Goal: Information Seeking & Learning: Get advice/opinions

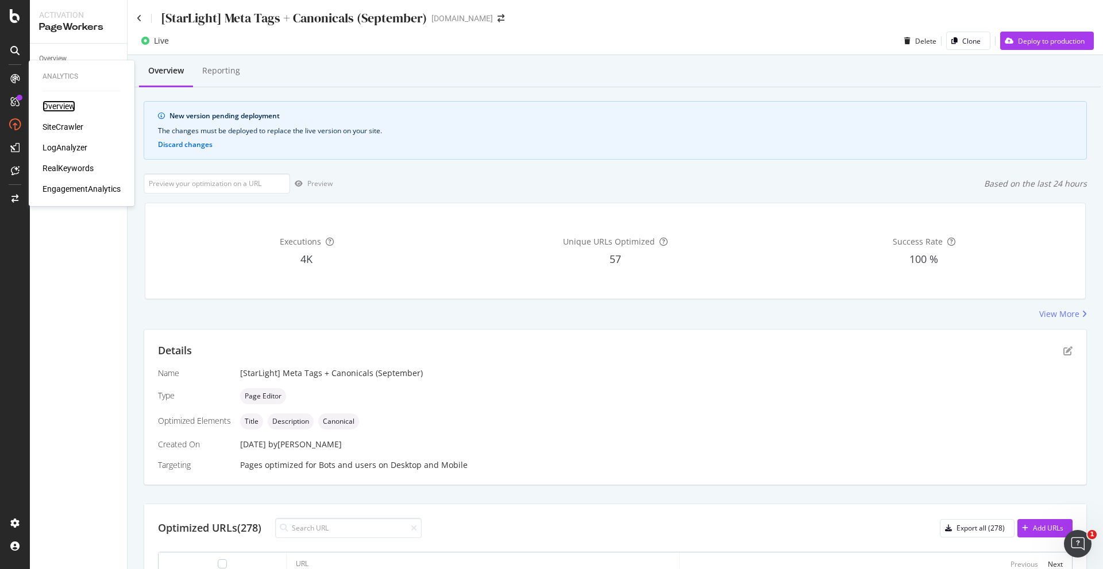
click at [61, 107] on div "Overview" at bounding box center [59, 106] width 33 height 11
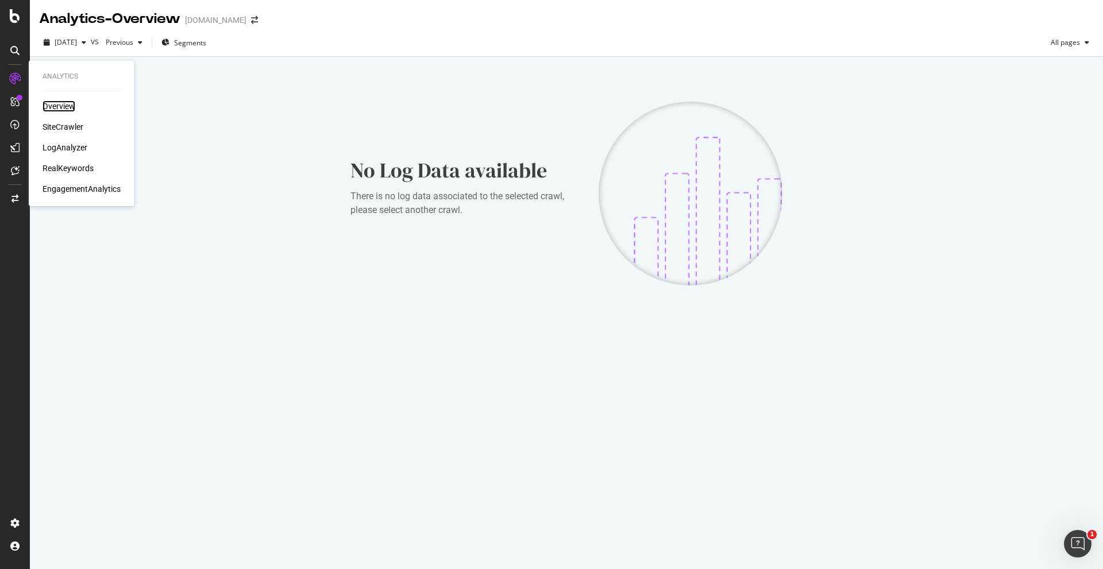
click at [57, 107] on div "Overview" at bounding box center [59, 106] width 33 height 11
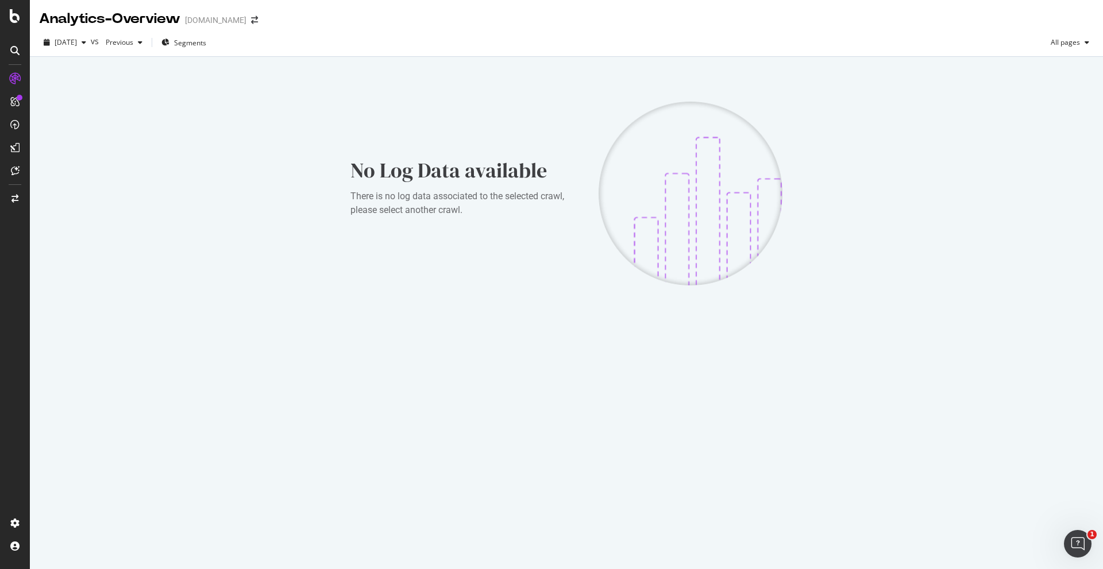
click at [20, 52] on div at bounding box center [15, 50] width 18 height 18
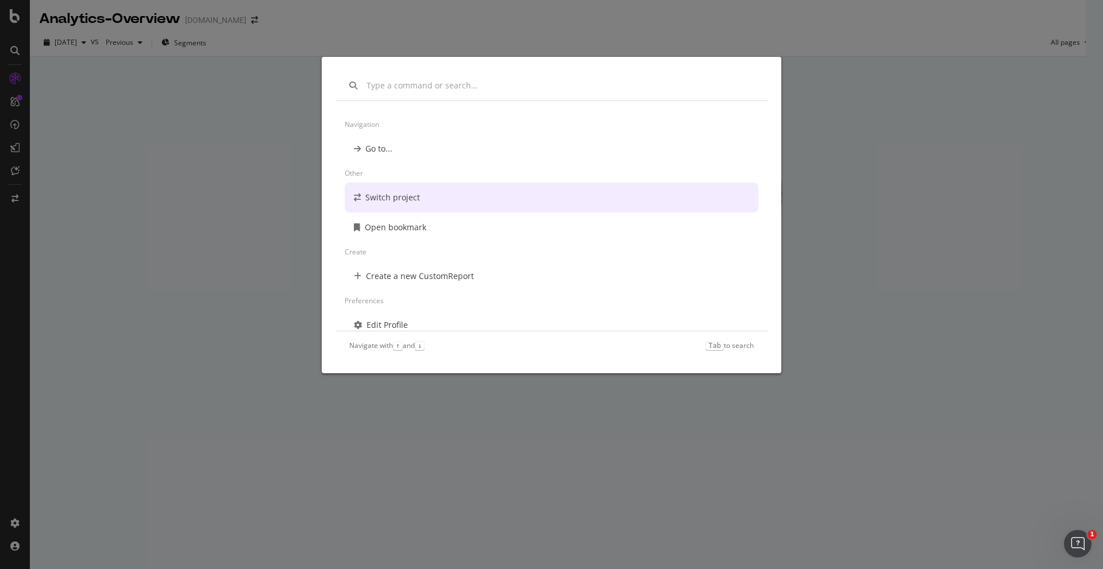
click at [244, 175] on div "Navigation Go to... Other Switch project Open bookmark Create Create a new Cust…" at bounding box center [551, 284] width 1103 height 569
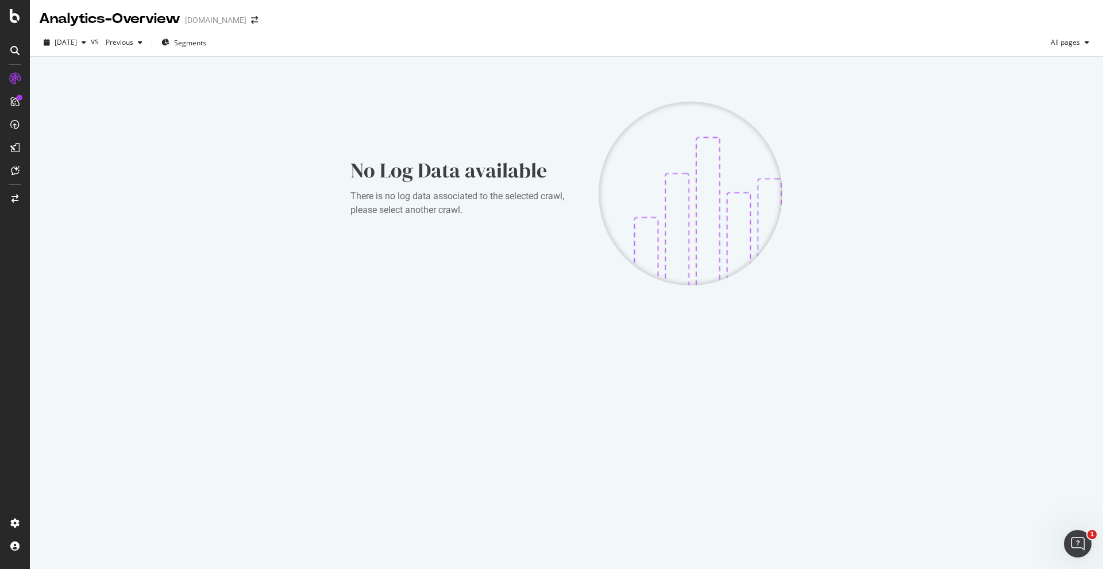
click at [293, 215] on div "No Log Data available There is no log data associated to the selected crawl, pl…" at bounding box center [566, 193] width 1041 height 257
click at [75, 176] on div "CustomReports" at bounding box center [71, 174] width 56 height 11
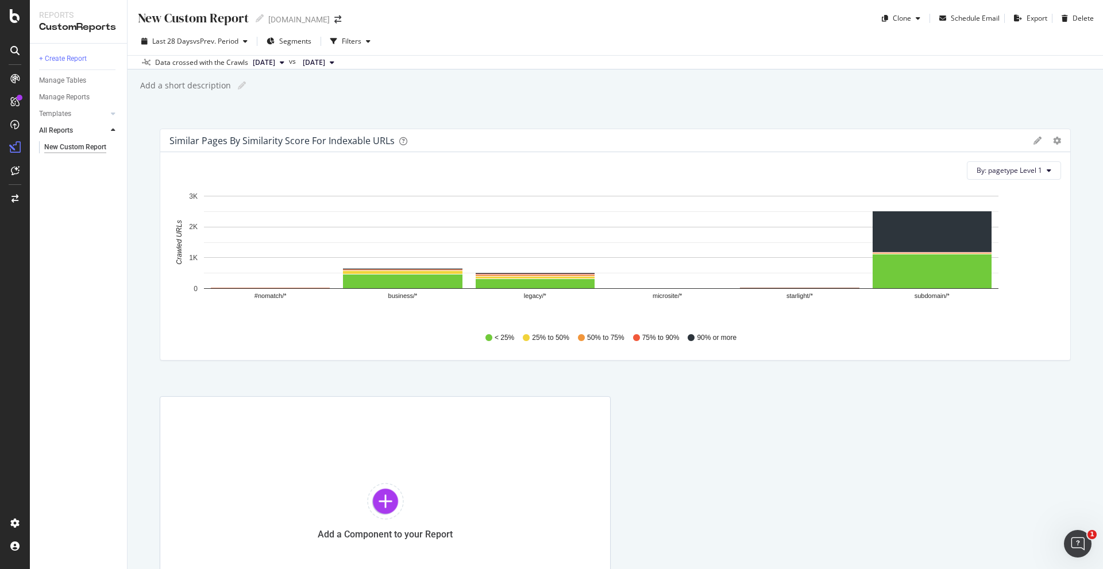
drag, startPoint x: 96, startPoint y: 210, endPoint x: 92, endPoint y: 203, distance: 7.7
click at [96, 209] on div "+ Create Report Manage Tables Manage Reports Templates AI Bots in Search Busine…" at bounding box center [78, 307] width 97 height 526
click at [63, 238] on div "+ Create Report Manage Tables Manage Reports Templates AI Bots in Search Busine…" at bounding box center [78, 307] width 97 height 526
click at [70, 126] on div "SiteCrawler" at bounding box center [63, 126] width 41 height 11
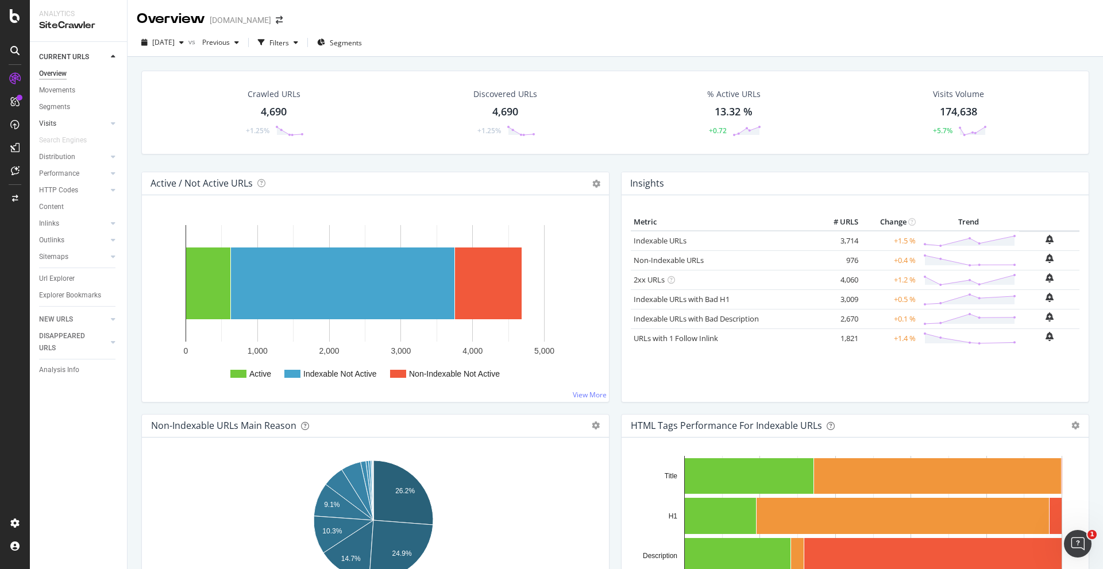
click at [105, 123] on div at bounding box center [101, 123] width 11 height 11
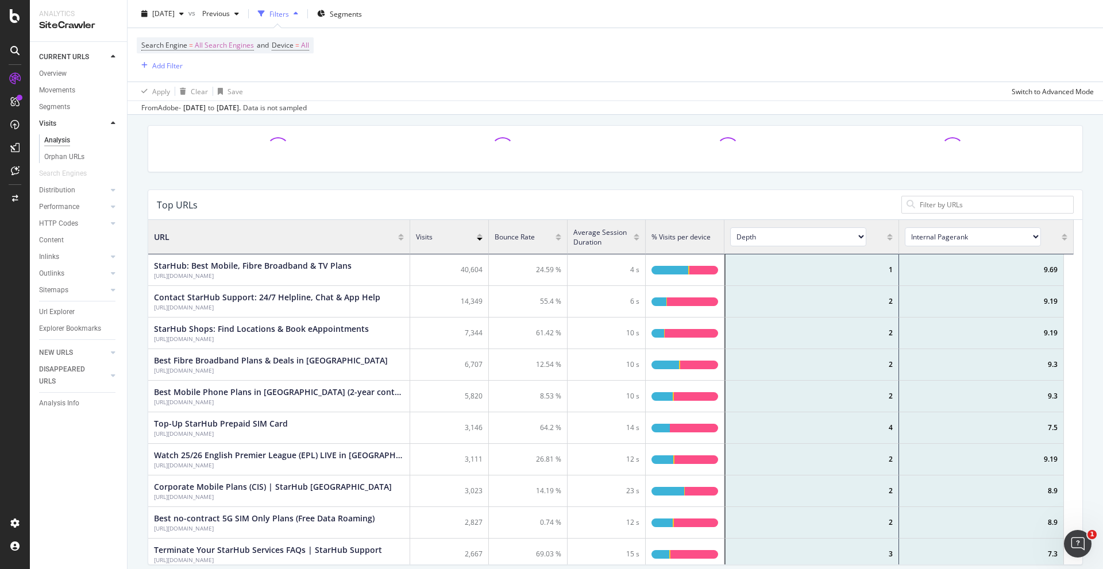
scroll to position [115, 0]
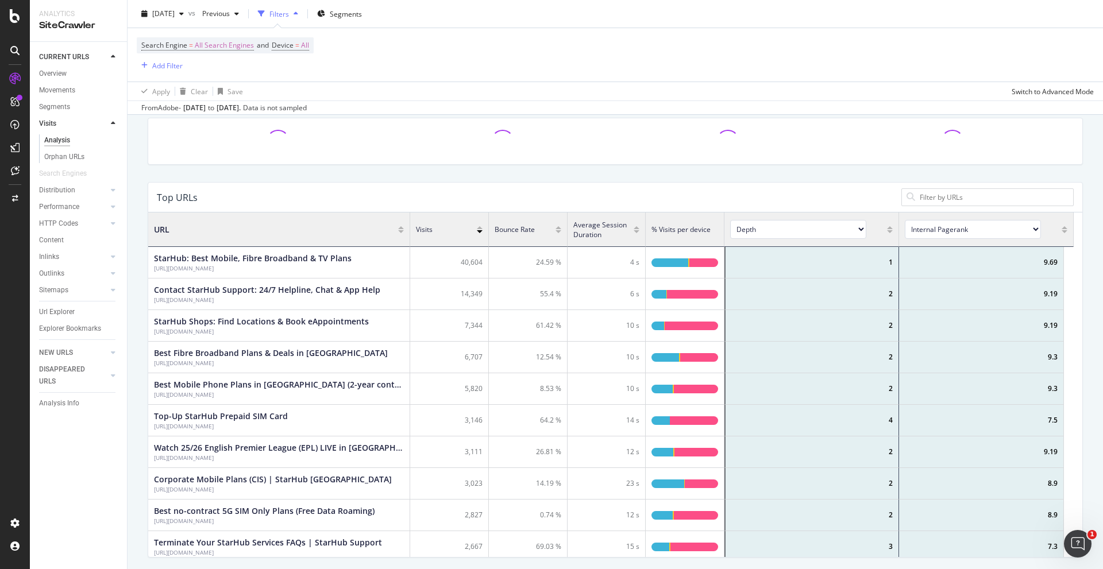
click at [467, 263] on div "40,604" at bounding box center [449, 263] width 79 height 32
click at [442, 195] on div "Top URLs" at bounding box center [526, 197] width 739 height 11
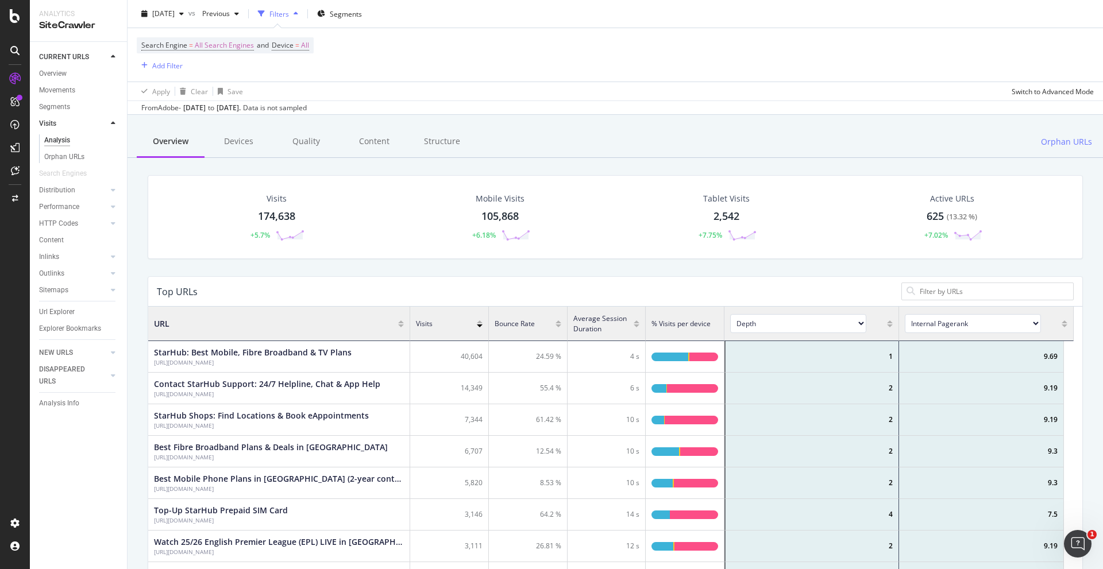
scroll to position [0, 0]
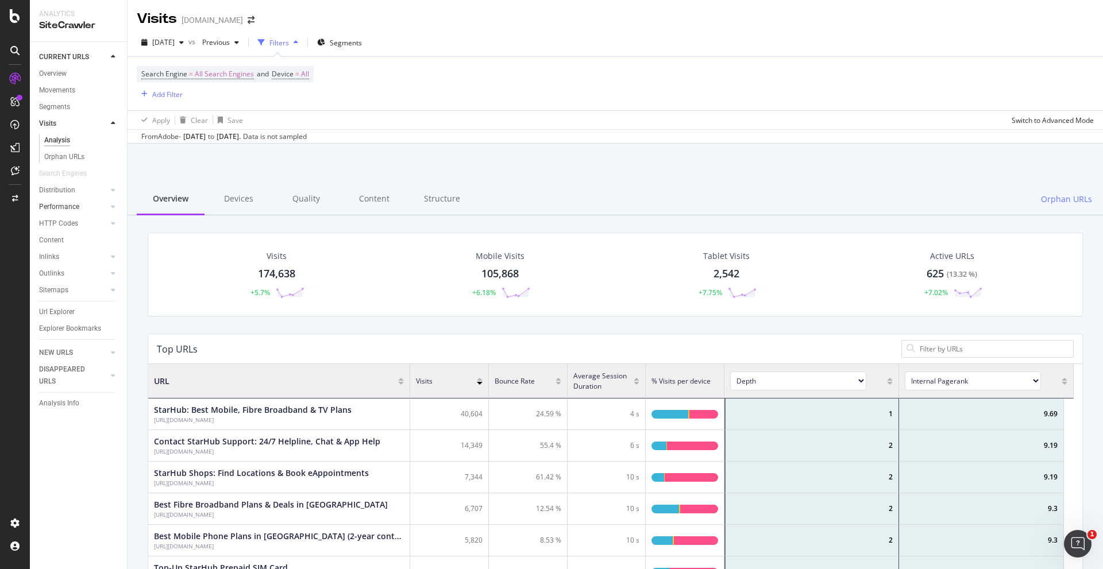
click at [106, 208] on div at bounding box center [101, 206] width 11 height 11
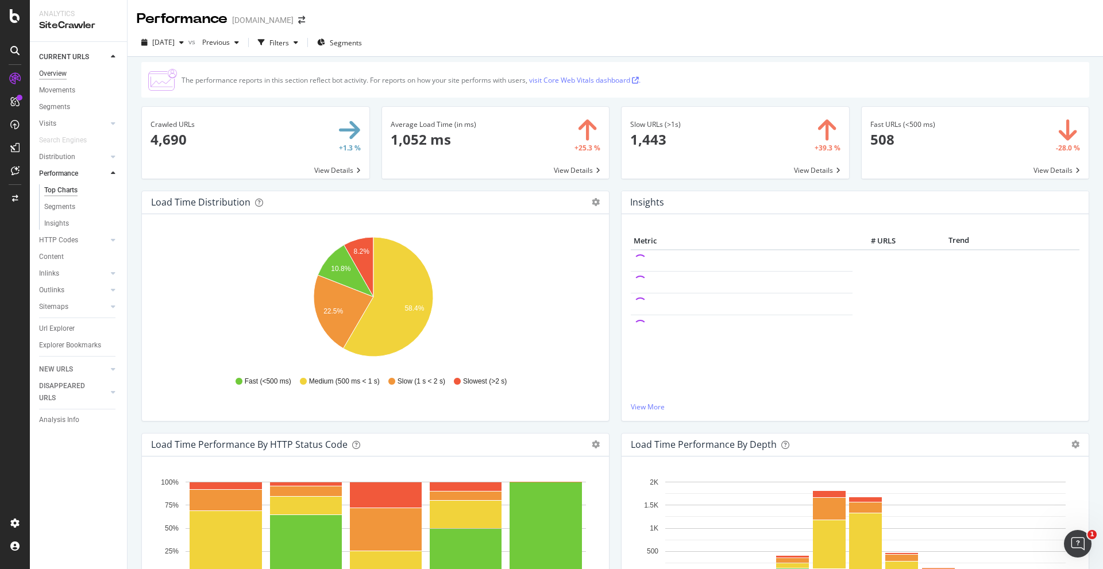
click at [55, 74] on div "Overview" at bounding box center [53, 74] width 28 height 12
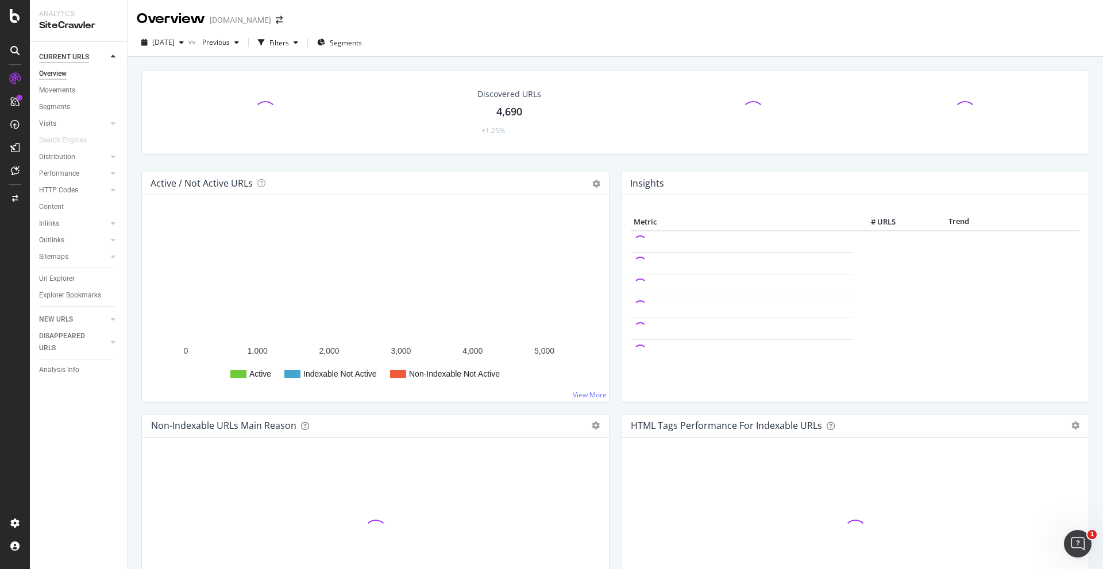
drag, startPoint x: 61, startPoint y: 68, endPoint x: 62, endPoint y: 59, distance: 9.3
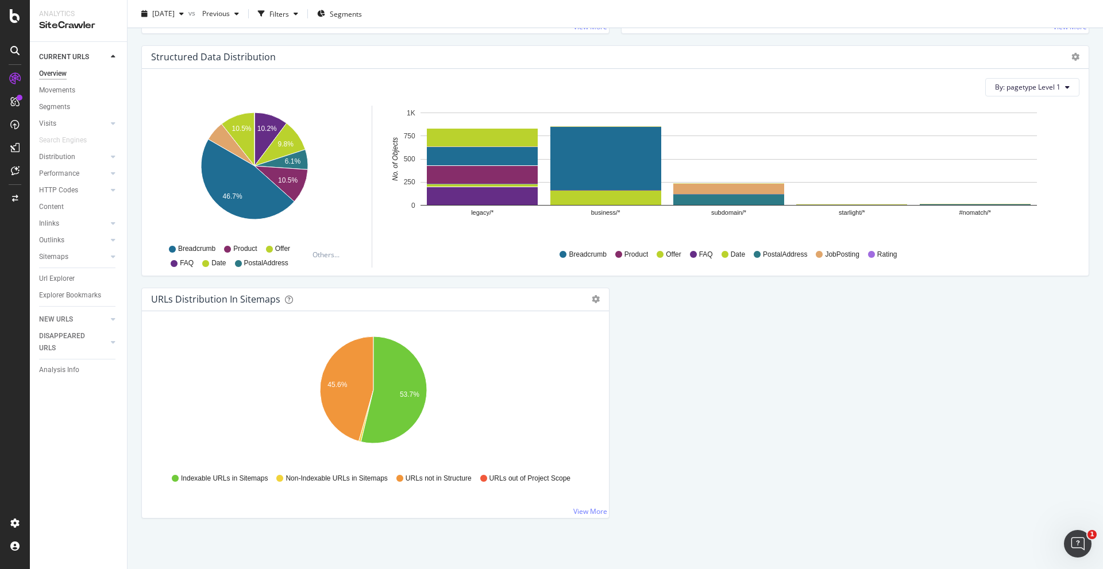
scroll to position [1097, 0]
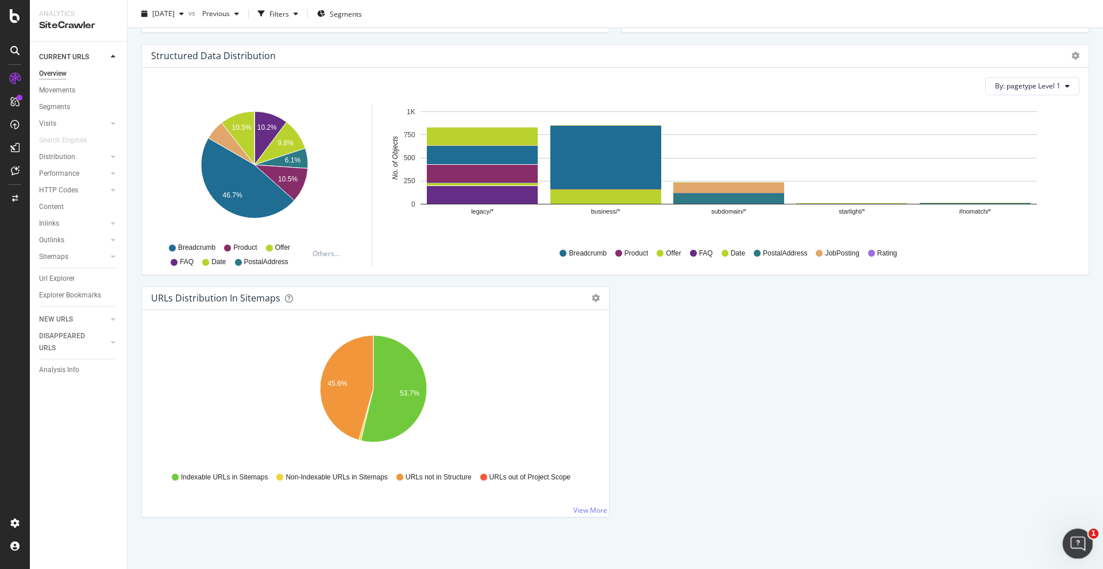
click at [1083, 542] on div "Open Intercom Messenger" at bounding box center [1076, 542] width 38 height 38
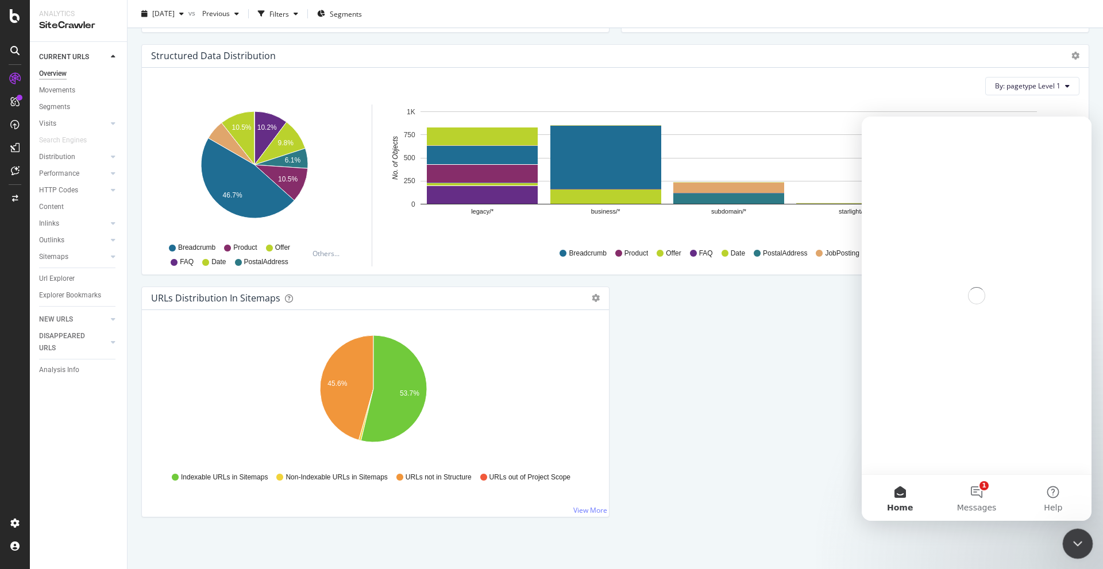
scroll to position [0, 0]
click at [968, 487] on button "1 Messages" at bounding box center [976, 498] width 76 height 46
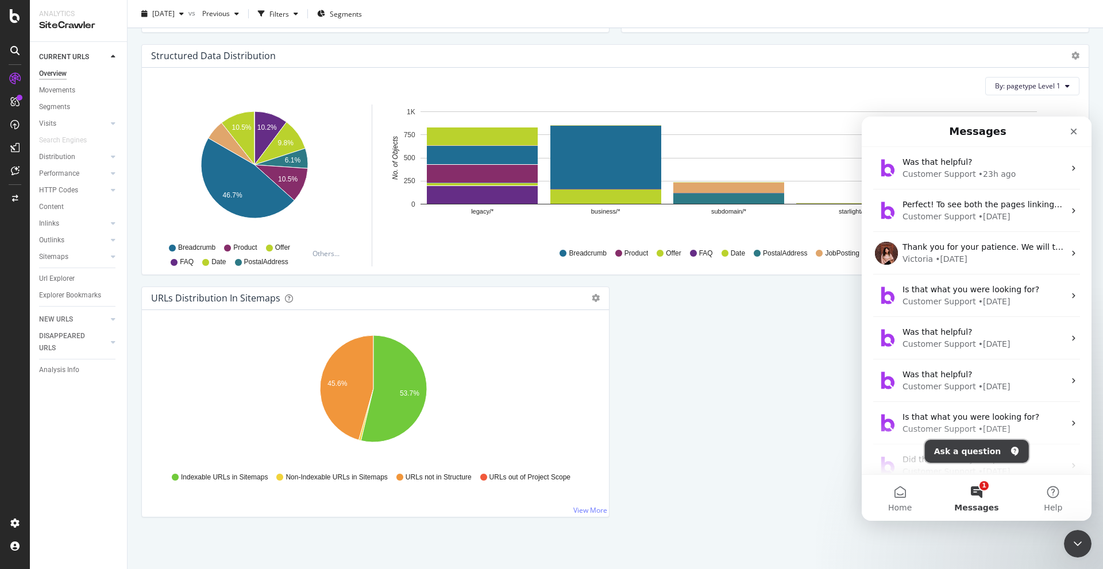
click at [945, 447] on button "Ask a question" at bounding box center [977, 451] width 104 height 23
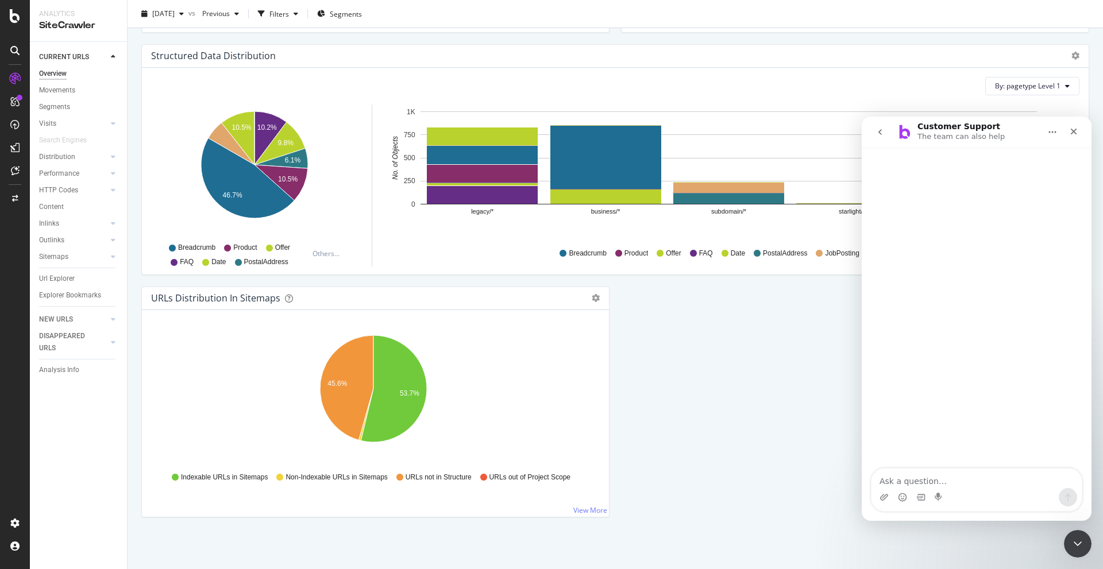
click at [908, 481] on textarea "Ask a question…" at bounding box center [976, 479] width 210 height 20
type textarea "does Botify have access to GSC data beyond 16 months"
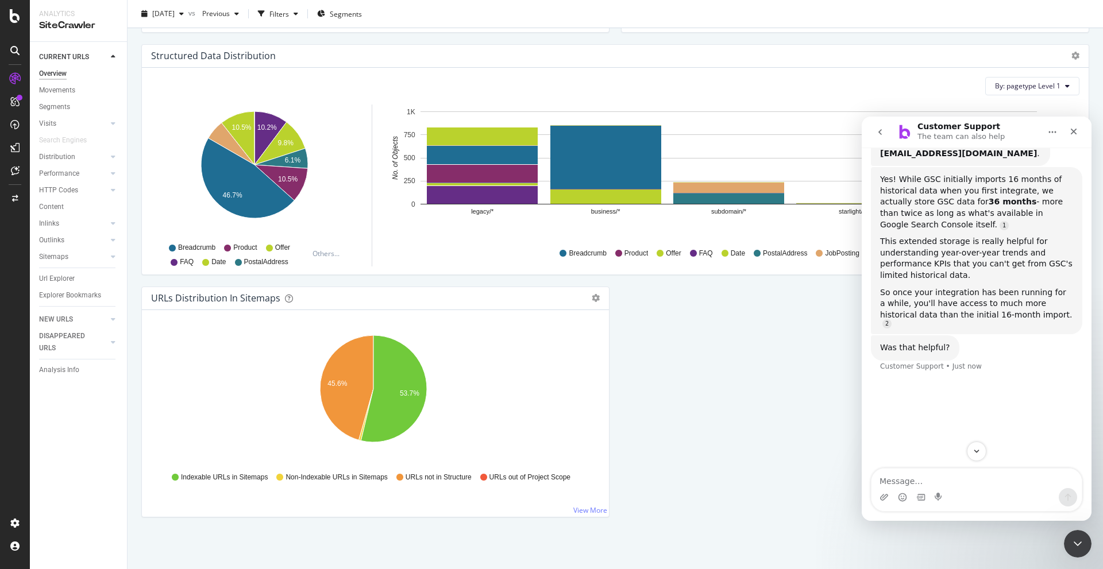
scroll to position [179, 0]
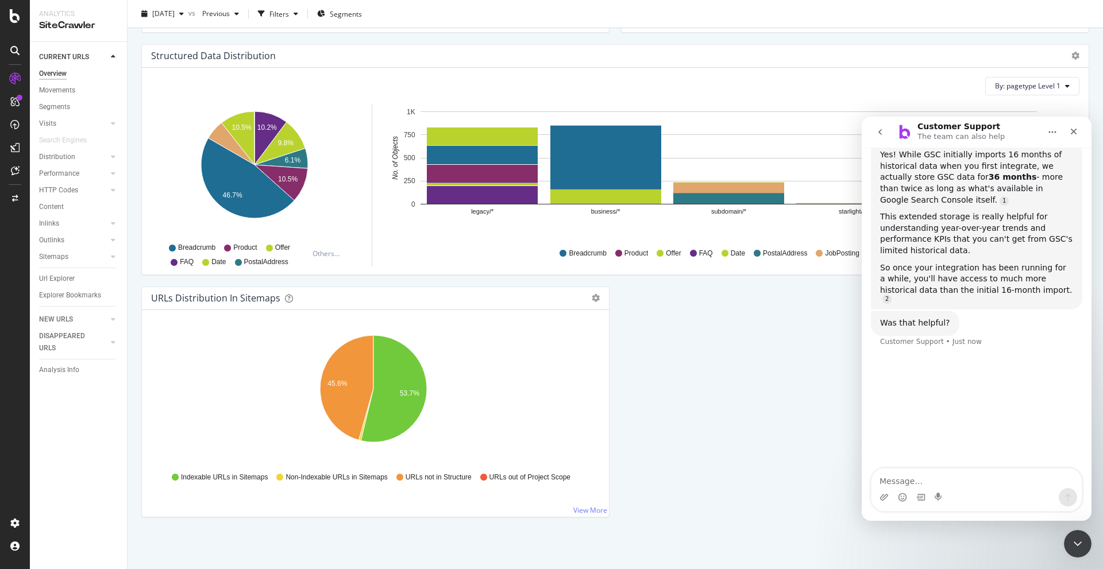
click at [893, 477] on textarea "Message…" at bounding box center [976, 479] width 210 height 20
click at [899, 478] on textarea "Message…" at bounding box center [976, 479] width 210 height 20
type textarea "where can i view this data"
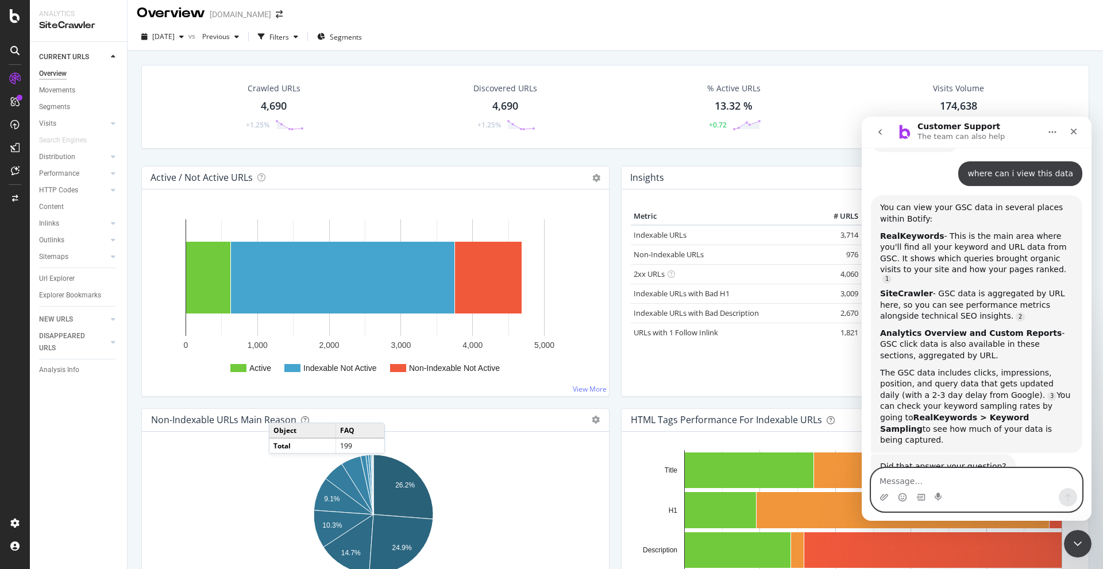
scroll to position [0, 0]
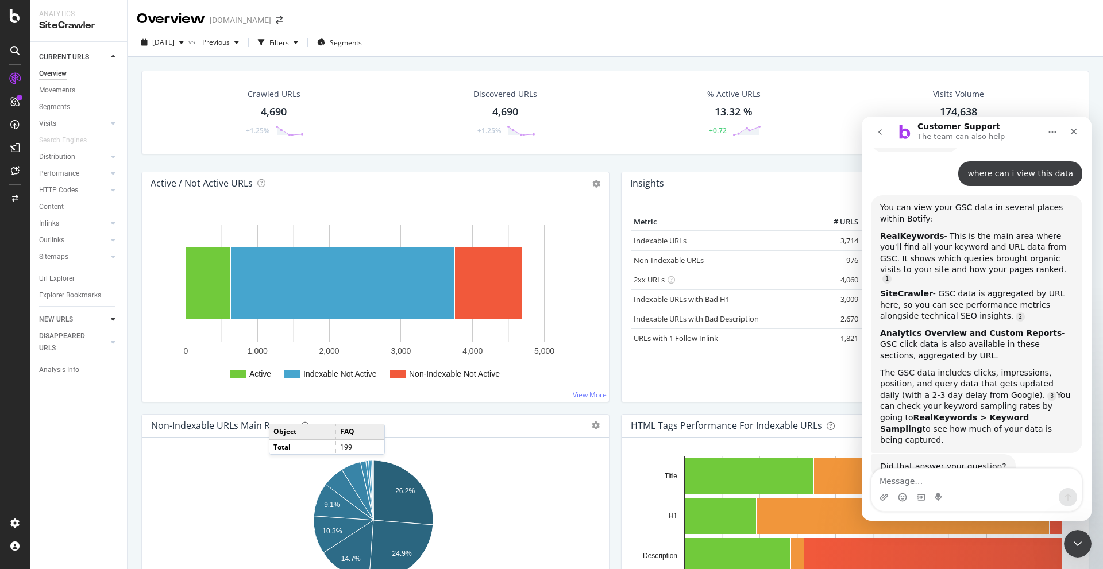
click at [110, 315] on div at bounding box center [112, 319] width 11 height 11
click at [106, 53] on div at bounding box center [101, 56] width 11 height 11
click at [117, 127] on div at bounding box center [112, 123] width 11 height 11
click at [111, 157] on icon at bounding box center [113, 156] width 5 height 7
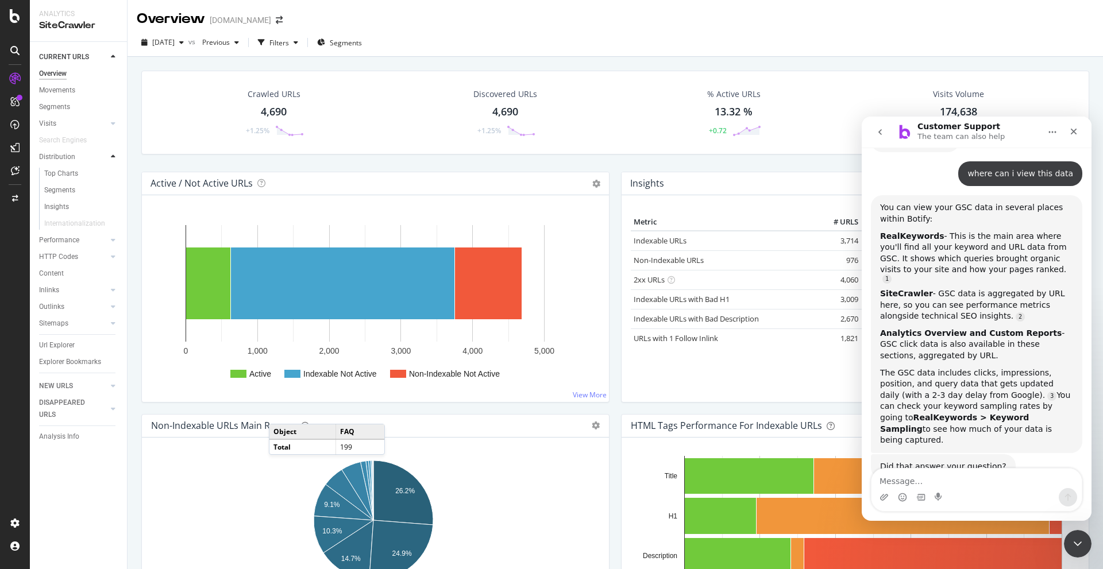
click at [111, 157] on icon at bounding box center [113, 156] width 5 height 7
click at [109, 175] on div at bounding box center [112, 173] width 11 height 11
click at [110, 175] on div at bounding box center [112, 173] width 11 height 11
click at [114, 227] on icon at bounding box center [113, 223] width 5 height 7
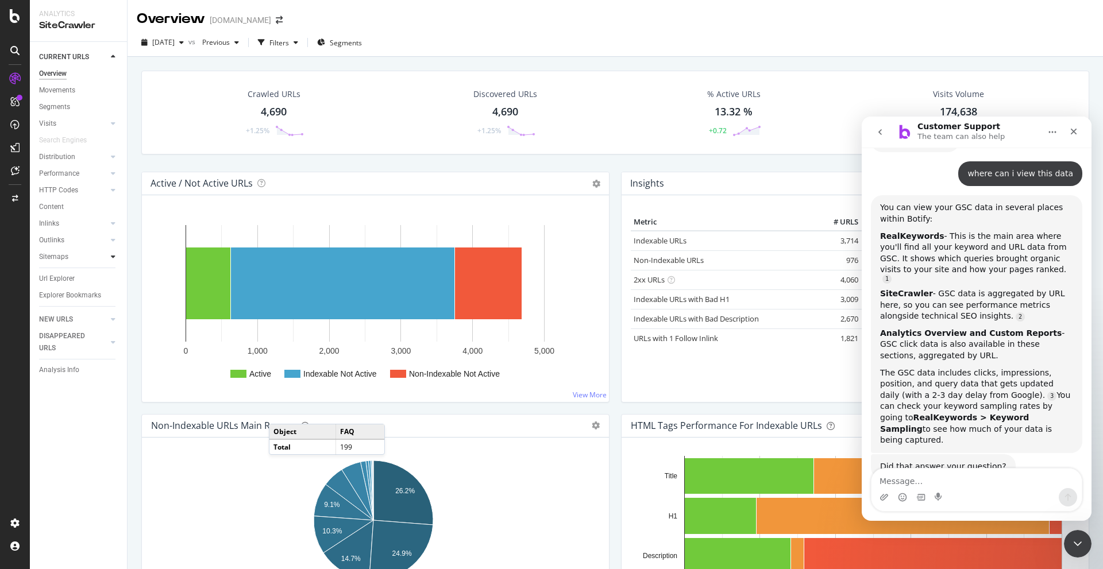
click at [114, 260] on icon at bounding box center [113, 256] width 5 height 7
click at [114, 244] on div at bounding box center [112, 239] width 11 height 11
click at [115, 230] on div "Inlinks" at bounding box center [83, 223] width 88 height 17
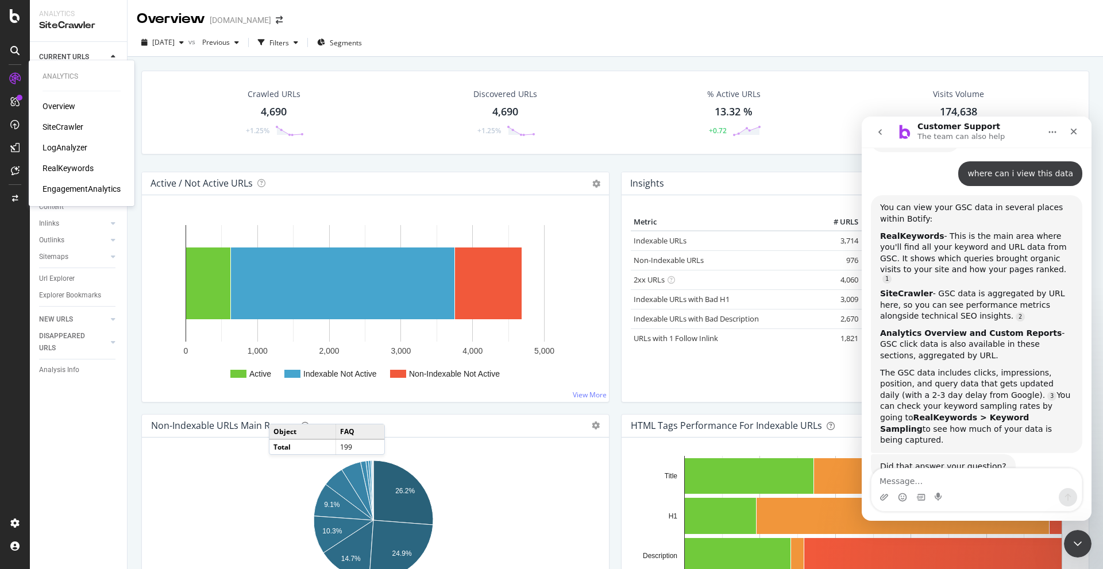
click at [70, 171] on div "RealKeywords" at bounding box center [68, 168] width 51 height 11
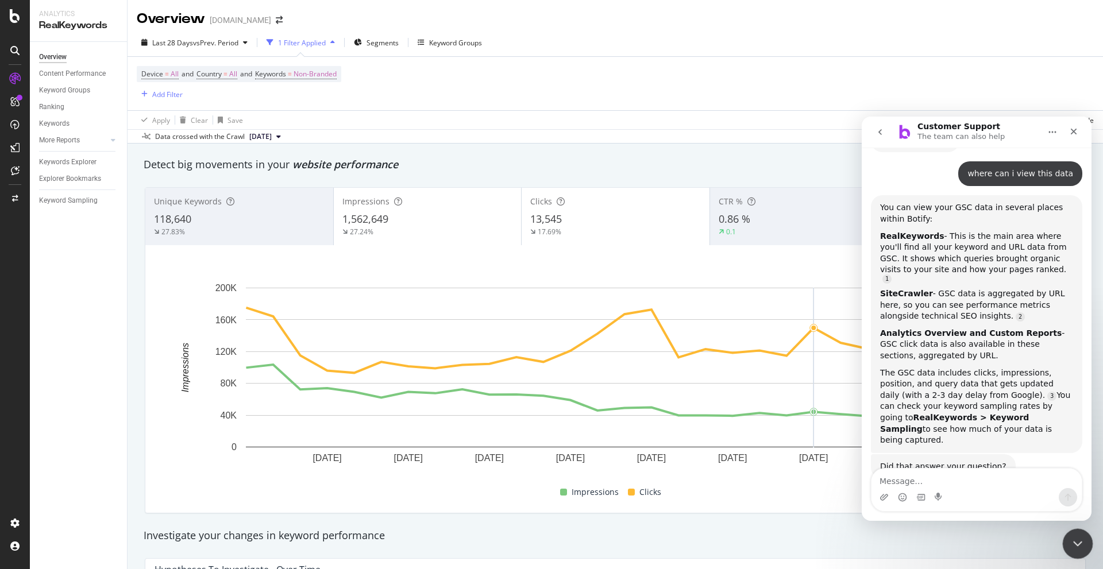
click at [1075, 544] on icon "Close Intercom Messenger" at bounding box center [1076, 542] width 8 height 5
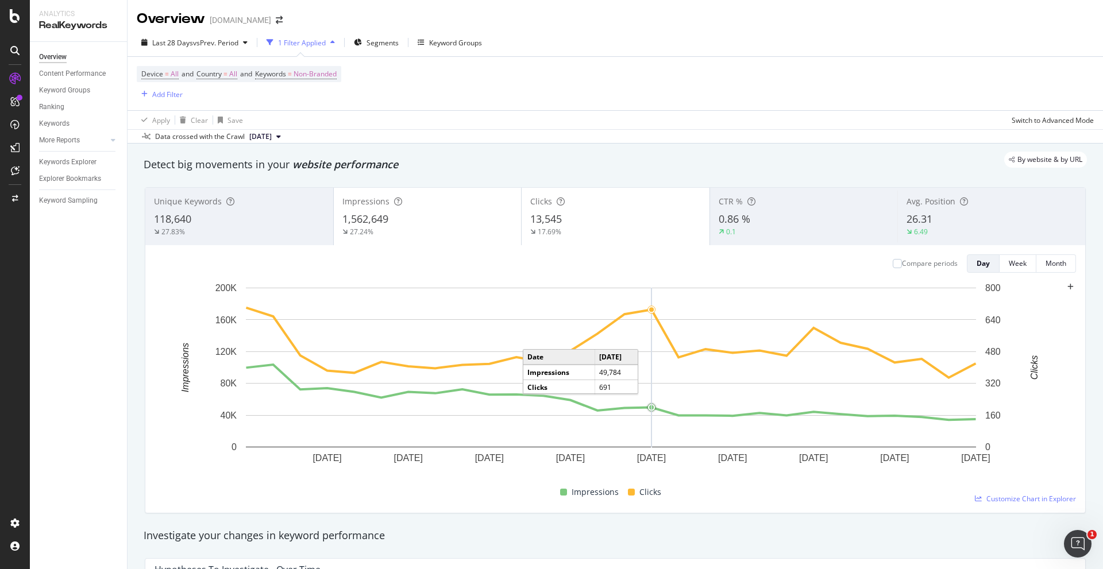
scroll to position [363, 0]
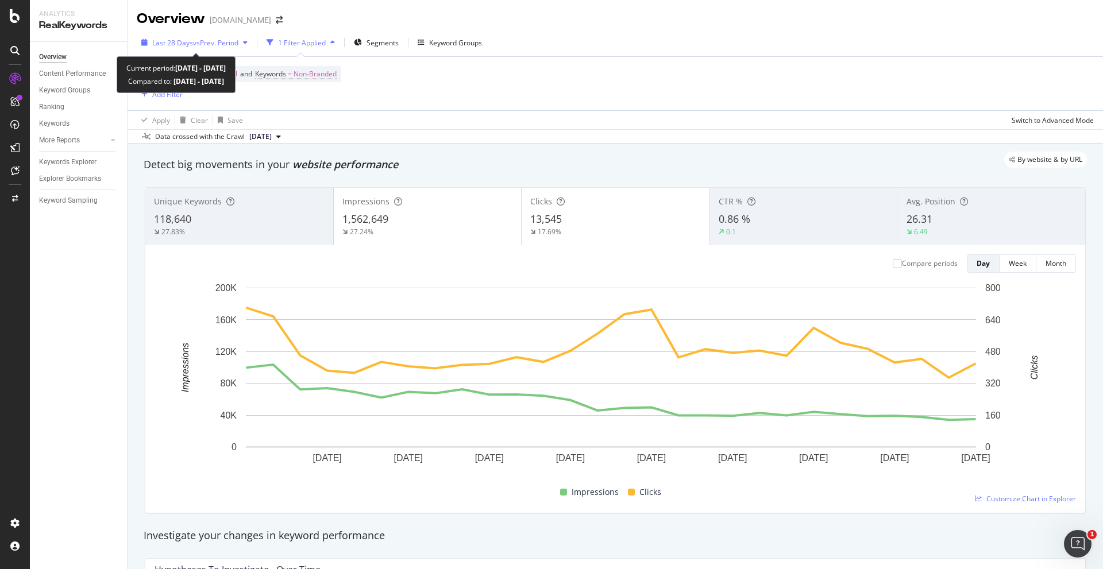
click at [224, 47] on span "vs Prev. Period" at bounding box center [215, 43] width 45 height 10
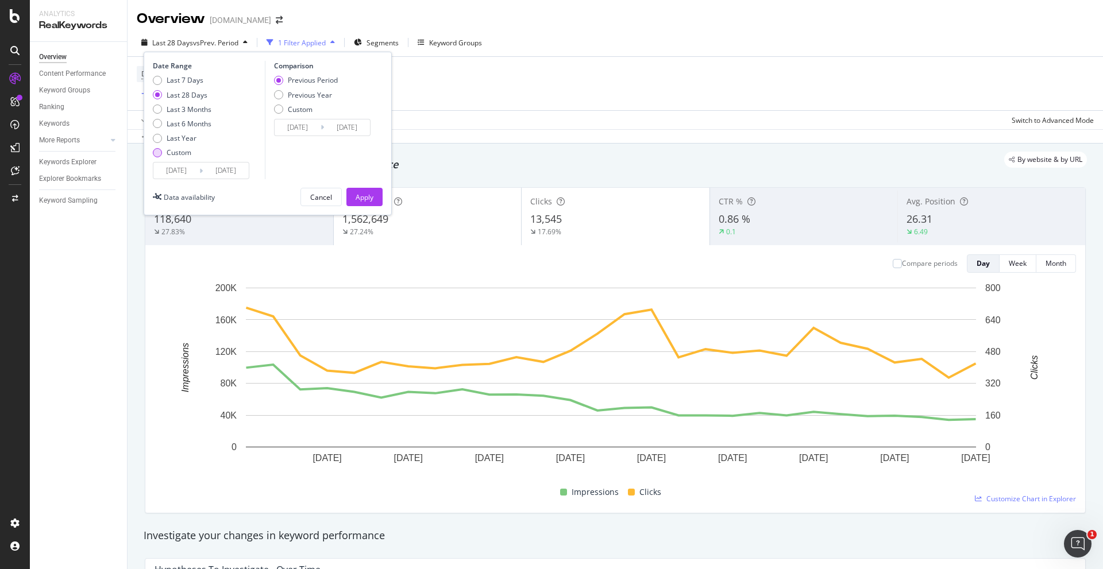
click at [167, 150] on div "Custom" at bounding box center [179, 153] width 25 height 10
click at [187, 172] on input "[DATE]" at bounding box center [176, 171] width 46 height 16
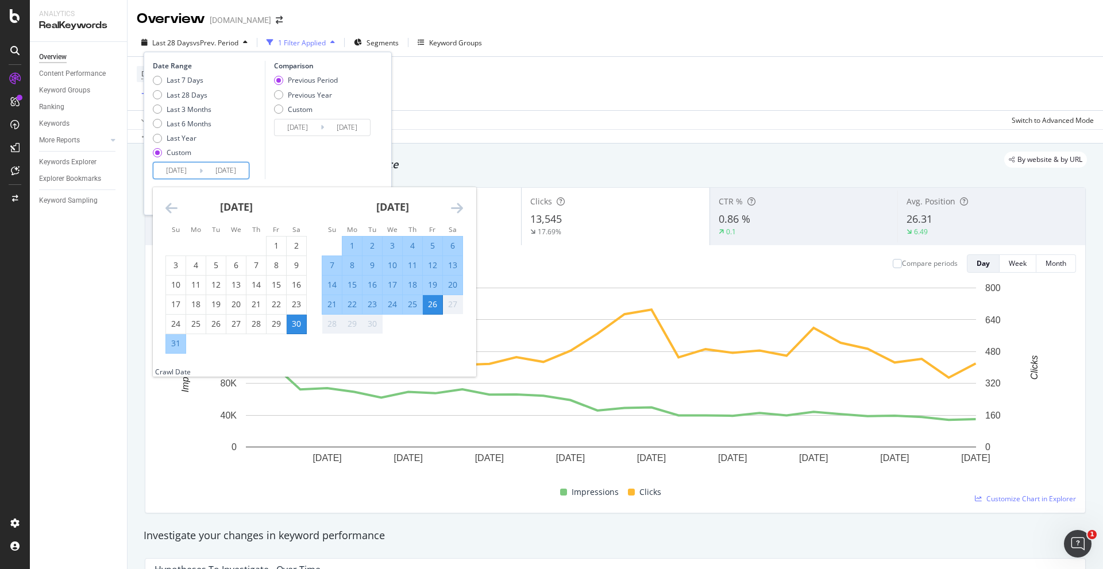
click at [158, 202] on div "[DATE] 1 2 3 4 5 6 7 8 9 10 11 12 13 14 15 16 17 18 19 20 21 22 23 24 25 26 27 …" at bounding box center [236, 270] width 156 height 167
click at [167, 204] on icon "Move backward to switch to the previous month." at bounding box center [171, 208] width 12 height 14
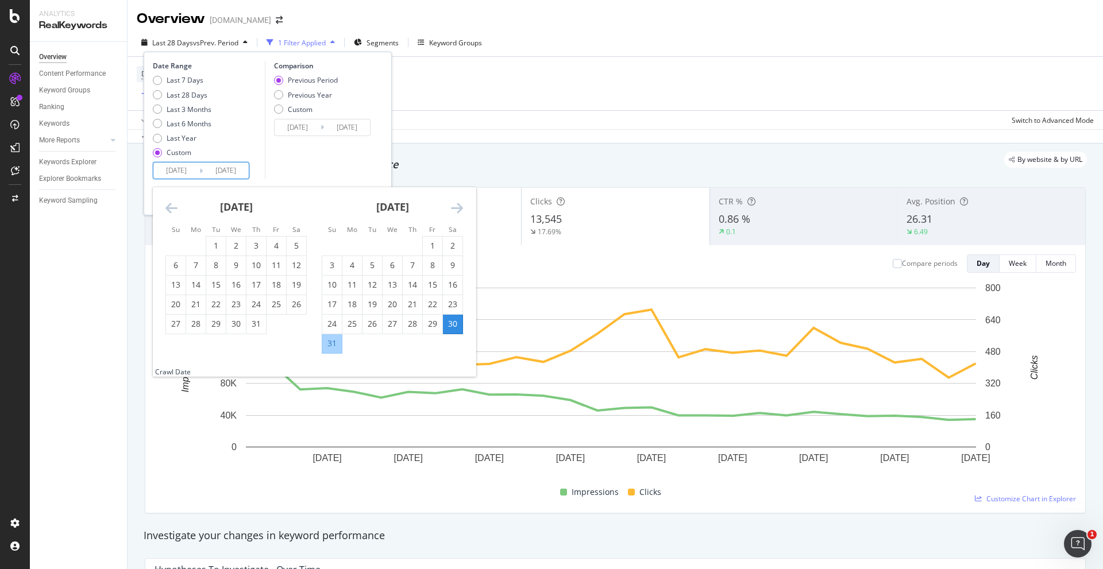
click at [167, 204] on icon "Move backward to switch to the previous month." at bounding box center [171, 208] width 12 height 14
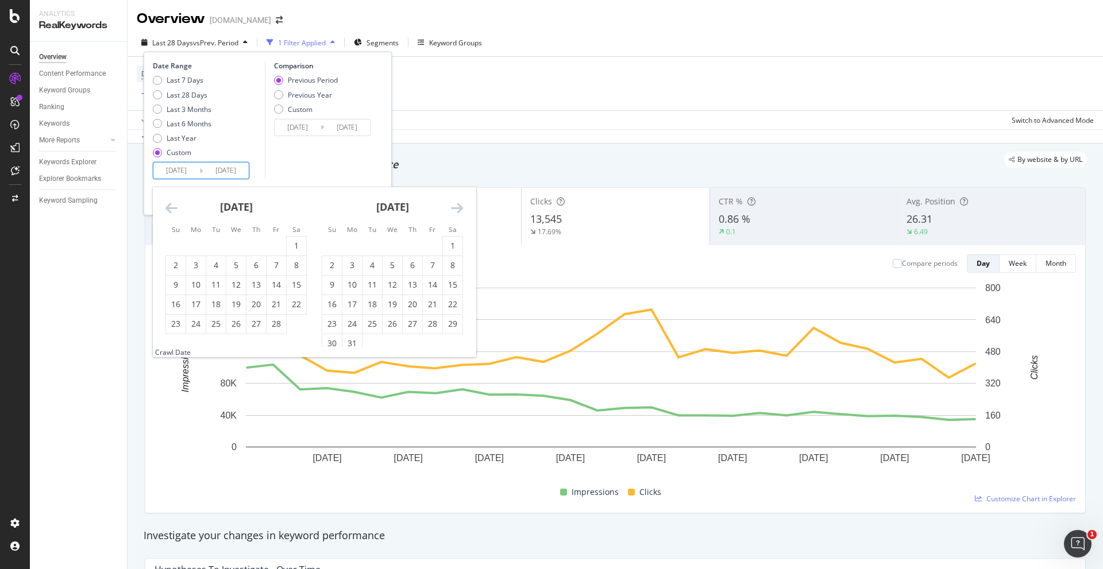
click at [167, 204] on icon "Move backward to switch to the previous month." at bounding box center [171, 208] width 12 height 14
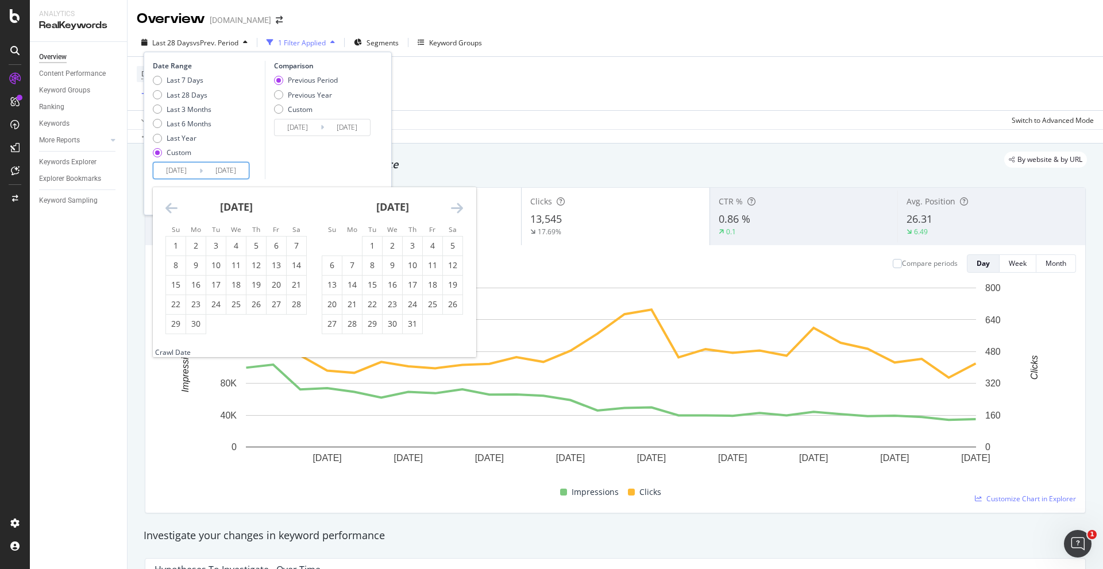
click at [167, 204] on icon "Move backward to switch to the previous month." at bounding box center [171, 208] width 12 height 14
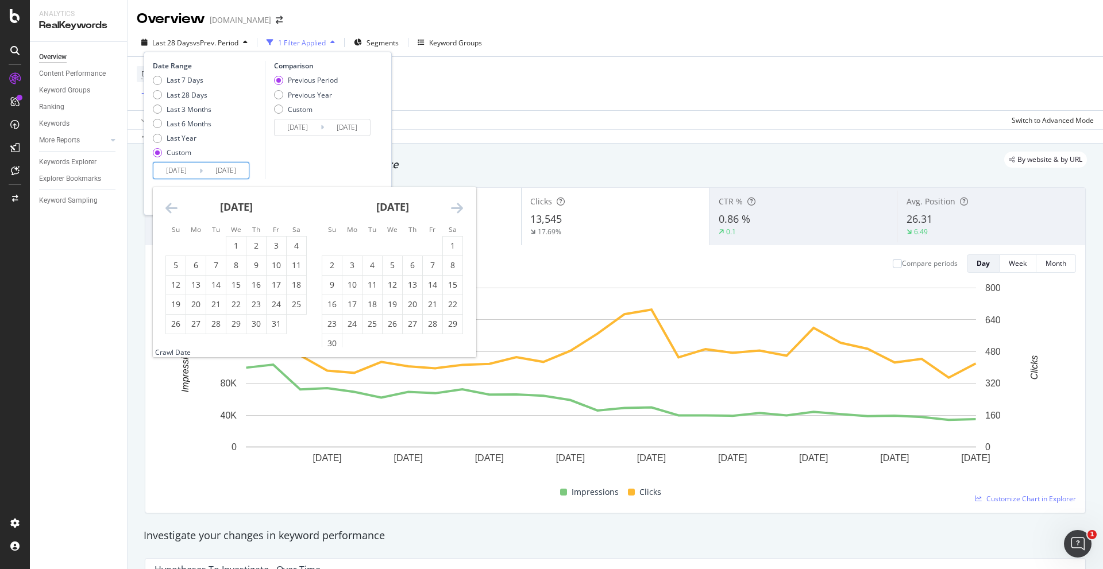
click at [167, 204] on icon "Move backward to switch to the previous month." at bounding box center [171, 208] width 12 height 14
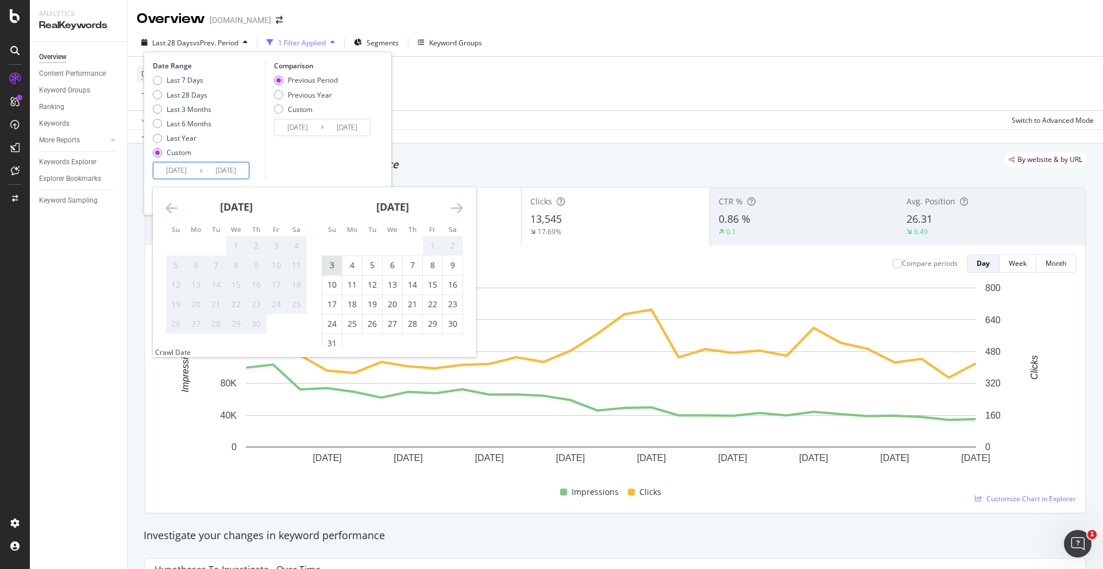
click at [337, 263] on div "3" at bounding box center [332, 265] width 20 height 11
type input "[DATE]"
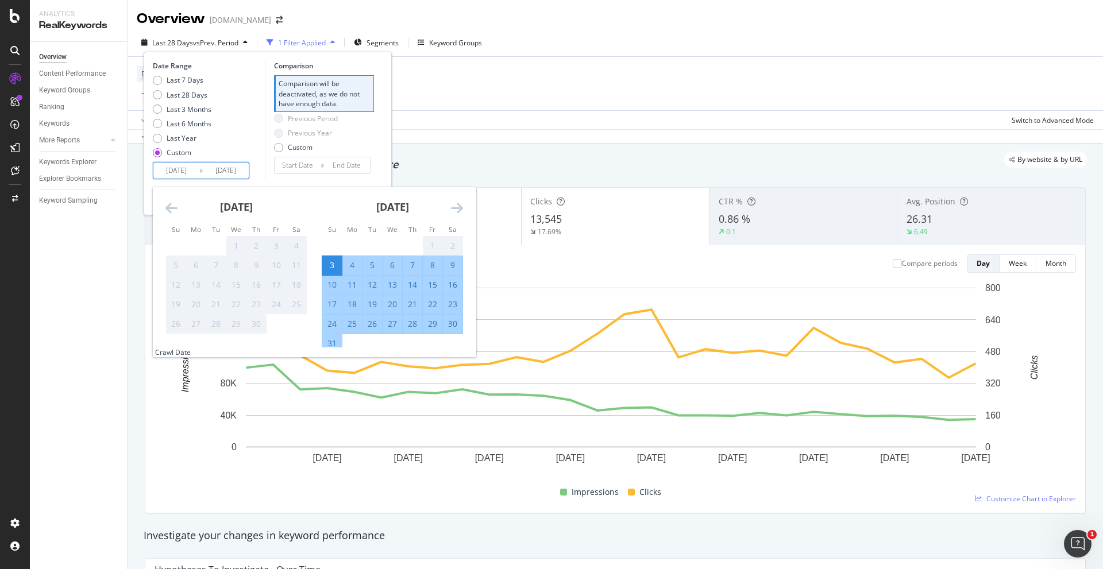
click at [338, 338] on div "31" at bounding box center [332, 343] width 20 height 11
type input "[DATE]"
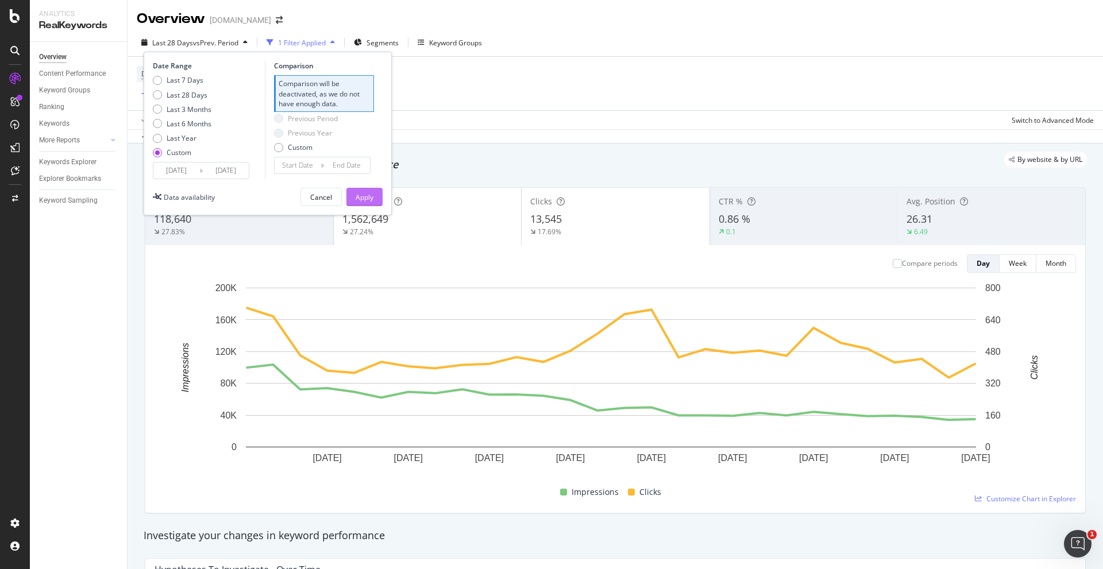
click at [370, 199] on div "Apply" at bounding box center [365, 197] width 18 height 10
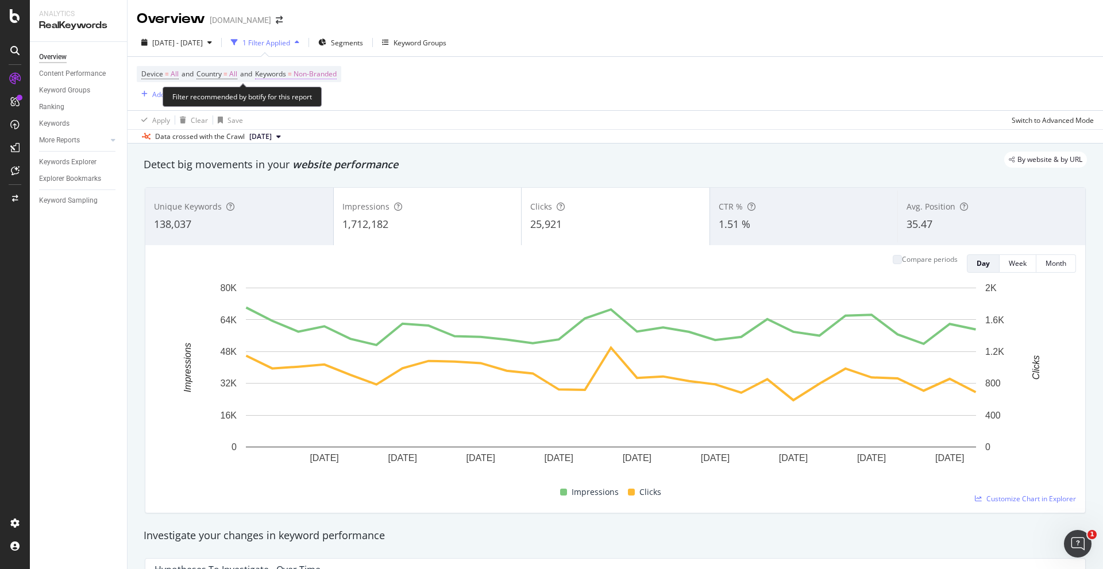
click at [318, 74] on span "Non-Branded" at bounding box center [315, 74] width 43 height 16
click at [321, 86] on div "button" at bounding box center [318, 82] width 14 height 7
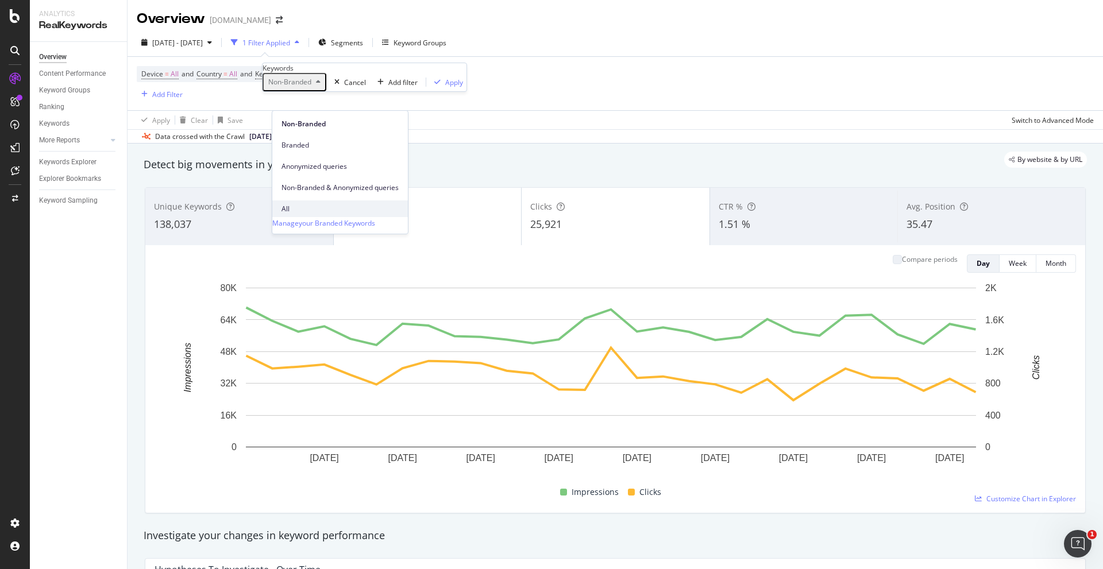
click at [289, 204] on span "All" at bounding box center [339, 209] width 117 height 10
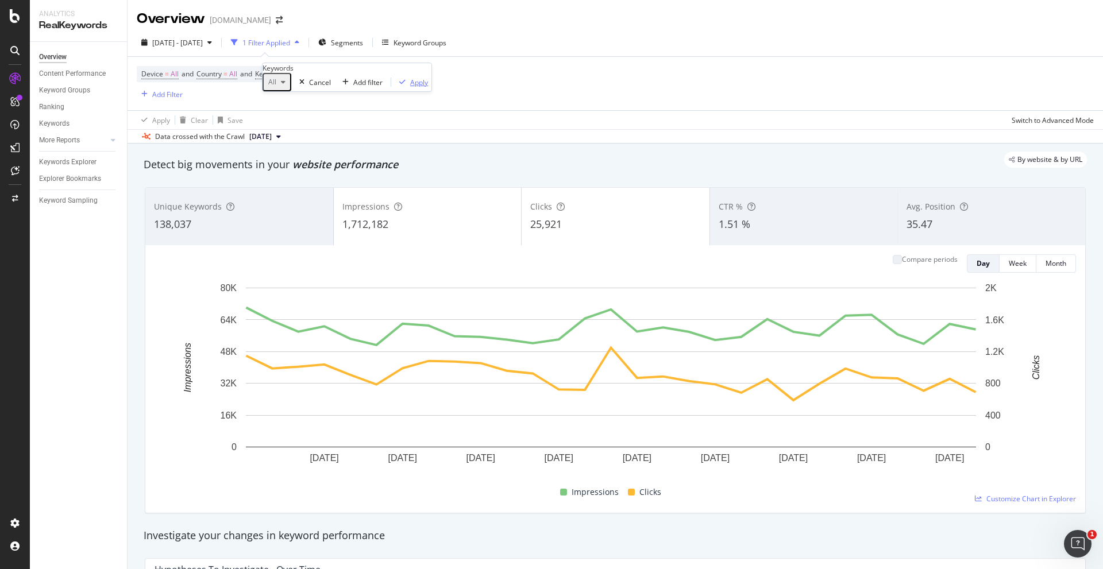
click at [395, 87] on div "Apply" at bounding box center [411, 83] width 33 height 10
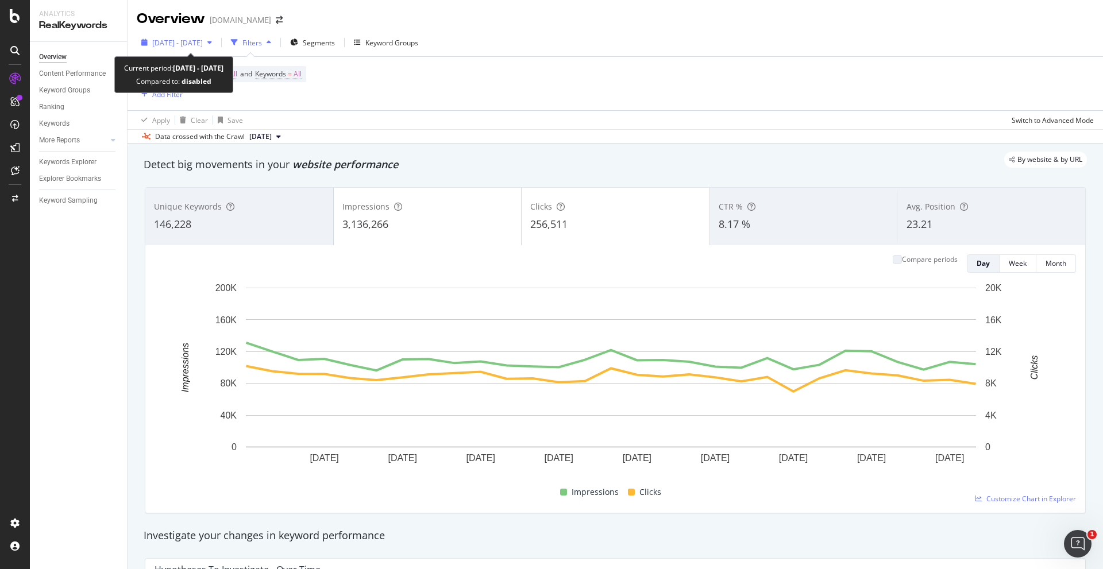
click at [184, 38] on span "[DATE] - [DATE]" at bounding box center [177, 43] width 51 height 10
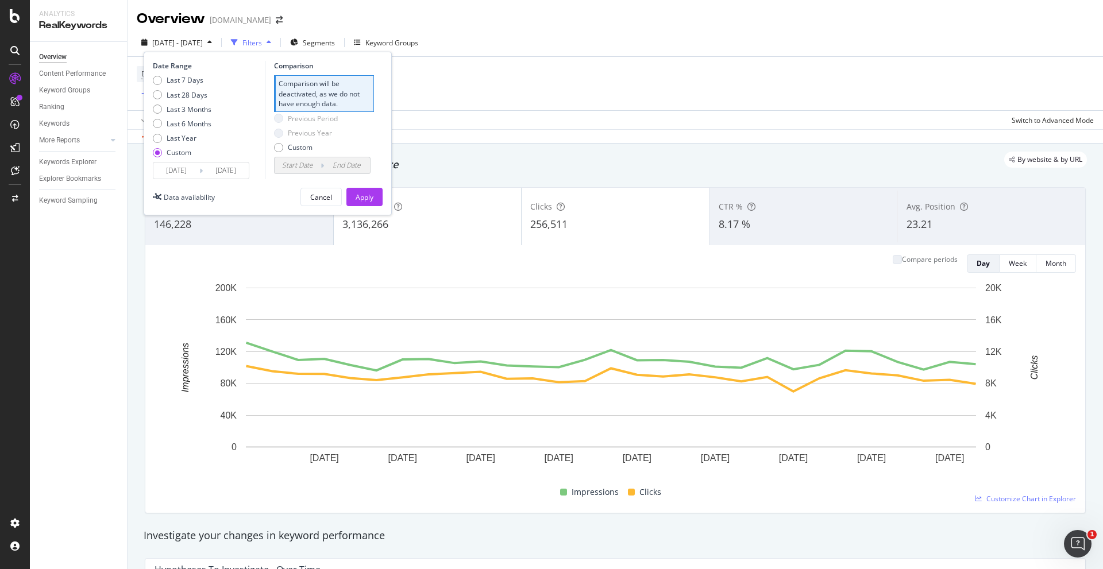
click at [107, 246] on div "Overview Content Performance Keyword Groups Ranking Keywords More Reports Count…" at bounding box center [78, 305] width 97 height 527
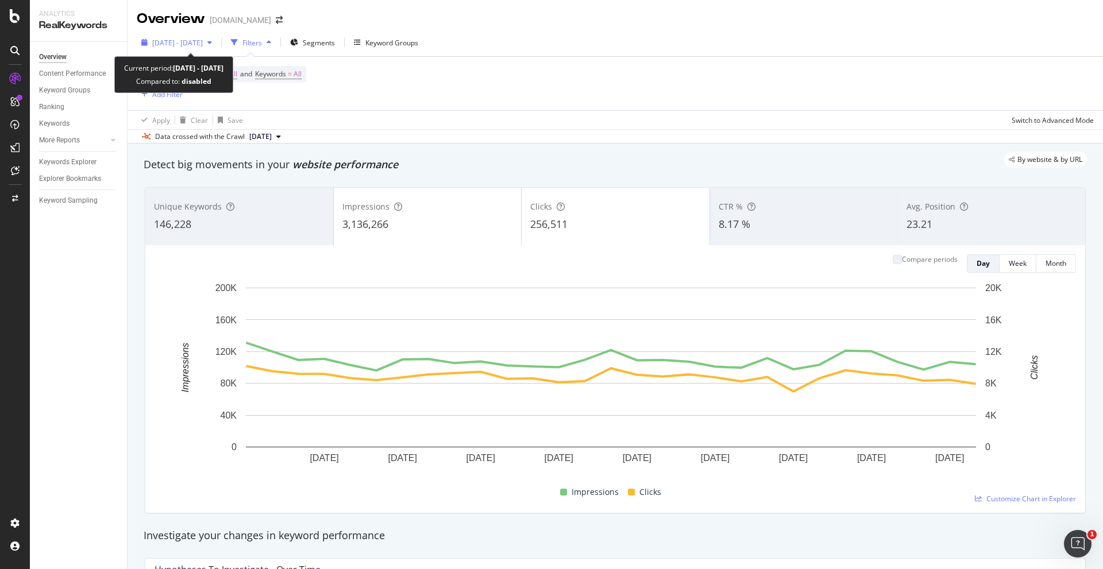
click at [212, 44] on icon "button" at bounding box center [209, 42] width 5 height 7
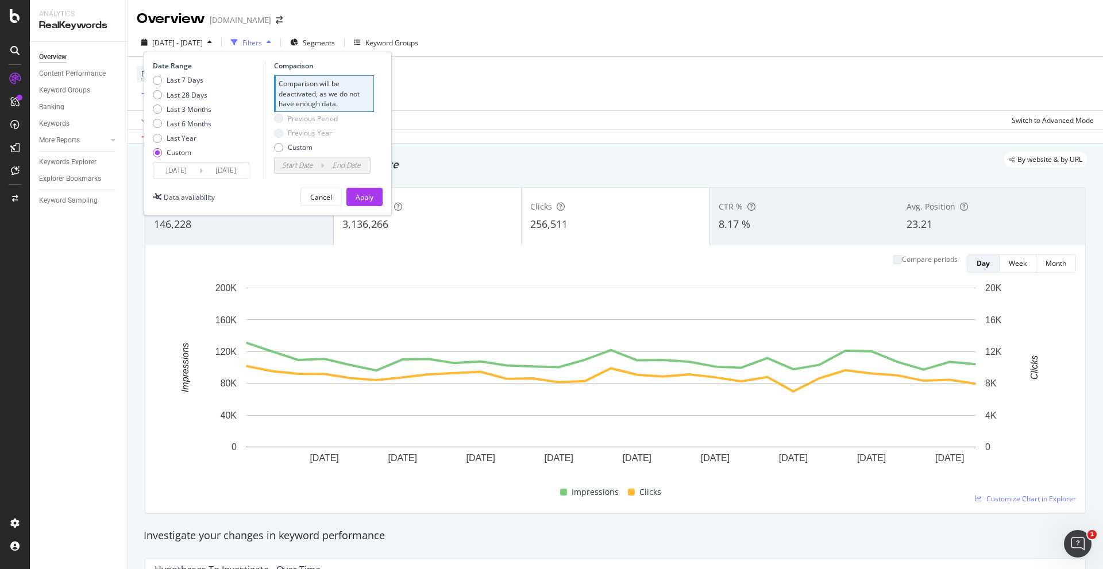
click at [169, 172] on input "[DATE]" at bounding box center [176, 171] width 46 height 16
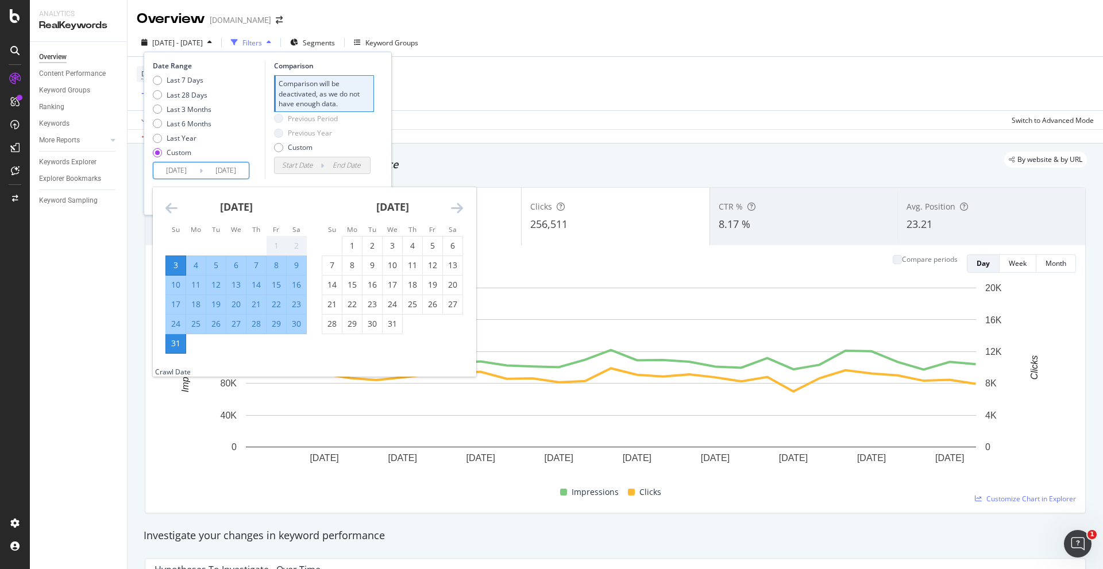
click at [455, 211] on icon "Move forward to switch to the next month." at bounding box center [457, 208] width 12 height 14
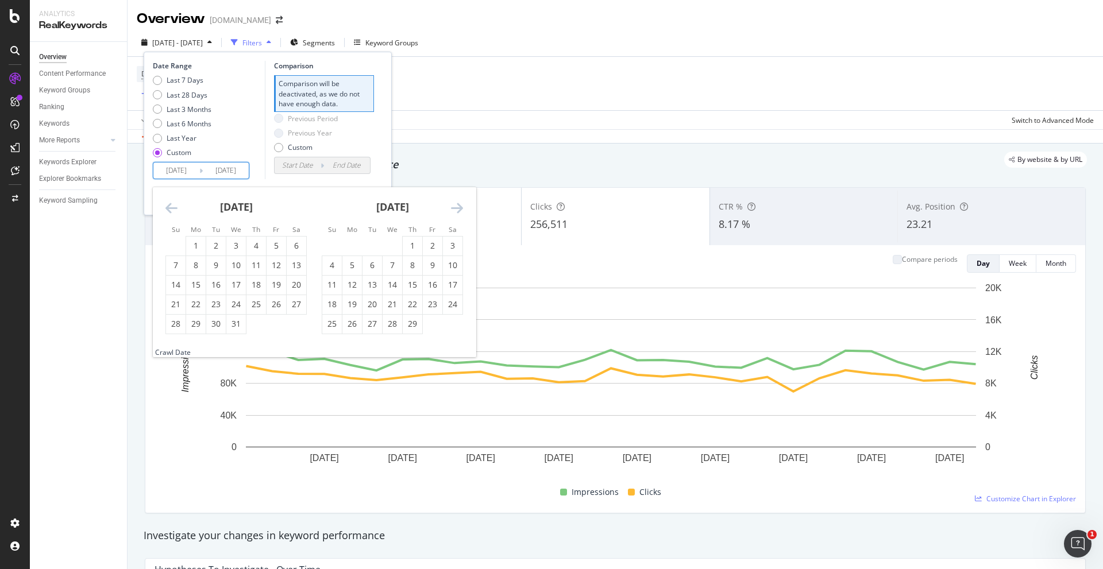
click at [409, 207] on strong "[DATE]" at bounding box center [392, 207] width 33 height 14
click at [464, 207] on div "[DATE] 1 2 3 4 5 6 7 8 9 10 11 12 13 14 15 16 17 18 19 20 21 22 23 24 25 26 27 …" at bounding box center [392, 260] width 156 height 147
click at [457, 207] on icon "Move forward to switch to the next month." at bounding box center [457, 208] width 12 height 14
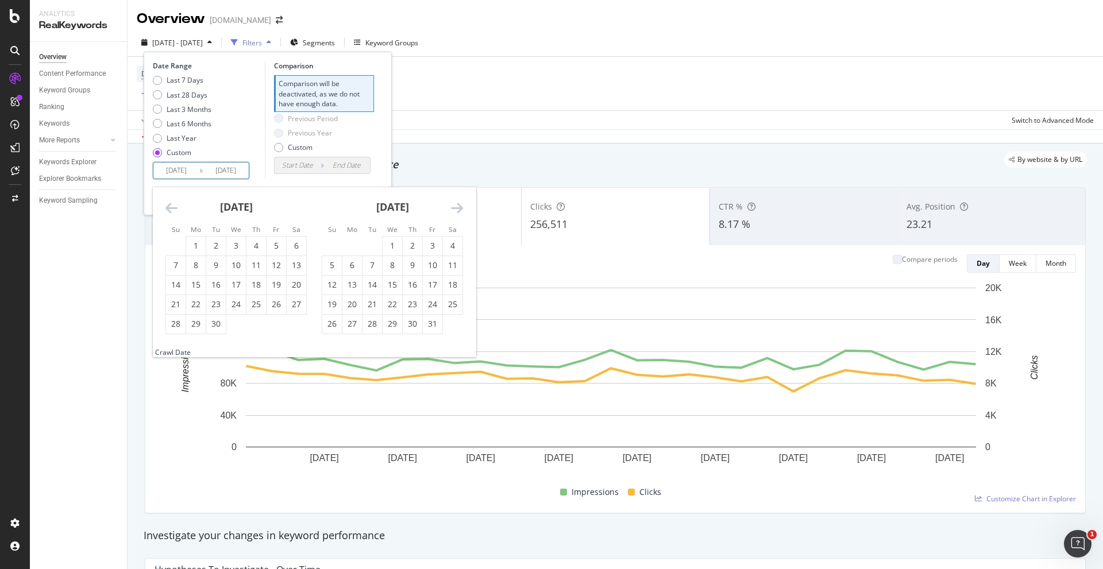
click at [457, 207] on icon "Move forward to switch to the next month." at bounding box center [457, 208] width 12 height 14
click at [452, 213] on icon "Move forward to switch to the next month." at bounding box center [457, 208] width 12 height 14
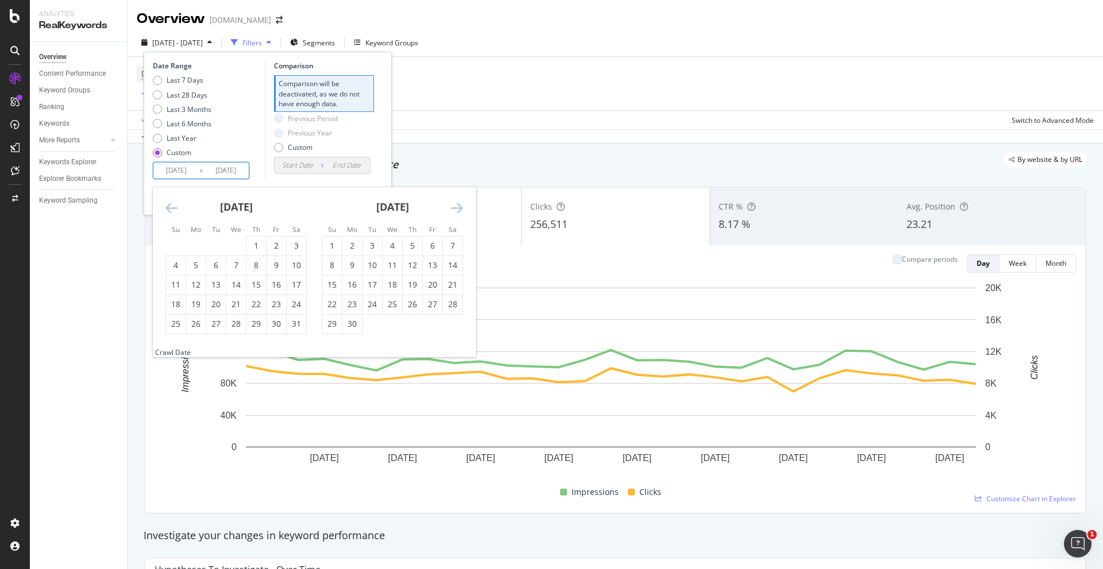
click at [452, 213] on icon "Move forward to switch to the next month." at bounding box center [457, 208] width 12 height 14
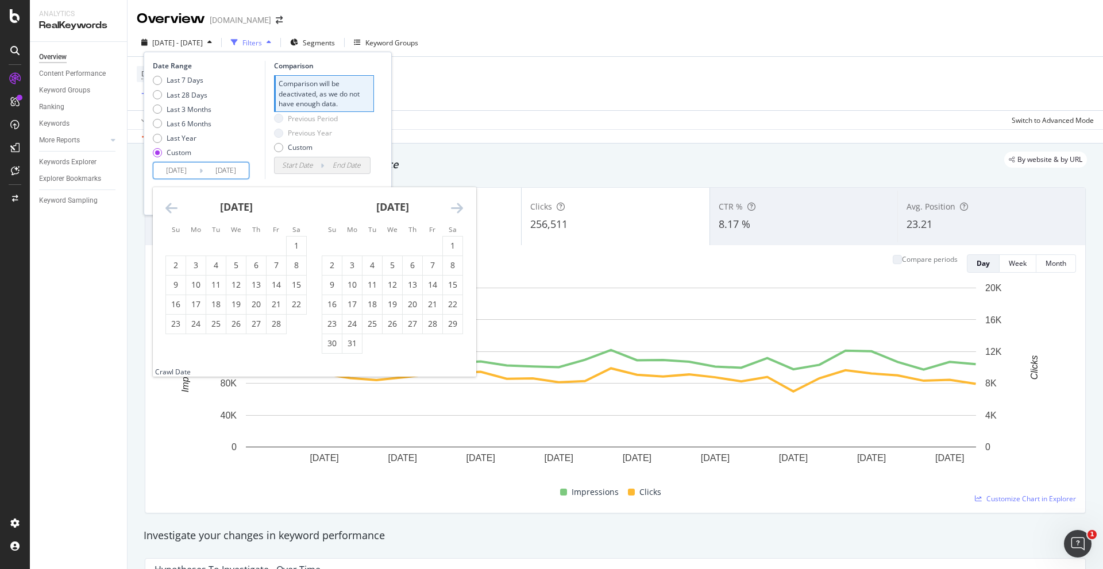
click at [452, 213] on icon "Move forward to switch to the next month." at bounding box center [457, 208] width 12 height 14
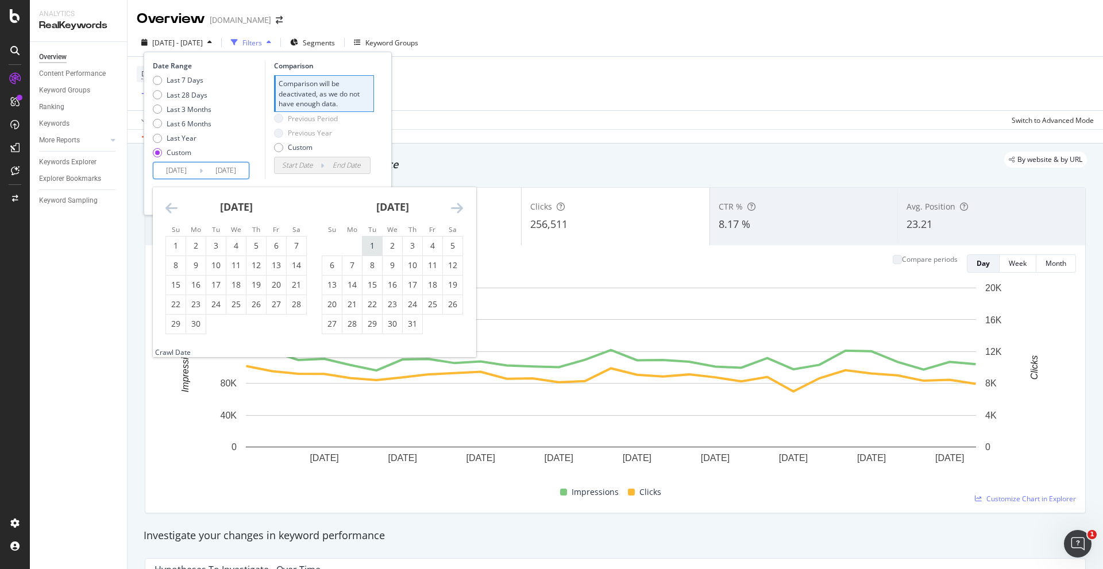
click at [379, 244] on div "1" at bounding box center [372, 245] width 20 height 11
type input "[DATE]"
click at [407, 321] on div "31" at bounding box center [413, 323] width 20 height 11
type input "[DATE]"
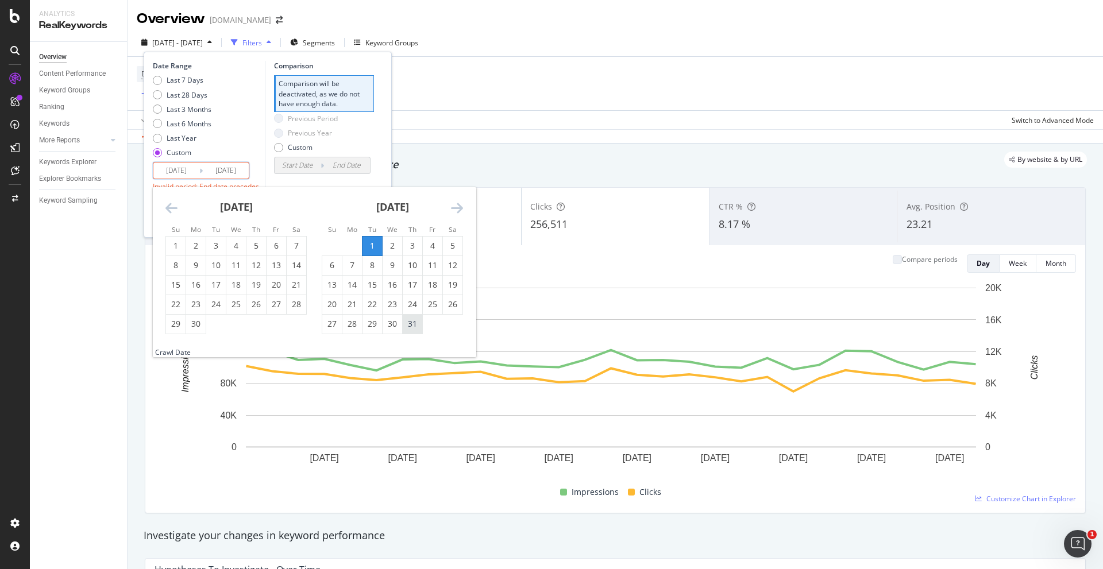
type input "[DATE]"
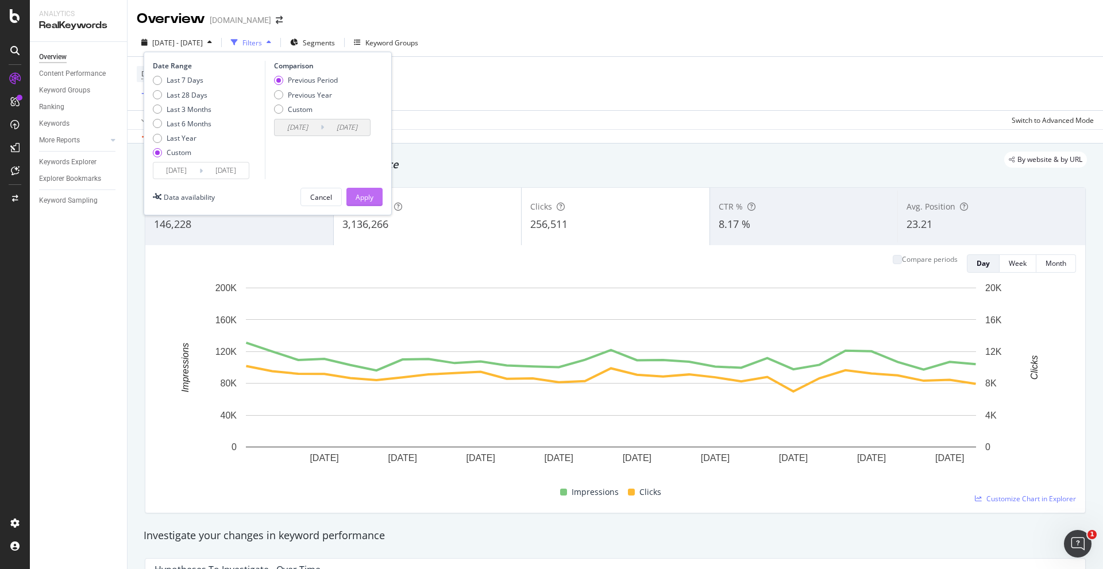
click at [360, 198] on div "Apply" at bounding box center [365, 197] width 18 height 10
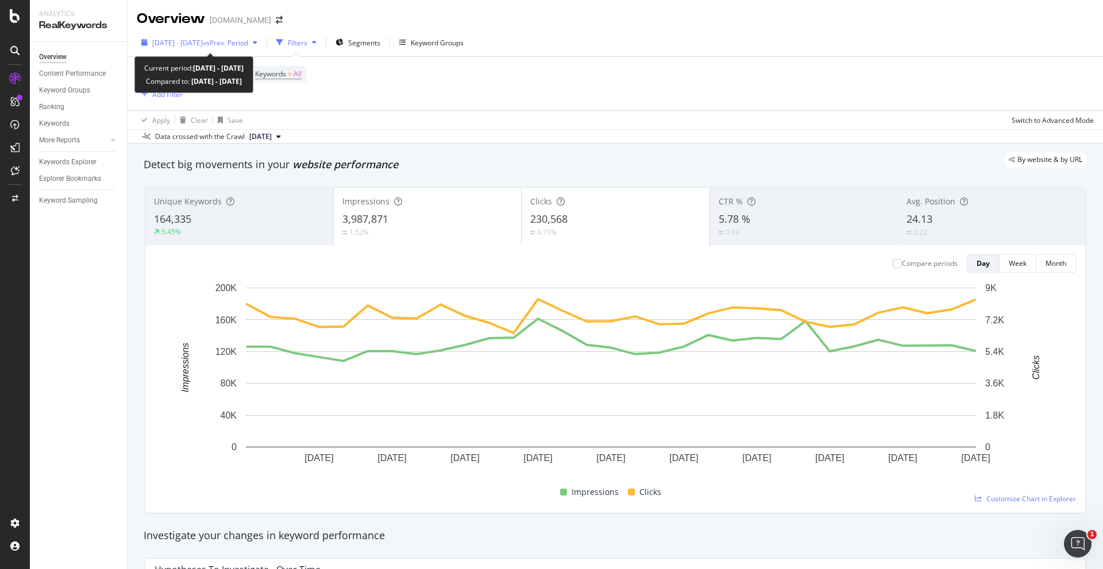
click at [239, 38] on span "vs Prev. Period" at bounding box center [225, 43] width 45 height 10
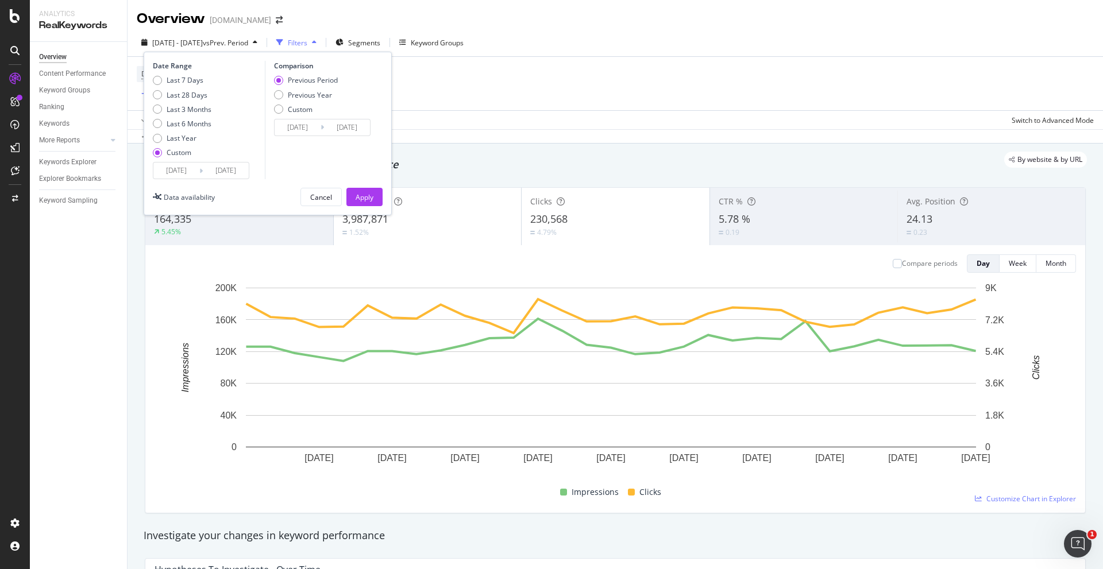
click at [200, 171] on icon at bounding box center [200, 170] width 3 height 11
drag, startPoint x: 172, startPoint y: 170, endPoint x: 167, endPoint y: 177, distance: 9.0
click at [172, 171] on input "[DATE]" at bounding box center [176, 171] width 46 height 16
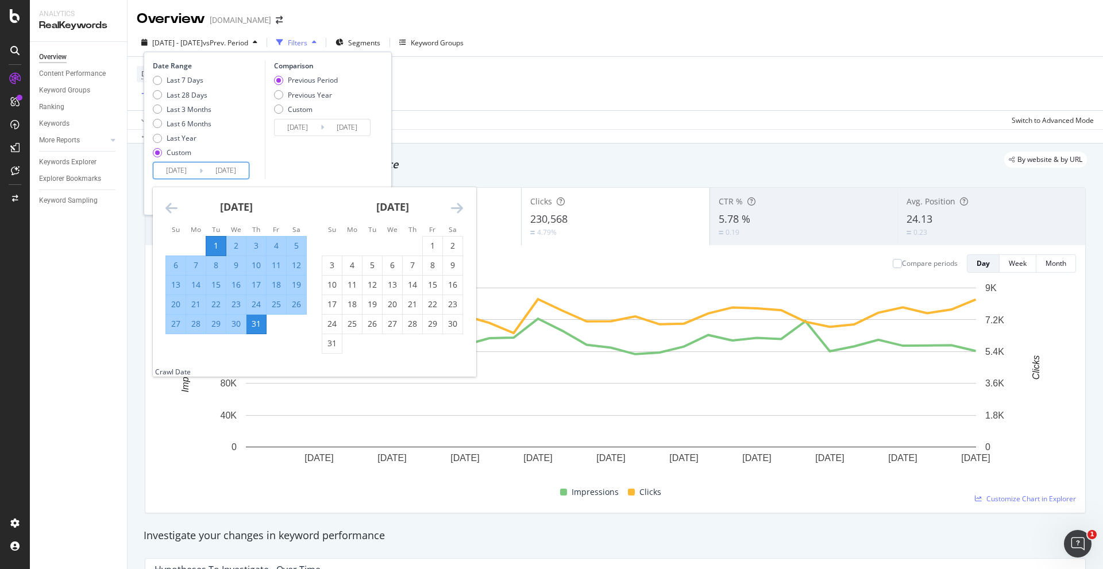
click at [165, 208] on div "[DATE] 1 2 3 4 5 6 7 8 9 10 11 12 13 14 15 16 17 18 19 20 21 22 23 24 25 26 27 …" at bounding box center [314, 277] width 323 height 180
click at [168, 209] on icon "Move backward to switch to the previous month." at bounding box center [171, 208] width 12 height 14
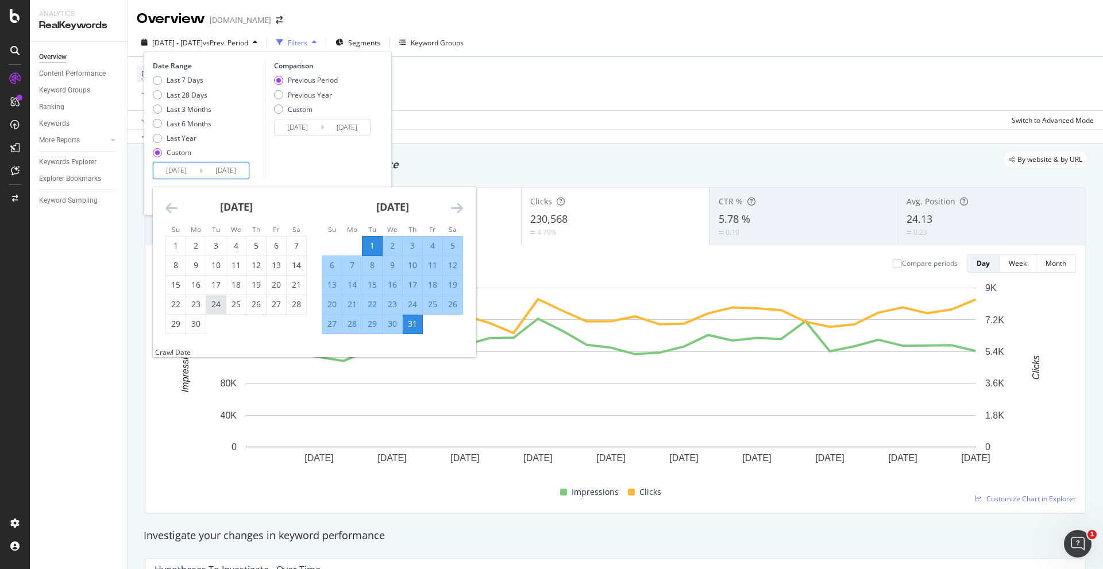
drag, startPoint x: 175, startPoint y: 240, endPoint x: 215, endPoint y: 314, distance: 83.8
click at [175, 242] on div "1" at bounding box center [176, 245] width 20 height 11
type input "[DATE]"
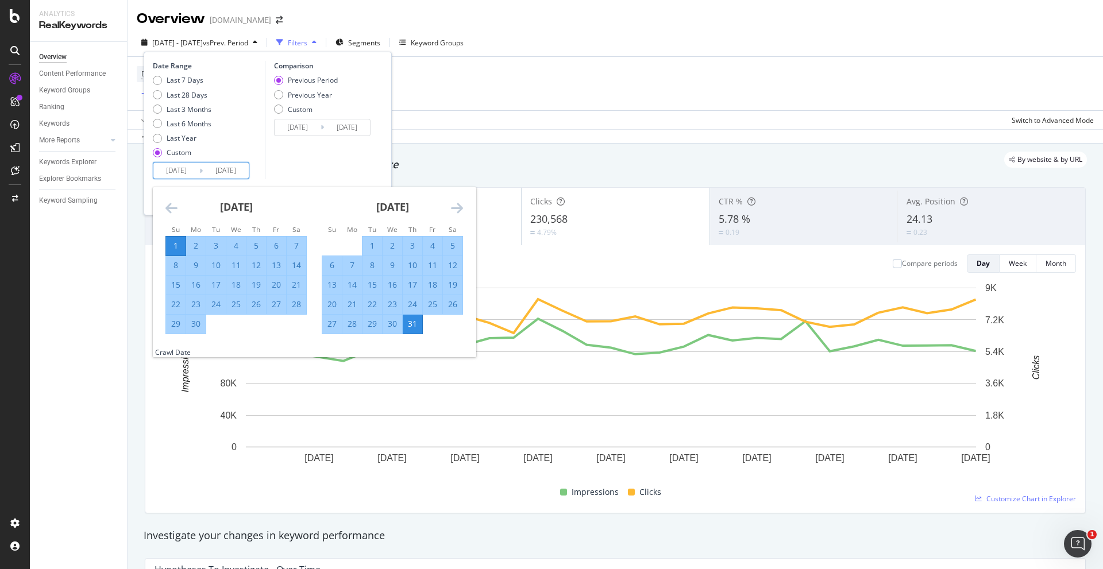
drag, startPoint x: 196, startPoint y: 326, endPoint x: 204, endPoint y: 330, distance: 9.0
click at [196, 326] on div "30" at bounding box center [196, 323] width 20 height 11
type input "[DATE]"
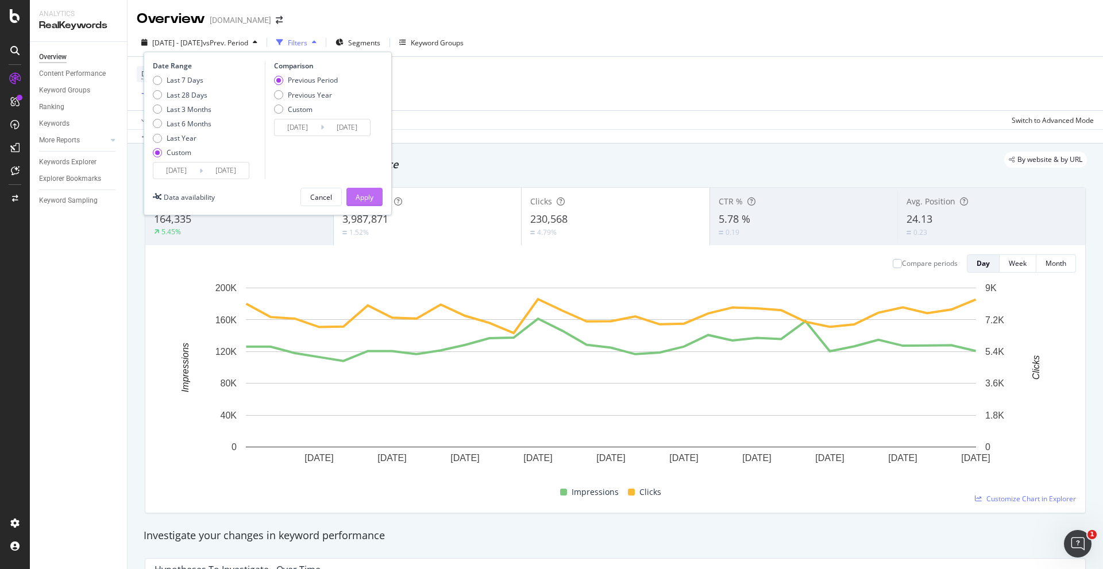
click at [353, 194] on button "Apply" at bounding box center [364, 197] width 36 height 18
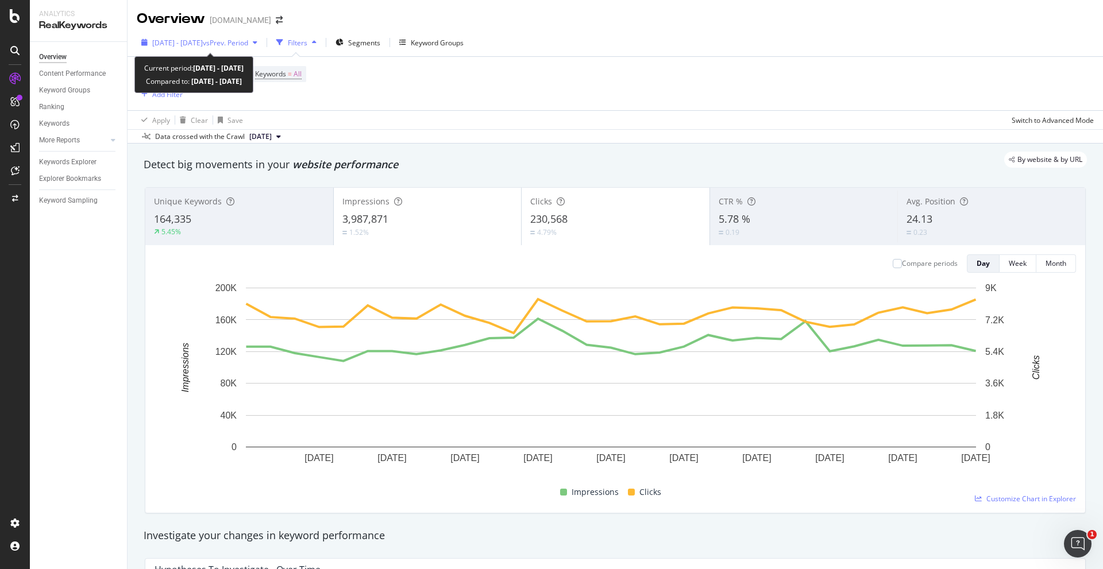
click at [247, 46] on span "vs Prev. Period" at bounding box center [225, 43] width 45 height 10
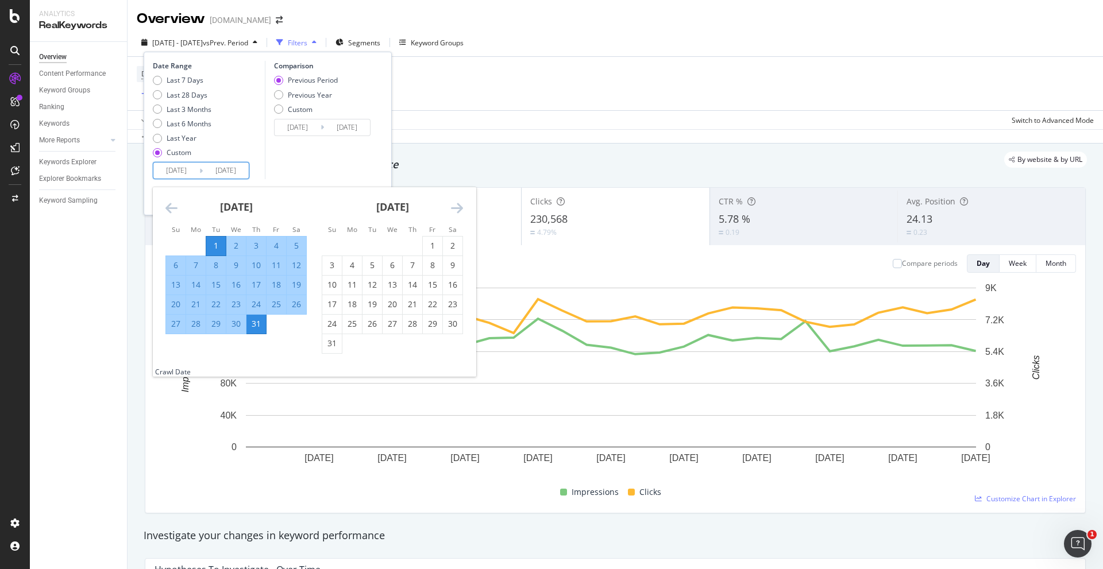
click at [206, 171] on input "[DATE]" at bounding box center [226, 171] width 46 height 16
click at [175, 208] on icon "Move backward to switch to the previous month." at bounding box center [171, 208] width 12 height 14
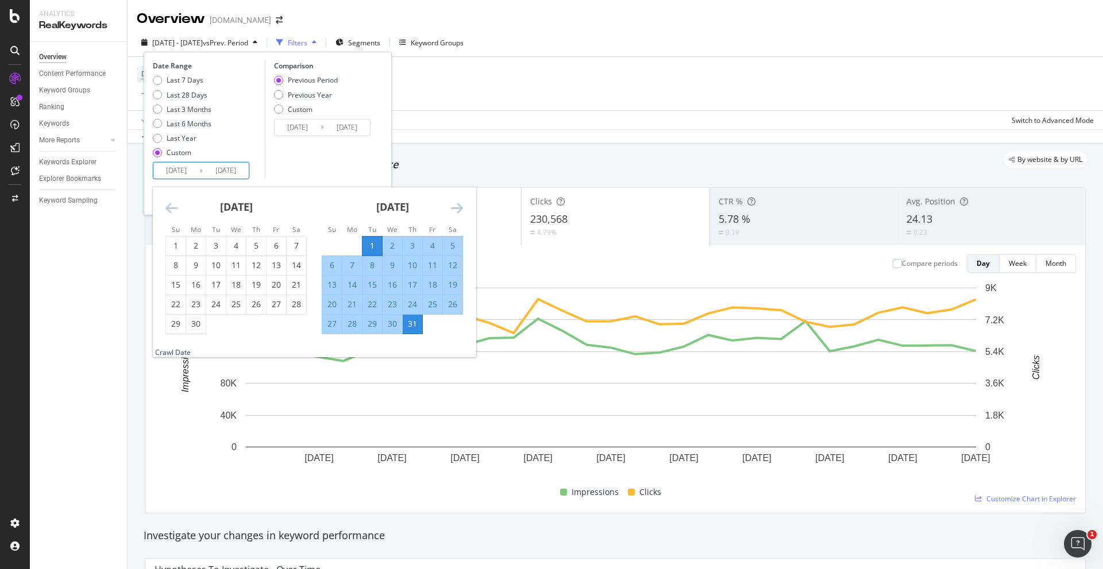
click at [170, 211] on icon "Move backward to switch to the previous month." at bounding box center [171, 208] width 12 height 14
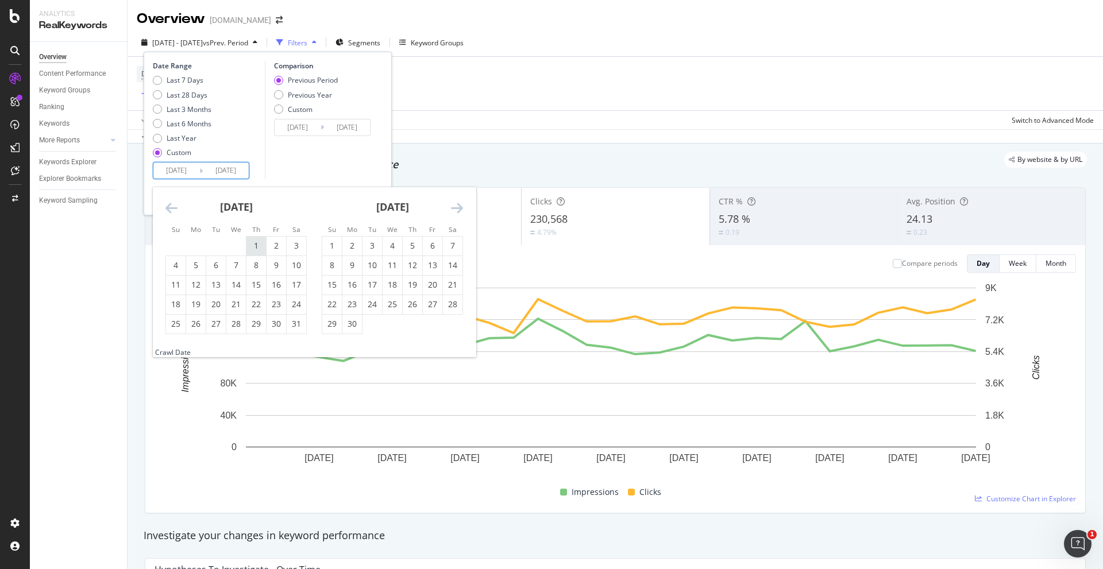
click at [249, 244] on div "1" at bounding box center [256, 245] width 20 height 11
type input "[DATE]"
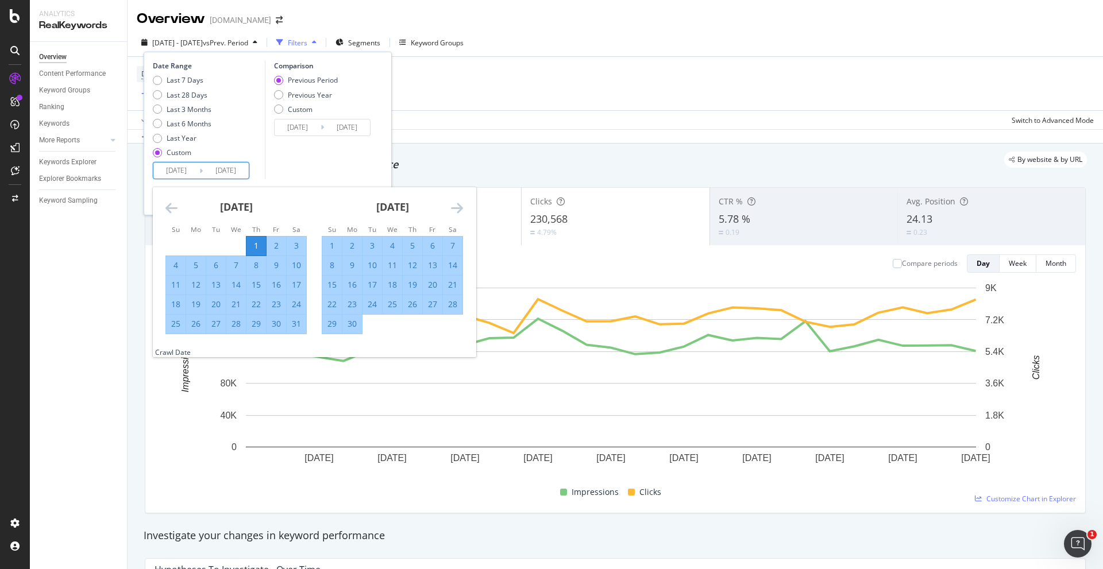
click at [299, 324] on div "31" at bounding box center [297, 323] width 20 height 11
type input "[DATE]"
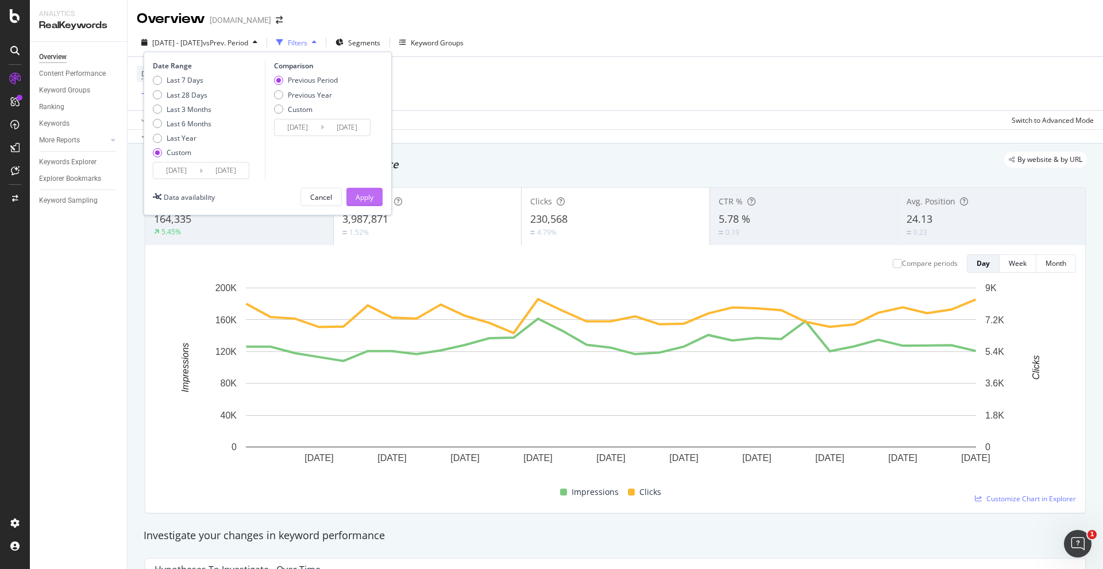
click at [368, 195] on div "Apply" at bounding box center [365, 197] width 18 height 10
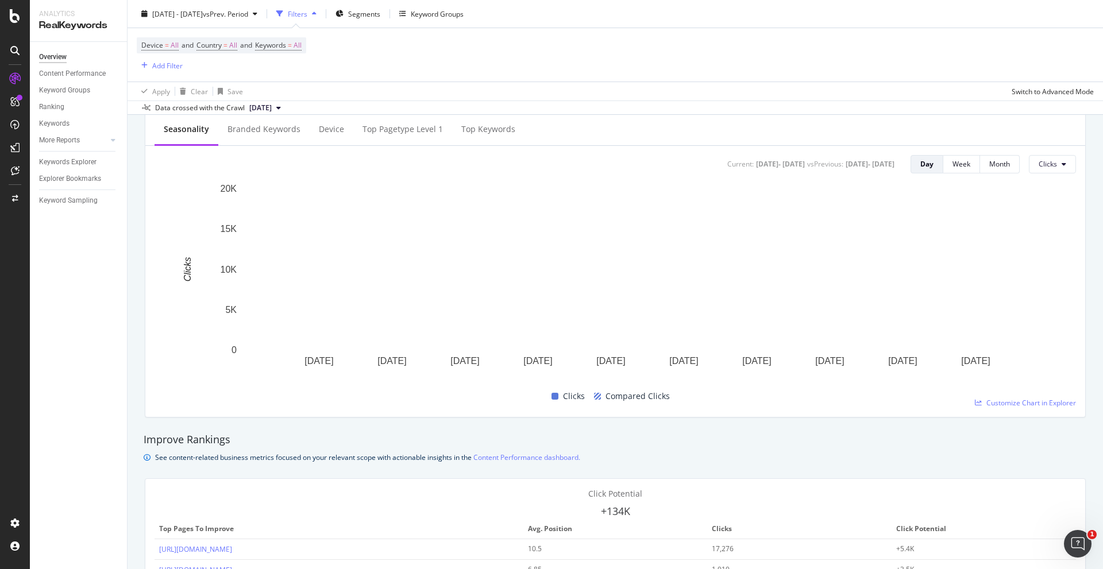
scroll to position [345, 0]
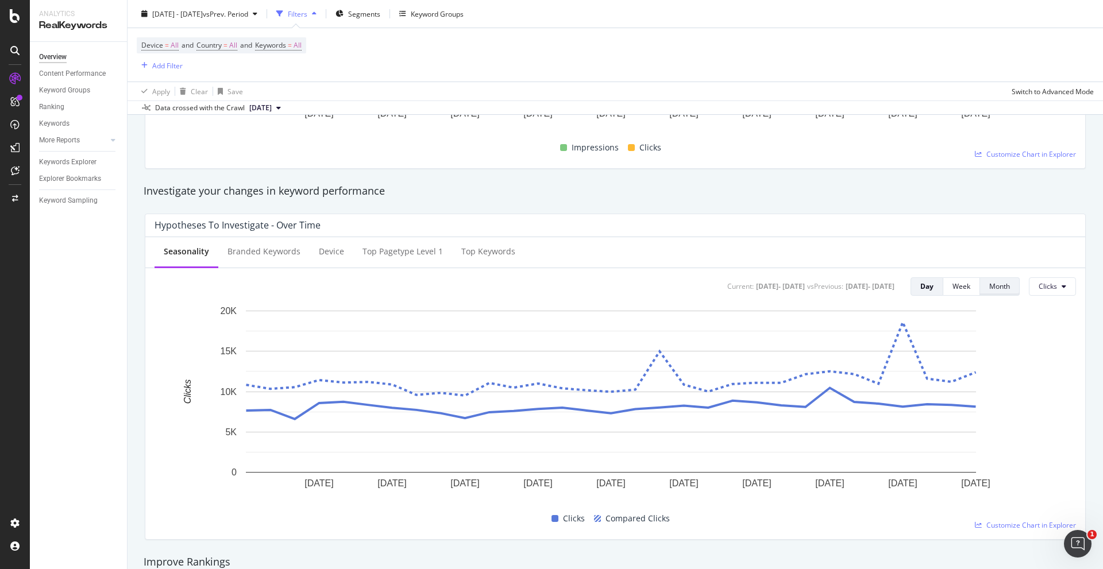
click at [990, 286] on div "Month" at bounding box center [999, 286] width 21 height 10
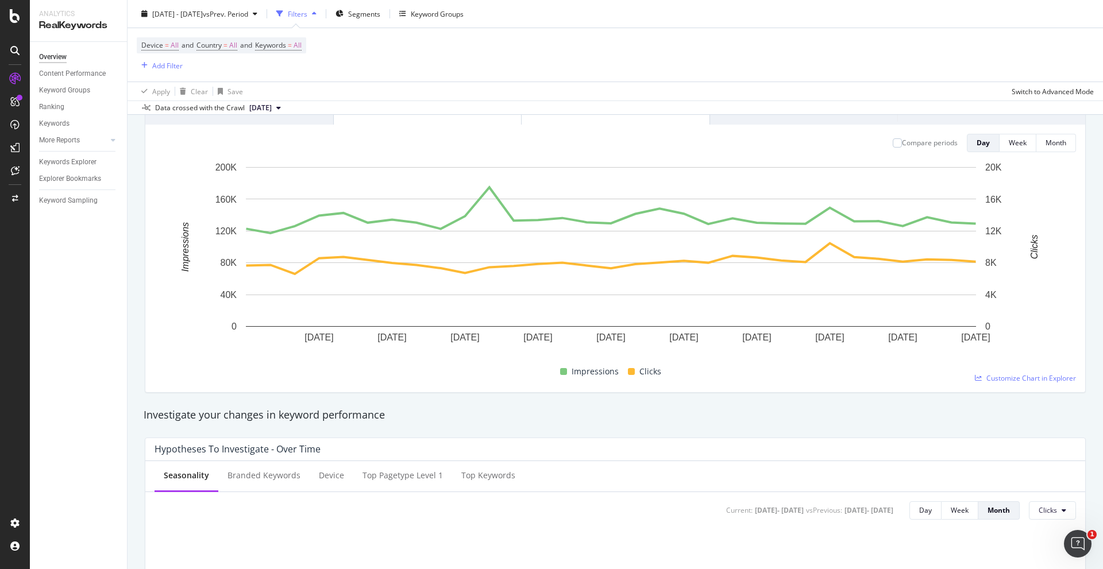
scroll to position [0, 0]
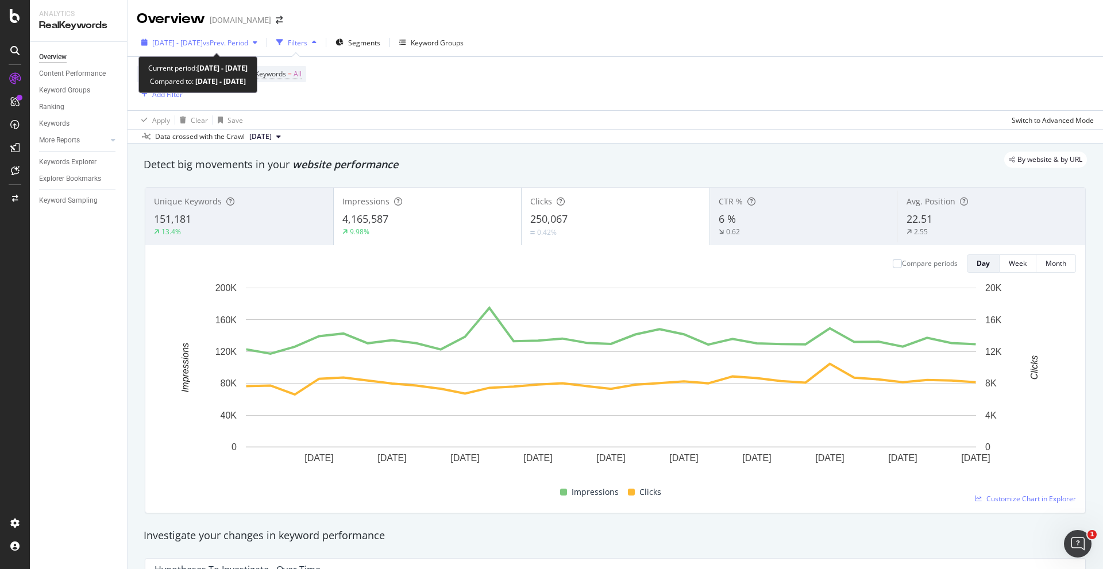
click at [182, 44] on span "[DATE] - [DATE]" at bounding box center [177, 43] width 51 height 10
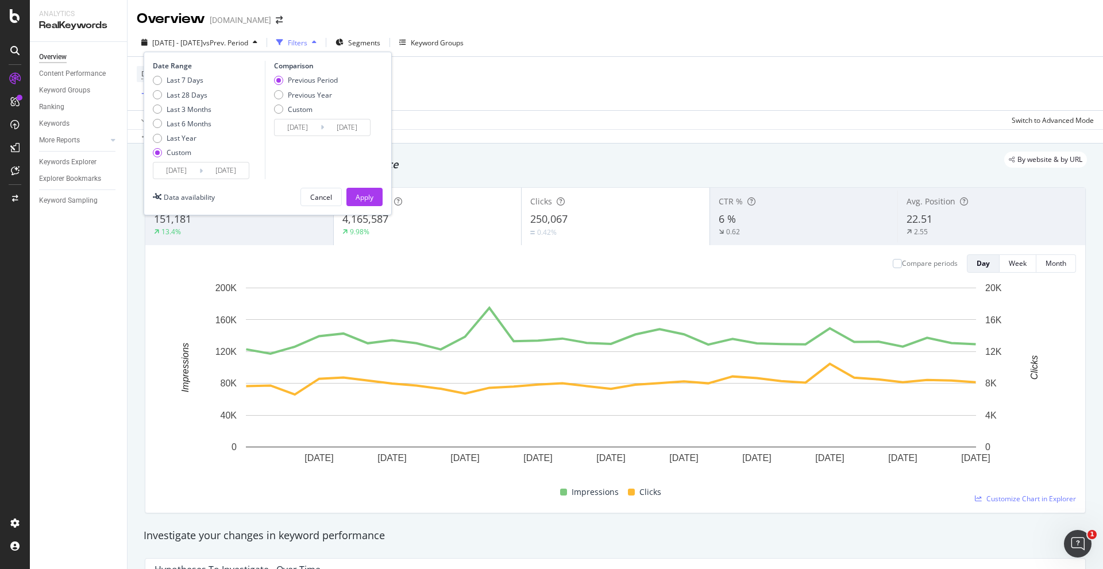
click at [192, 168] on input "[DATE]" at bounding box center [176, 171] width 46 height 16
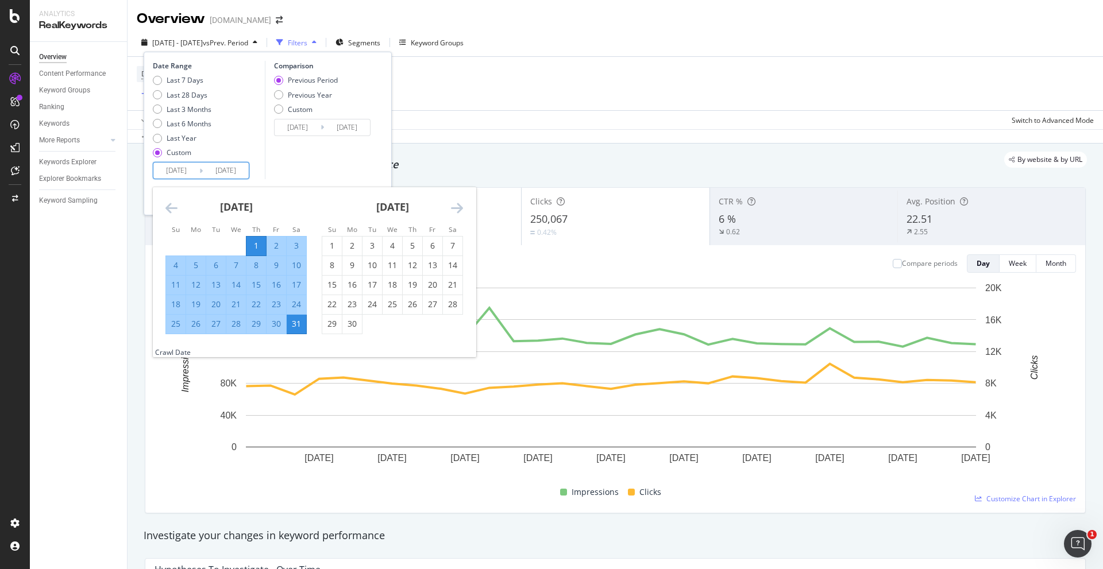
click at [169, 208] on icon "Move backward to switch to the previous month." at bounding box center [171, 208] width 12 height 14
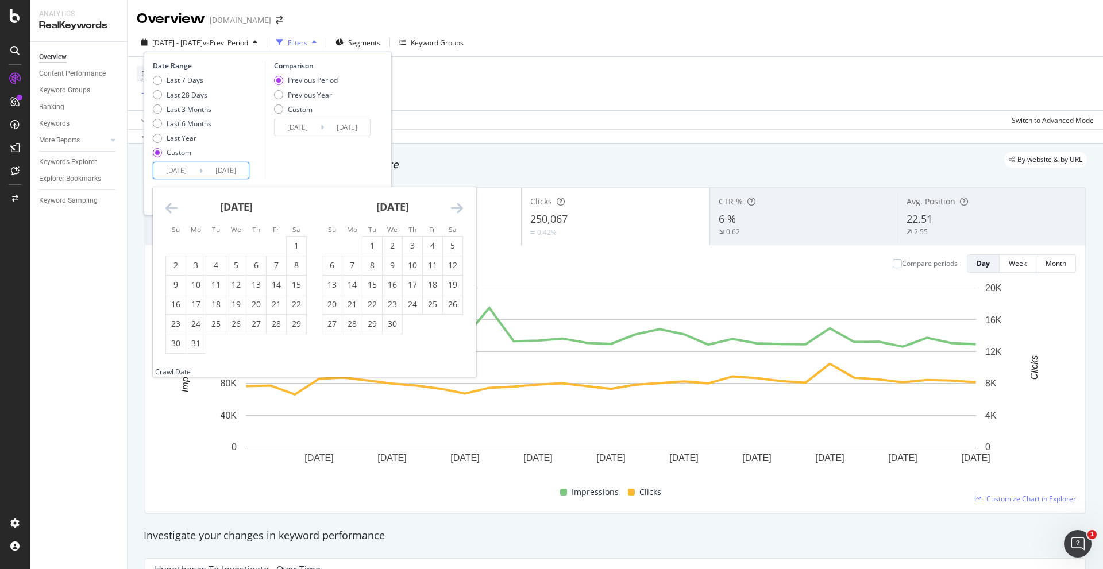
click at [169, 208] on icon "Move backward to switch to the previous month." at bounding box center [171, 208] width 12 height 14
click at [234, 242] on div "1" at bounding box center [236, 245] width 20 height 11
type input "[DATE]"
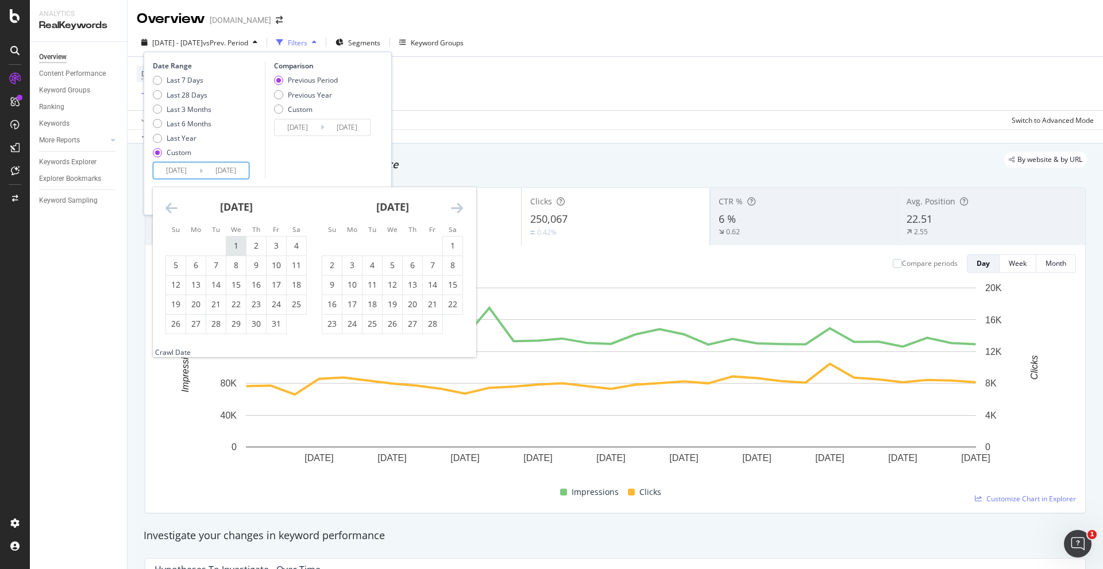
type input "[DATE]"
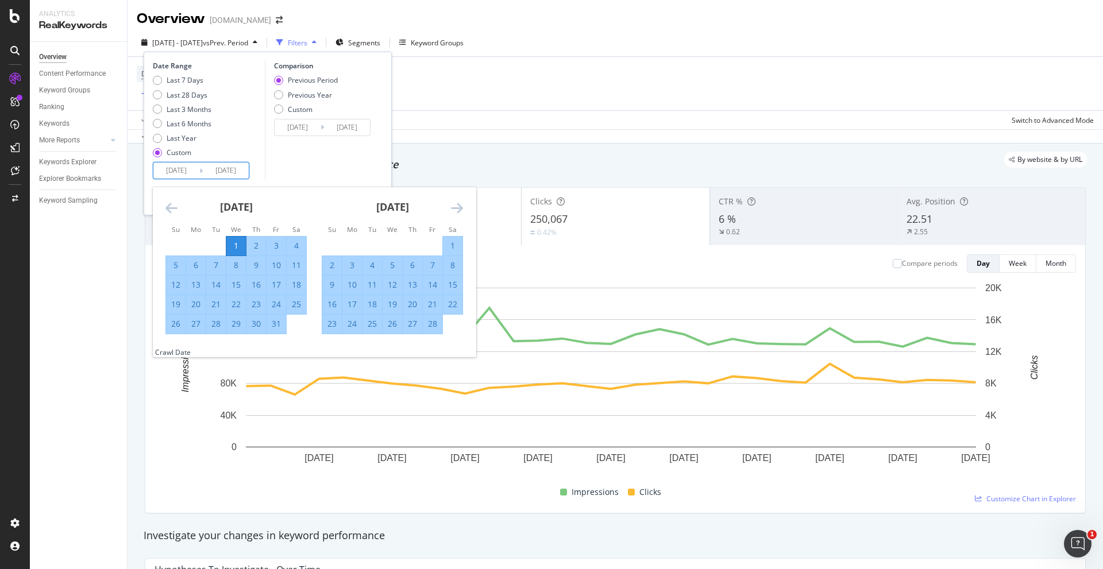
click at [453, 206] on icon "Move forward to switch to the next month." at bounding box center [457, 208] width 12 height 14
click at [453, 207] on icon "Move forward to switch to the next month." at bounding box center [457, 208] width 12 height 14
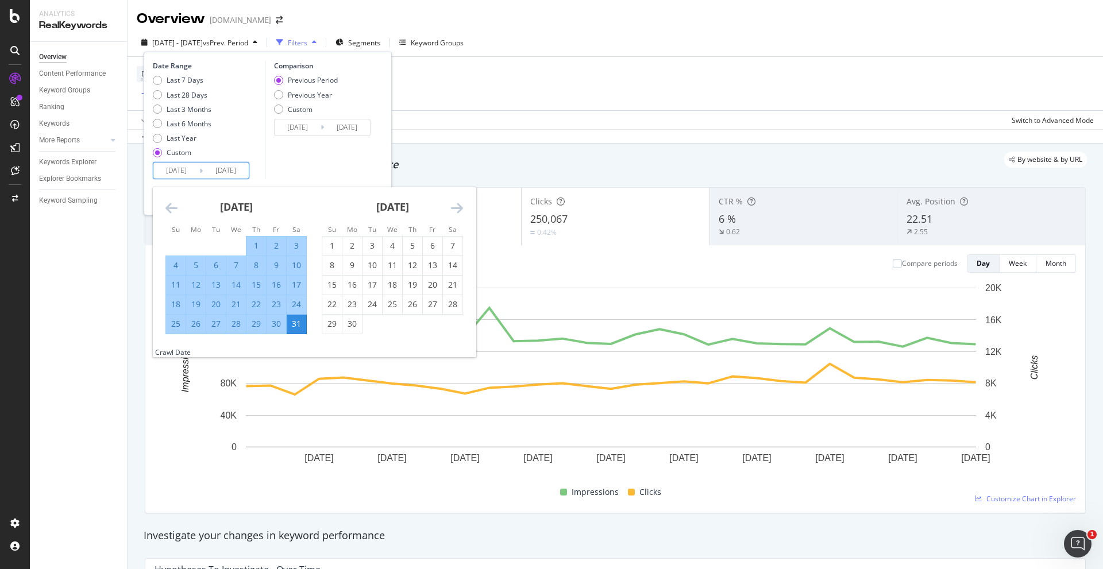
click at [453, 207] on icon "Move forward to switch to the next month." at bounding box center [457, 208] width 12 height 14
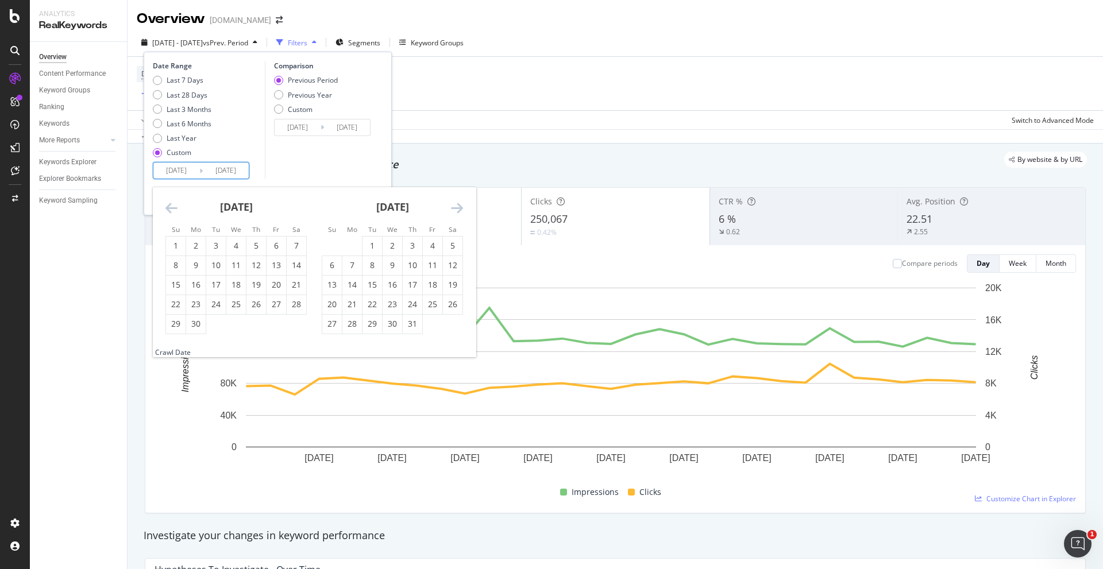
click at [453, 207] on icon "Move forward to switch to the next month." at bounding box center [457, 208] width 12 height 14
click at [166, 208] on icon "Move backward to switch to the previous month." at bounding box center [171, 208] width 12 height 14
click at [168, 341] on div "31" at bounding box center [176, 343] width 20 height 11
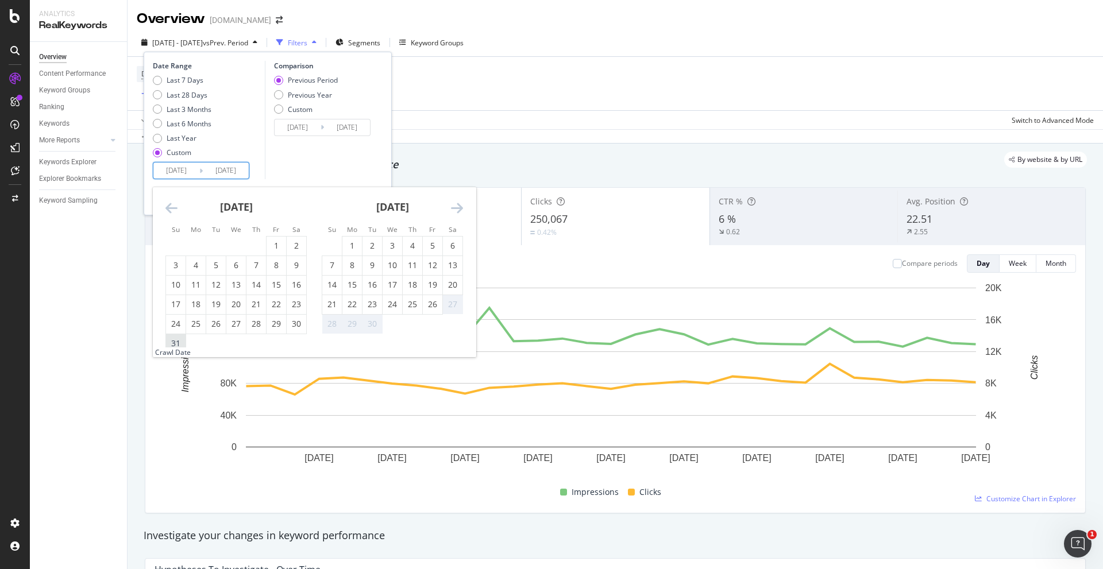
type input "[DATE]"
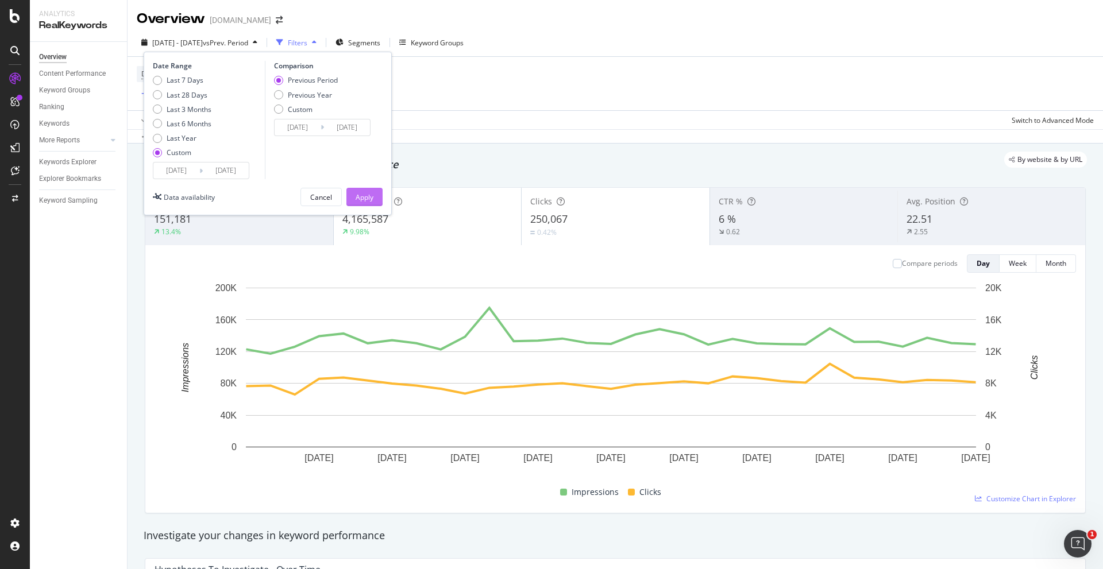
click at [368, 195] on div "Apply" at bounding box center [365, 197] width 18 height 10
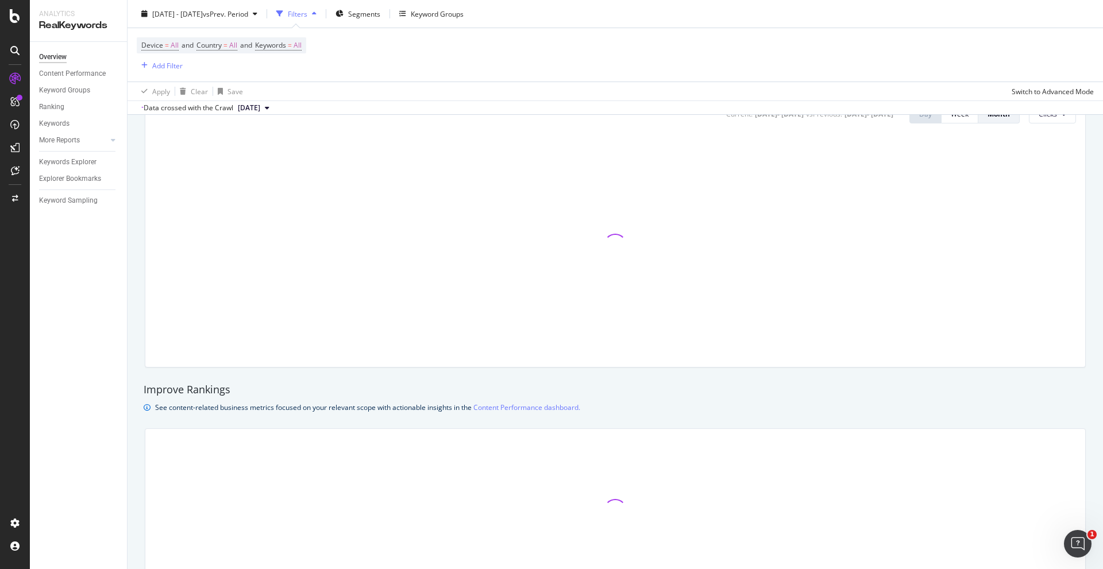
scroll to position [402, 0]
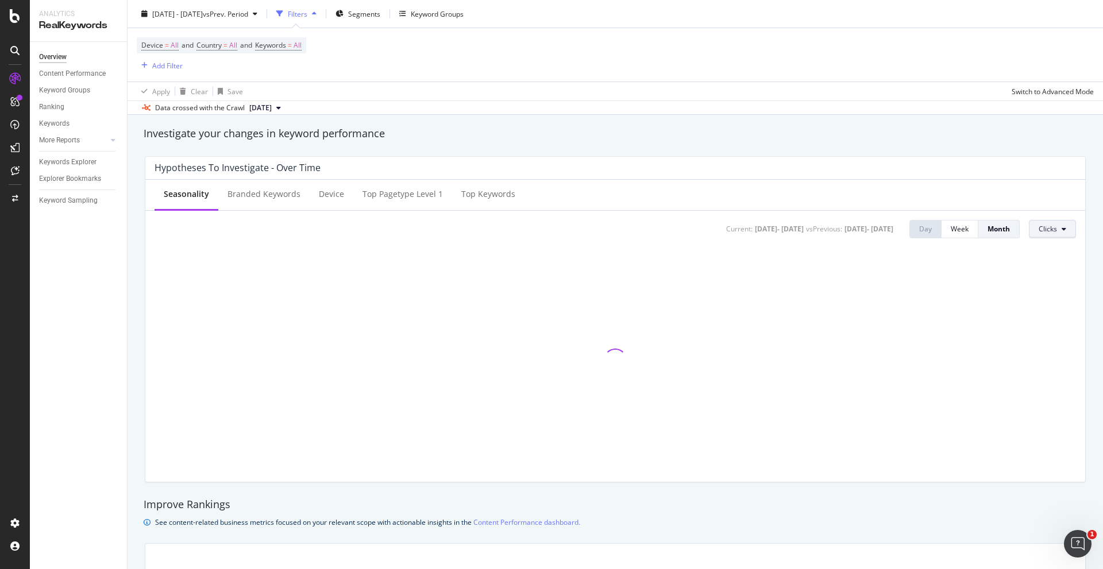
click at [1056, 235] on button "Clicks" at bounding box center [1052, 229] width 47 height 18
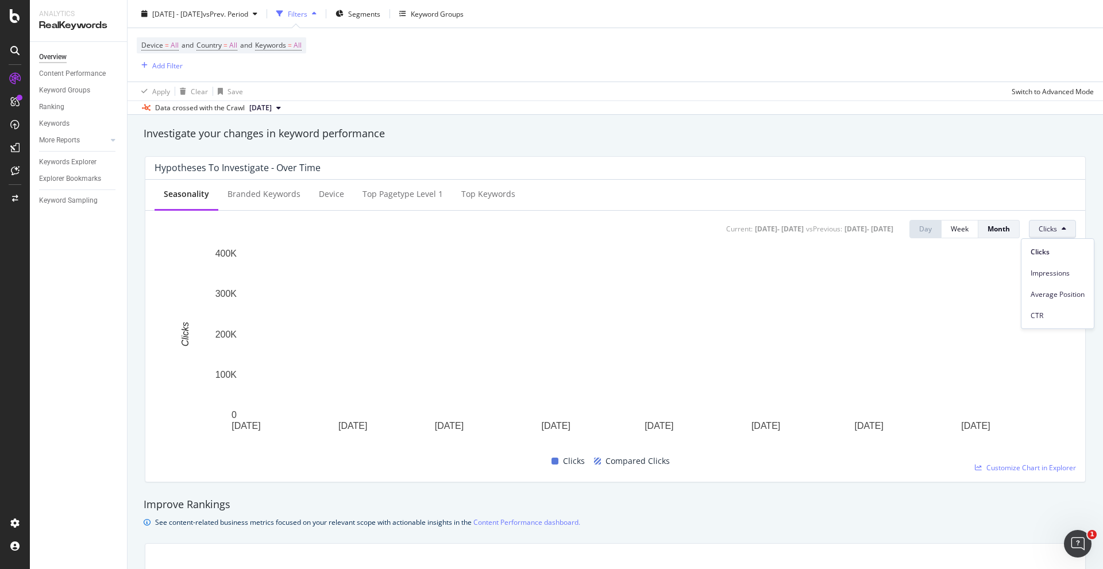
click at [1056, 235] on button "Clicks" at bounding box center [1052, 229] width 47 height 18
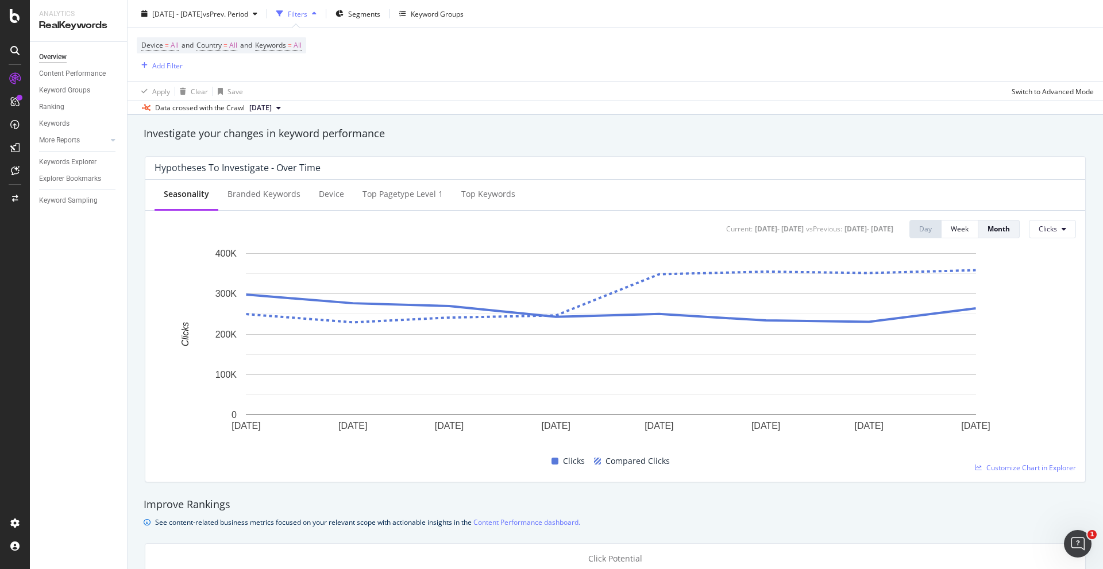
click at [0, 380] on div at bounding box center [15, 284] width 30 height 569
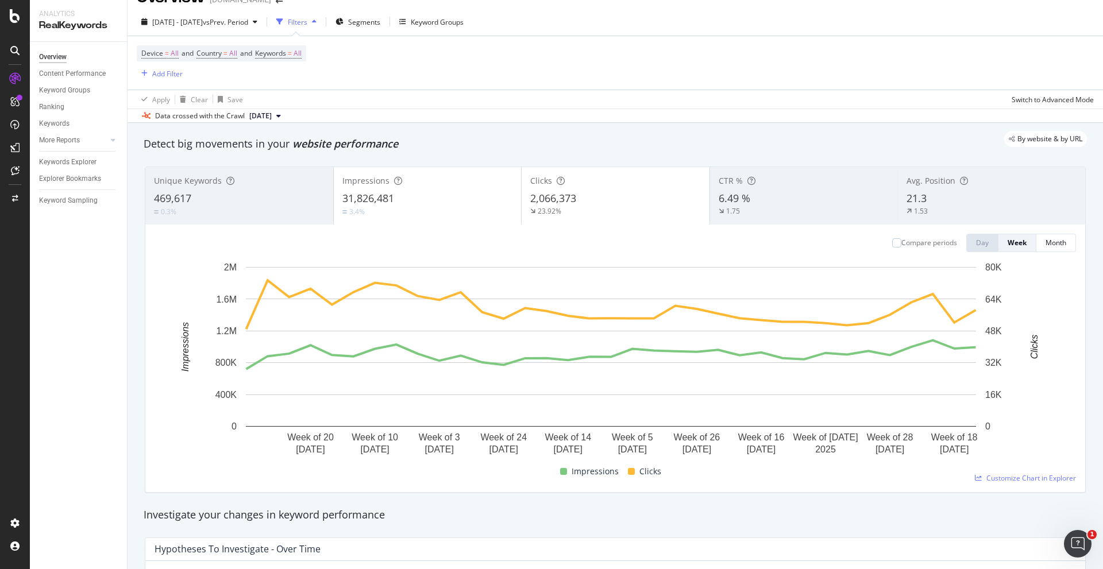
scroll to position [0, 0]
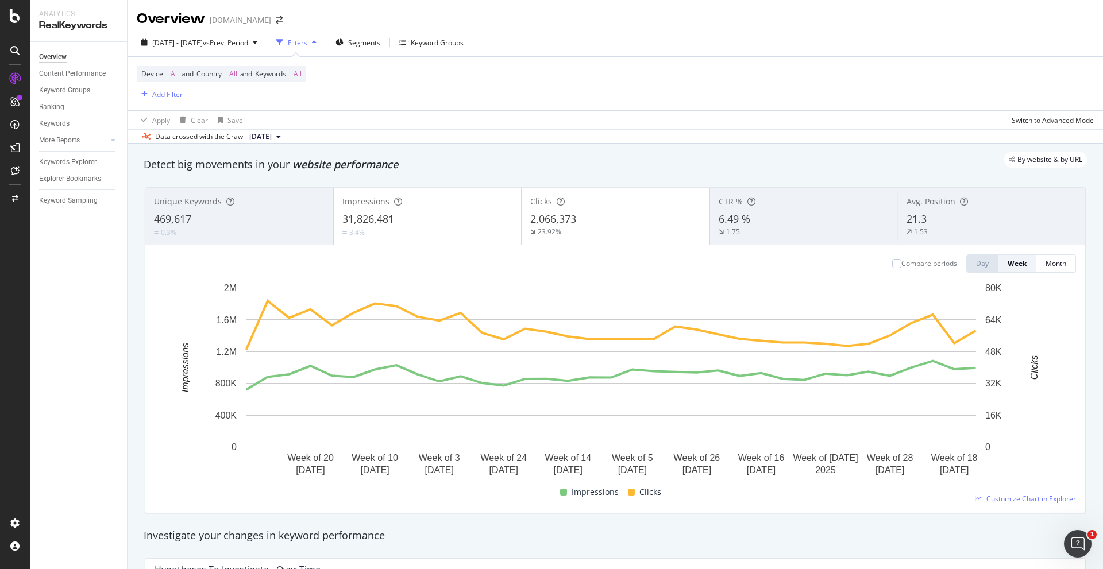
click at [173, 101] on div "Add Filter" at bounding box center [160, 94] width 46 height 13
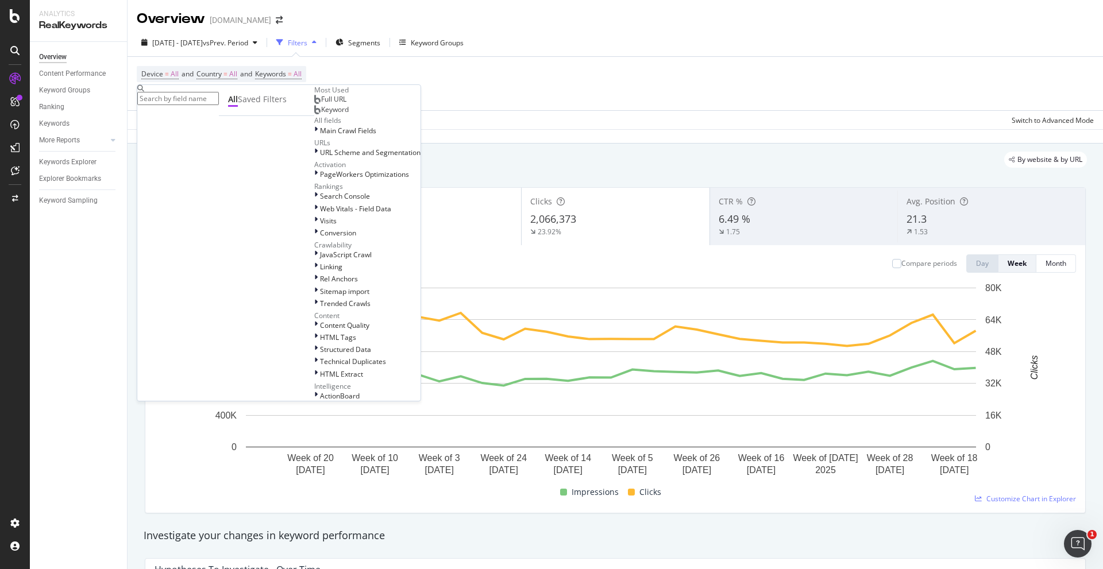
click at [173, 101] on input "text" at bounding box center [178, 98] width 82 height 13
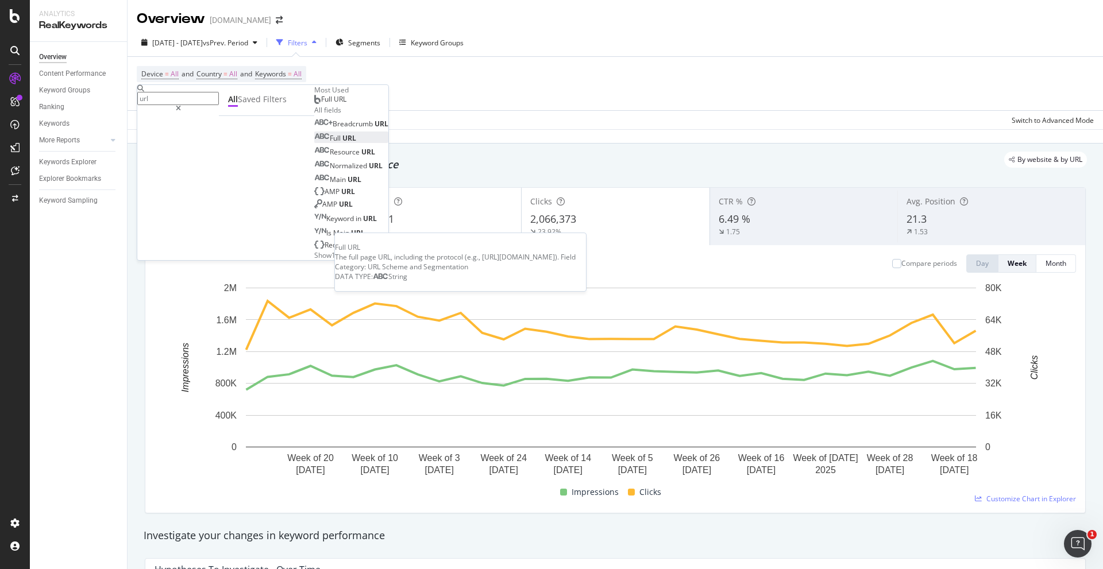
type input "url"
click at [314, 143] on div "Full URL" at bounding box center [335, 138] width 42 height 10
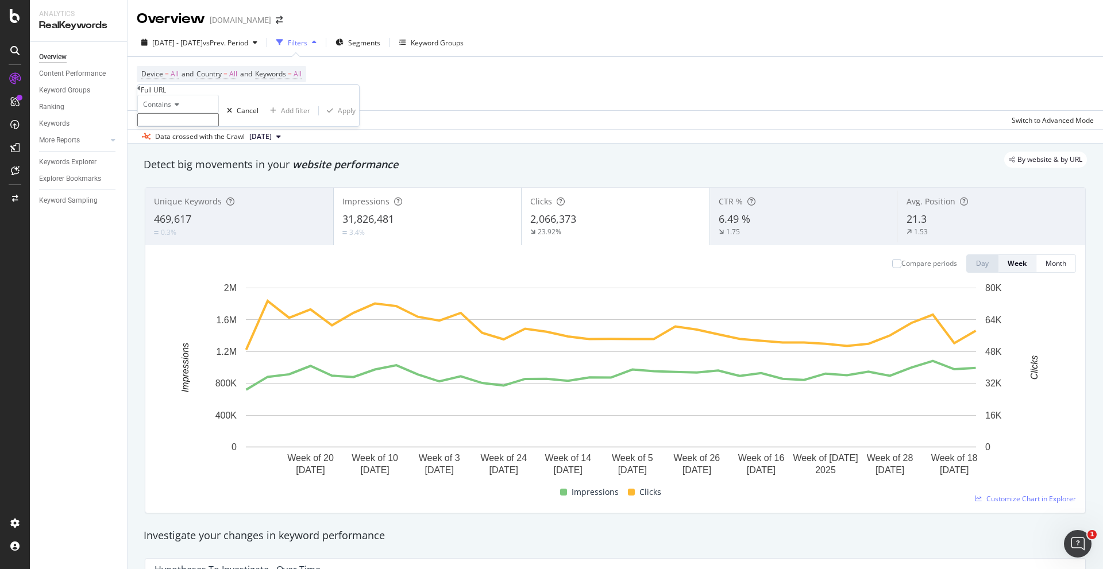
click at [173, 126] on input "text" at bounding box center [178, 119] width 82 height 13
type input "personal"
click at [338, 119] on div "Apply" at bounding box center [347, 114] width 18 height 10
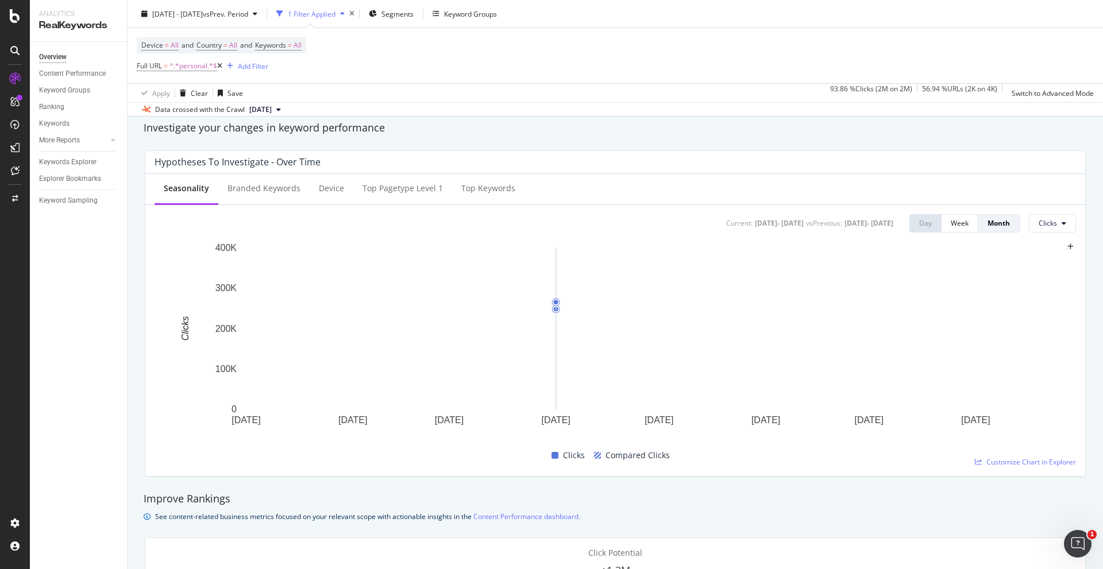
scroll to position [345, 0]
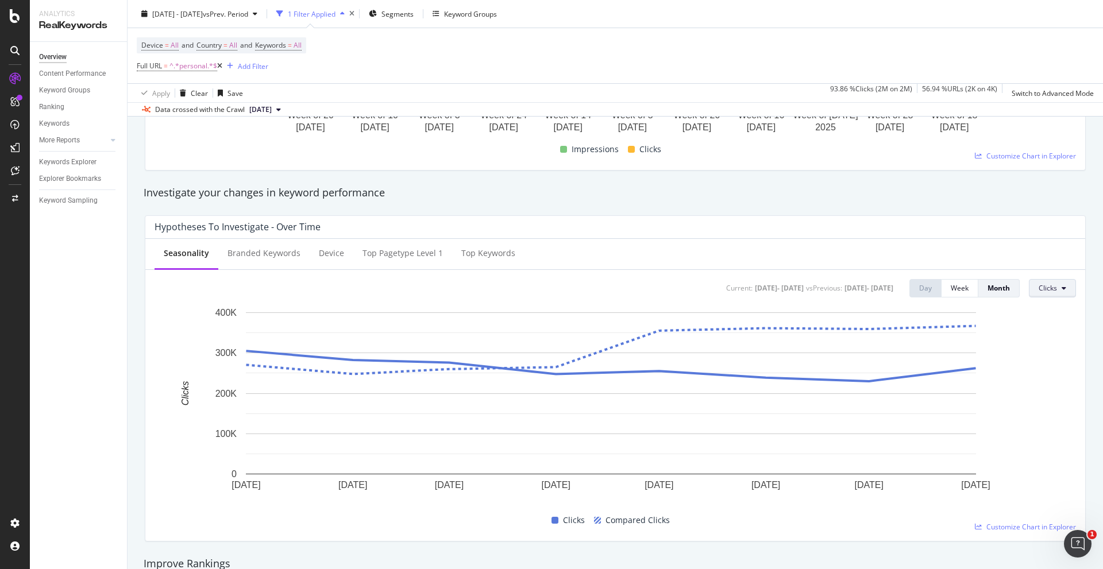
click at [1041, 289] on span "Clicks" at bounding box center [1047, 288] width 18 height 10
click at [1041, 331] on span "Impressions" at bounding box center [1057, 332] width 54 height 10
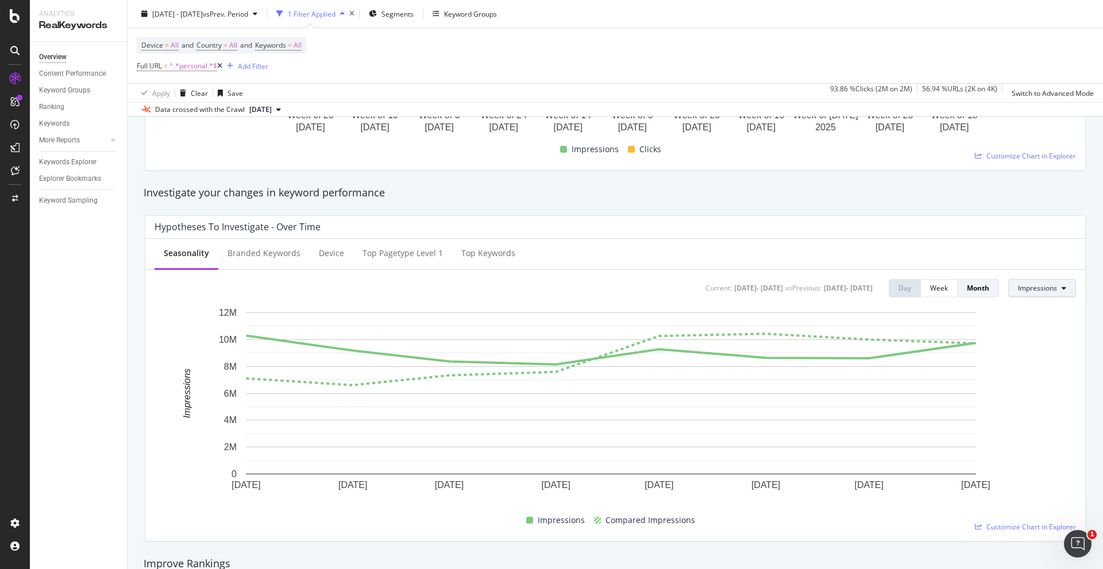
click at [1028, 290] on span "Impressions" at bounding box center [1037, 288] width 39 height 10
click at [1022, 307] on span "Clicks" at bounding box center [1036, 311] width 54 height 10
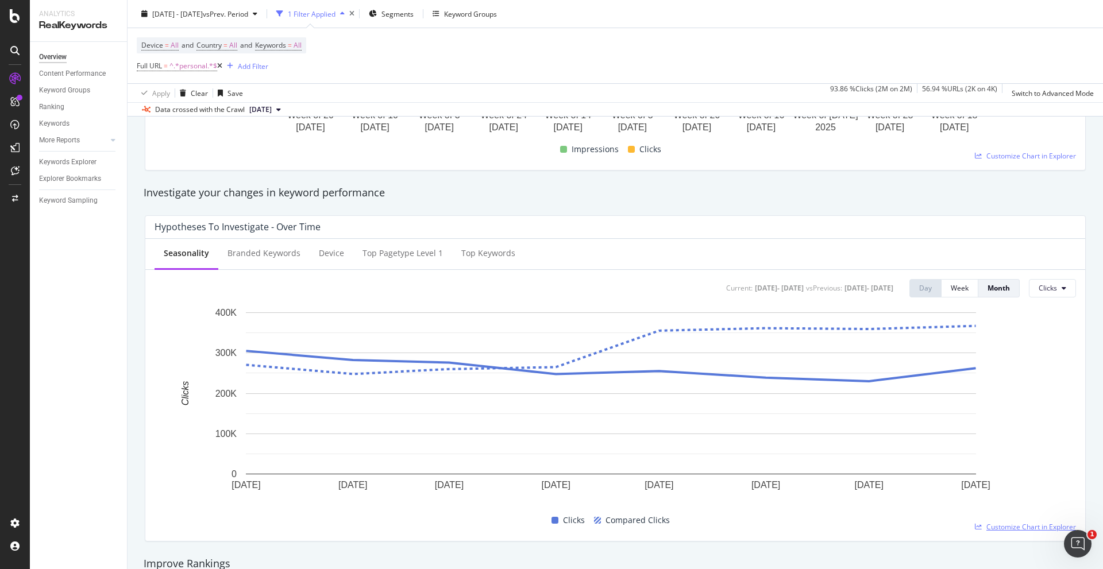
click at [1016, 526] on span "Customize Chart in Explorer" at bounding box center [1031, 527] width 90 height 10
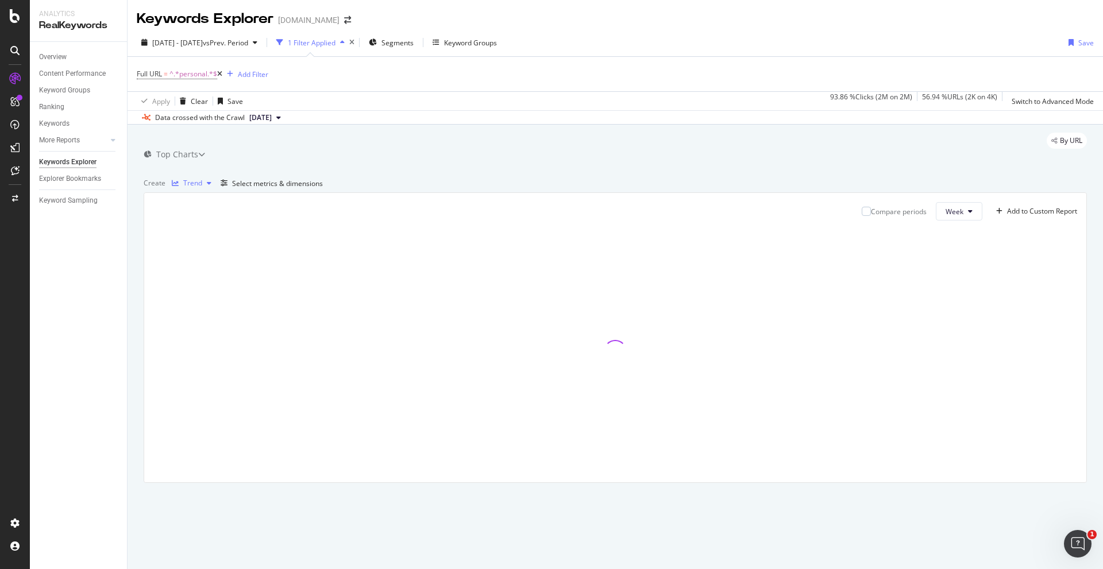
click at [199, 187] on div "Trend" at bounding box center [192, 183] width 19 height 7
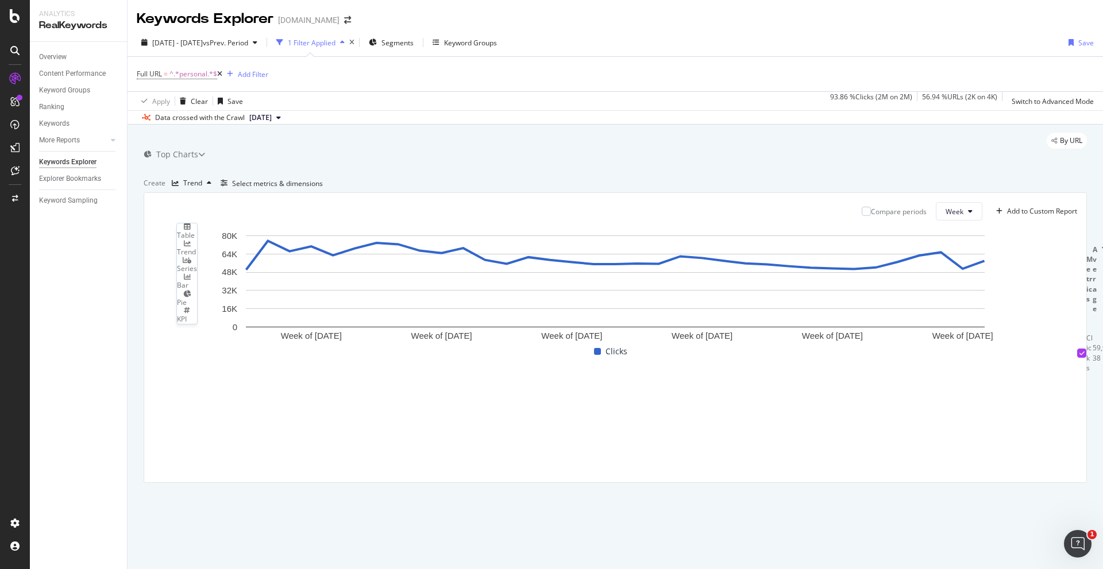
click at [197, 235] on div "Table" at bounding box center [187, 235] width 20 height 10
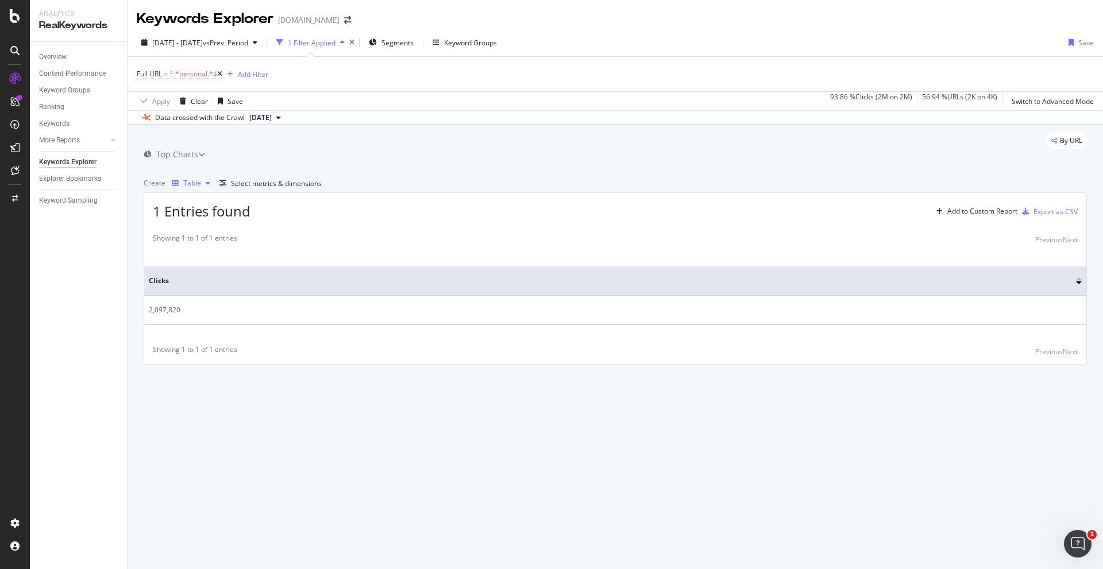
click at [214, 187] on div "button" at bounding box center [208, 183] width 14 height 7
click at [197, 289] on div "Bar" at bounding box center [187, 281] width 20 height 17
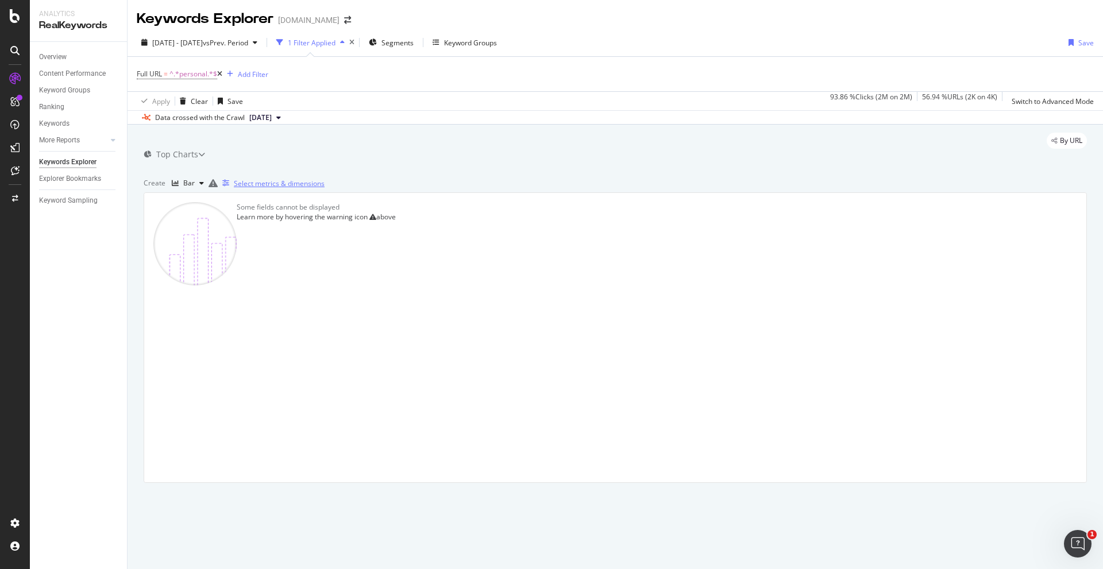
click at [325, 188] on div "Select metrics & dimensions" at bounding box center [279, 184] width 91 height 10
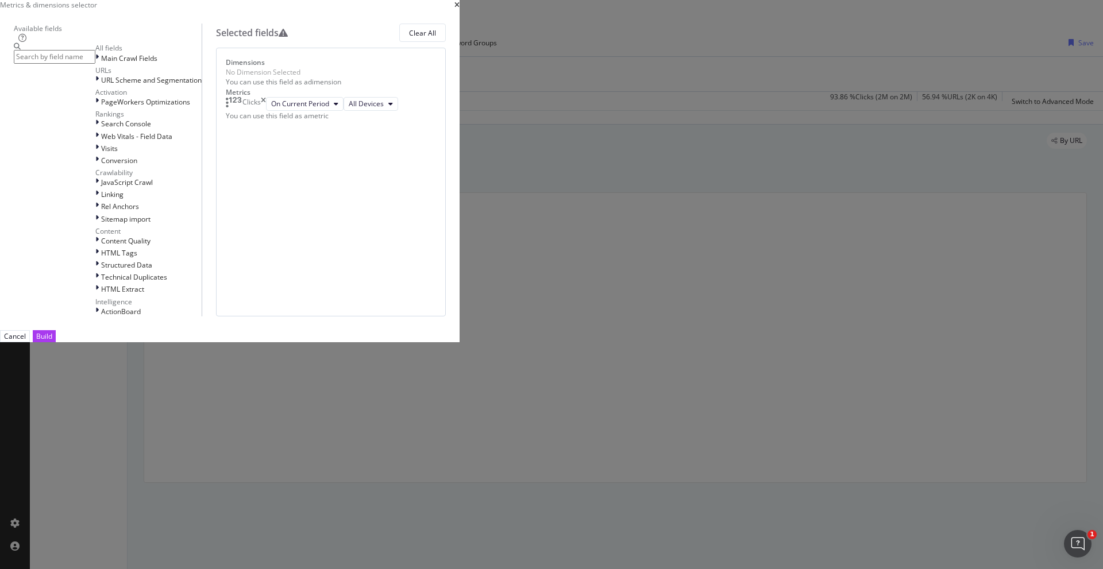
click at [95, 63] on input "modal" at bounding box center [55, 56] width 82 height 13
click at [288, 37] on icon "modal" at bounding box center [283, 32] width 9 height 9
click at [436, 77] on div "No Dimension Selected" at bounding box center [331, 72] width 210 height 10
click at [95, 63] on input "modal" at bounding box center [55, 56] width 82 height 13
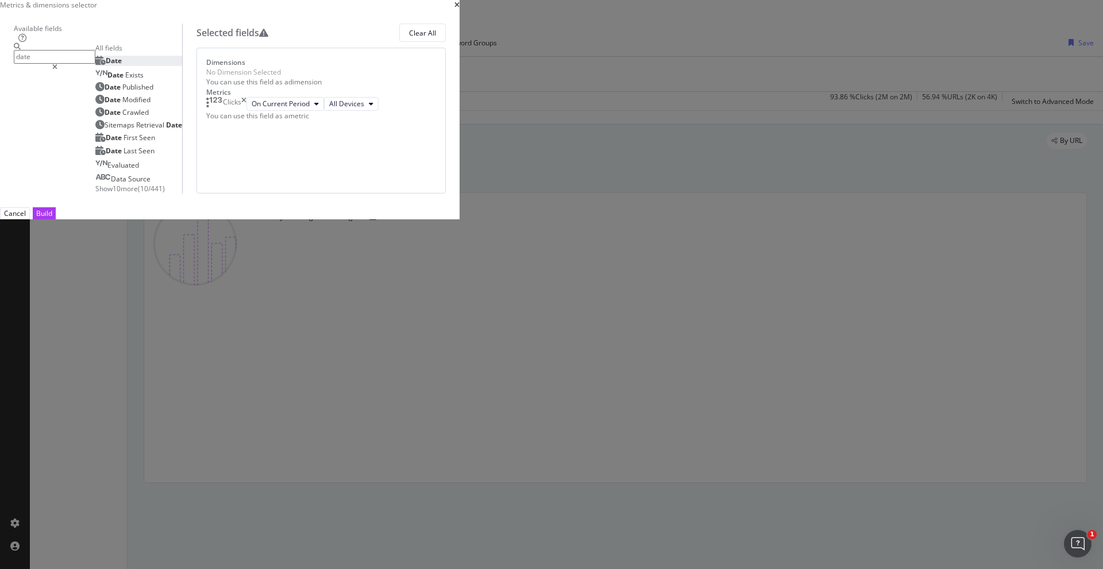
type input "date"
click at [122, 65] on div "Date" at bounding box center [108, 61] width 26 height 10
click at [122, 65] on span "Date" at bounding box center [114, 61] width 16 height 10
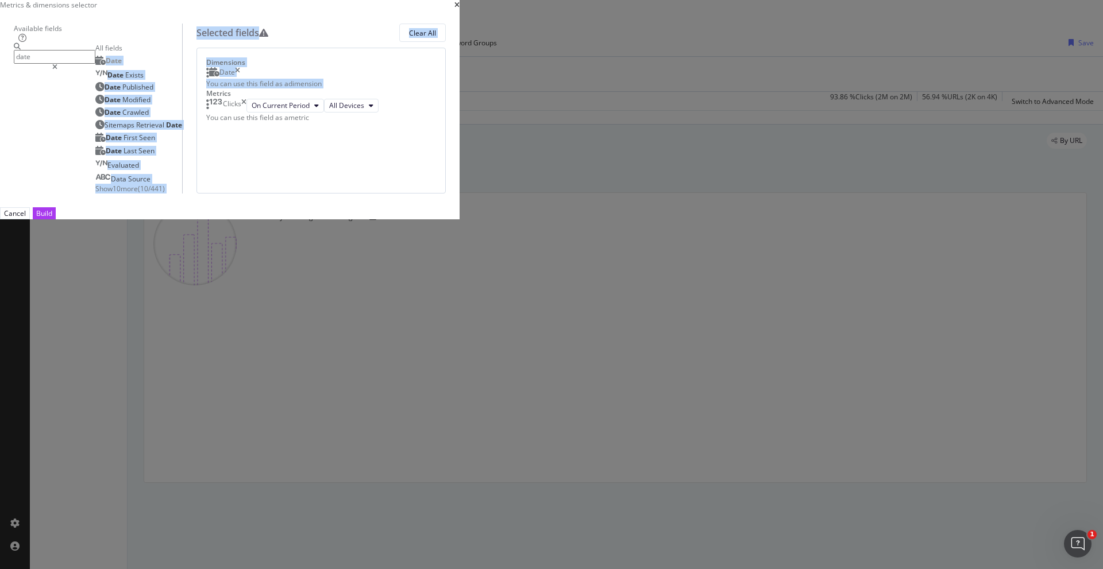
drag, startPoint x: 372, startPoint y: 186, endPoint x: 630, endPoint y: 302, distance: 283.6
click at [446, 174] on div "Available fields date All fields Date Date Exists Date Published Date Modified …" at bounding box center [230, 109] width 432 height 170
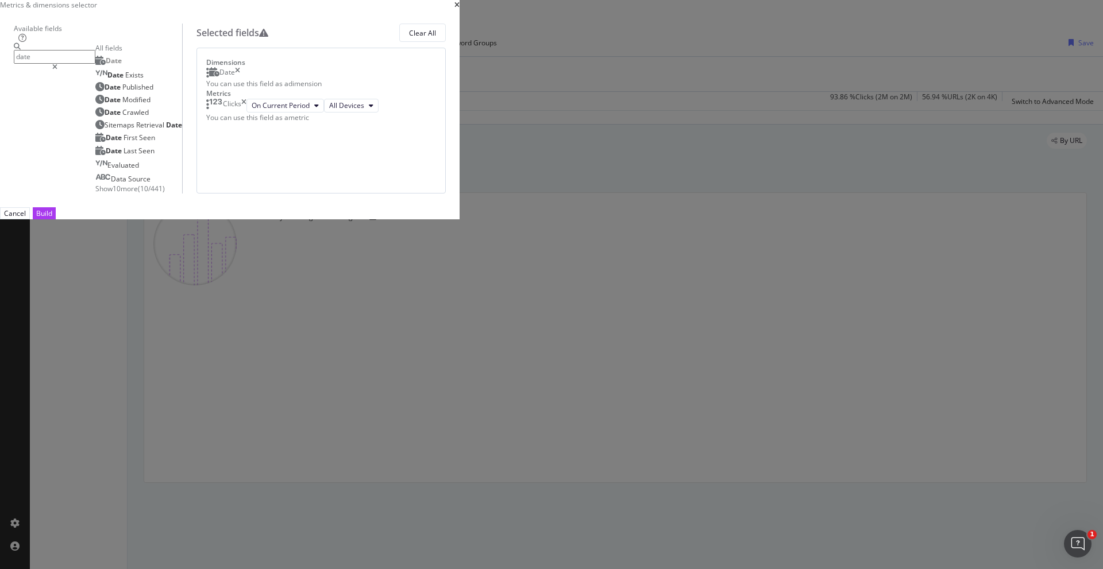
click at [446, 194] on div "Dimensions Date You can use this field as a dimension Metrics Clicks On Current…" at bounding box center [320, 121] width 249 height 146
click at [52, 218] on div "Build" at bounding box center [44, 213] width 16 height 10
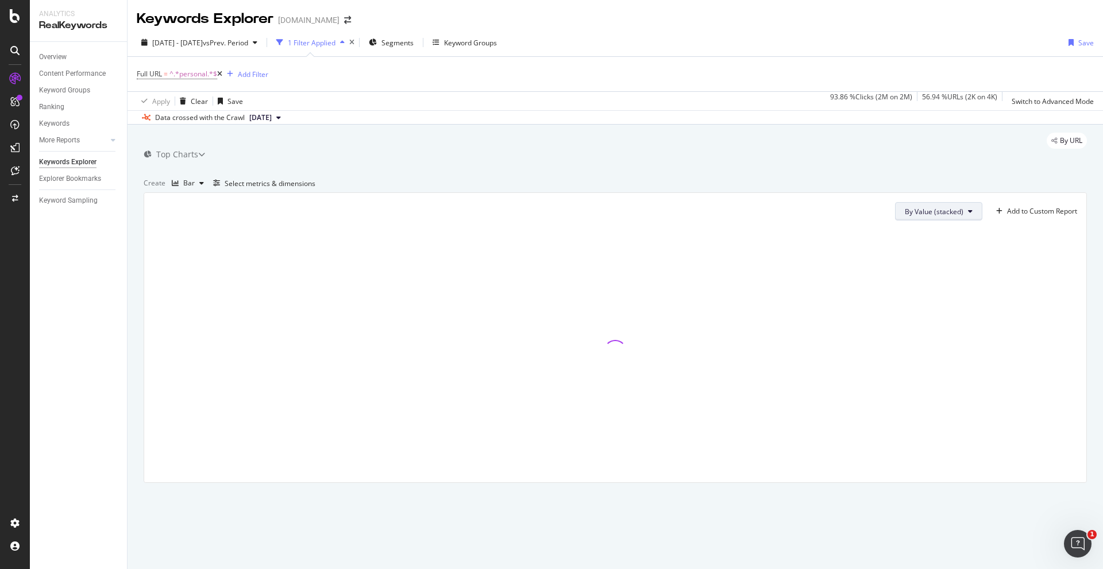
click at [948, 221] on button "By Value (stacked)" at bounding box center [938, 211] width 87 height 18
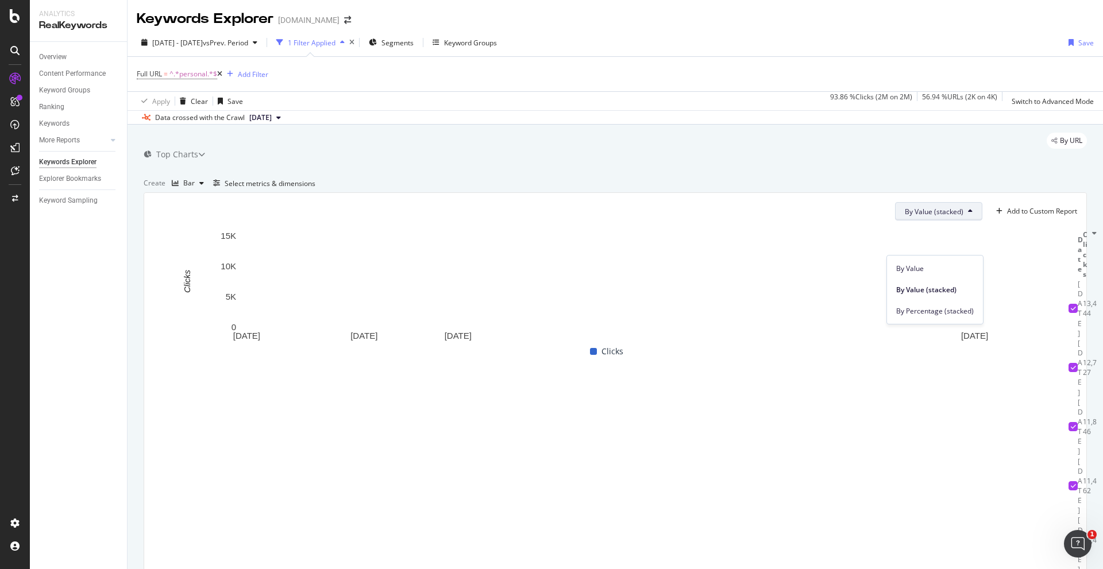
click at [947, 221] on button "By Value (stacked)" at bounding box center [938, 211] width 87 height 18
click at [204, 187] on icon "button" at bounding box center [201, 183] width 5 height 7
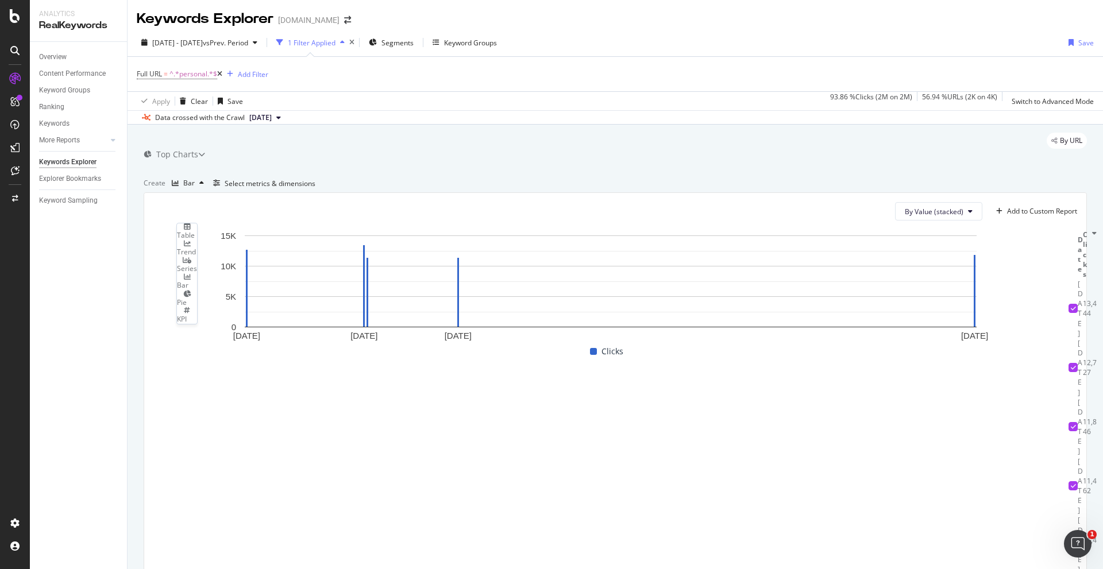
click at [197, 271] on div "Series" at bounding box center [187, 269] width 20 height 10
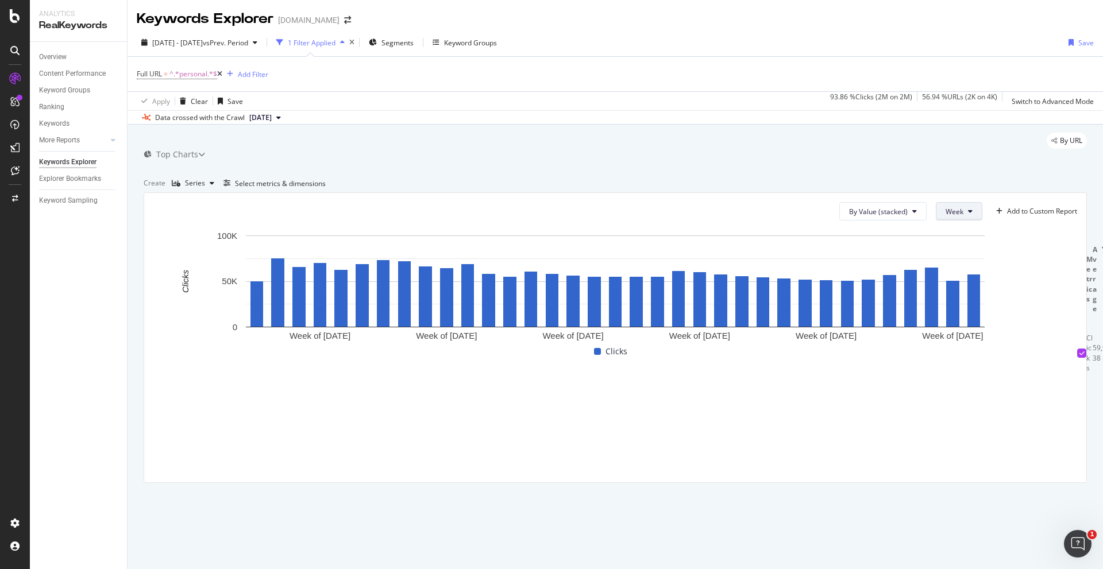
click at [960, 217] on span "Week" at bounding box center [954, 212] width 18 height 10
click at [956, 308] on span "Month" at bounding box center [955, 311] width 21 height 10
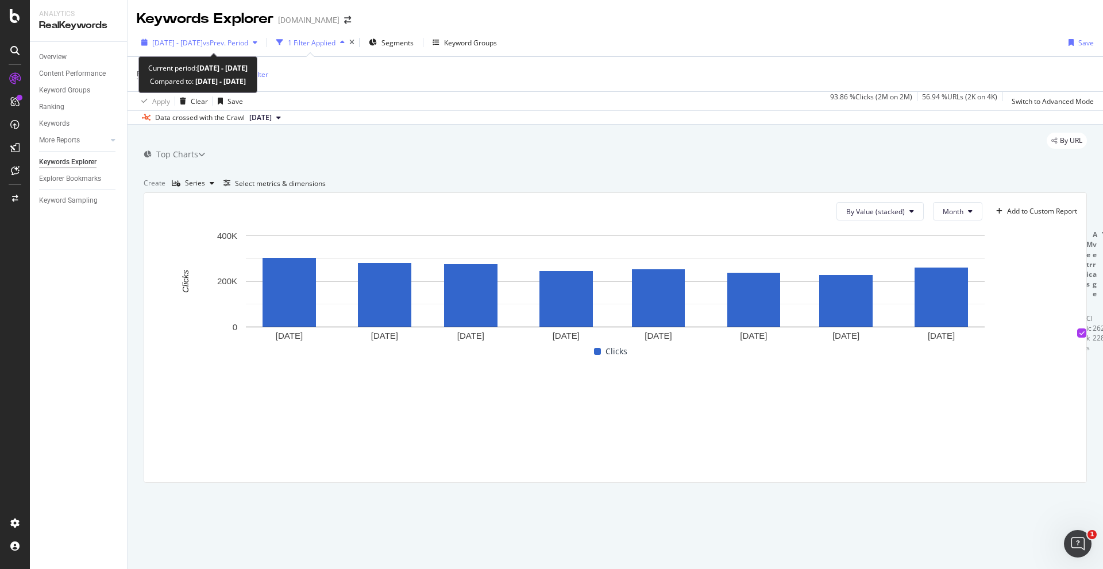
click at [202, 40] on span "[DATE] - [DATE]" at bounding box center [177, 43] width 51 height 10
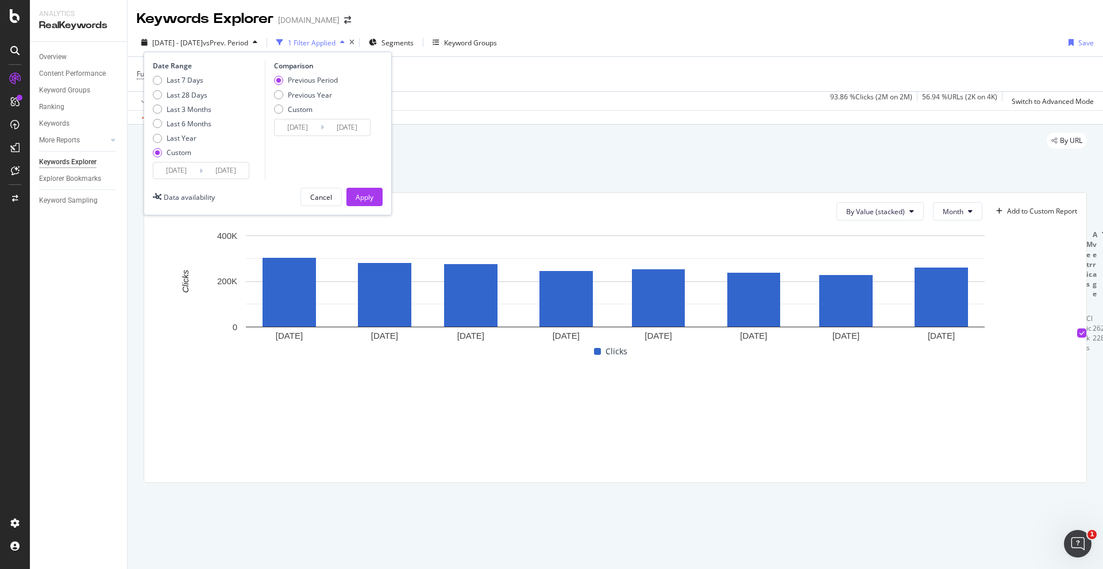
click at [183, 172] on input "[DATE]" at bounding box center [176, 171] width 46 height 16
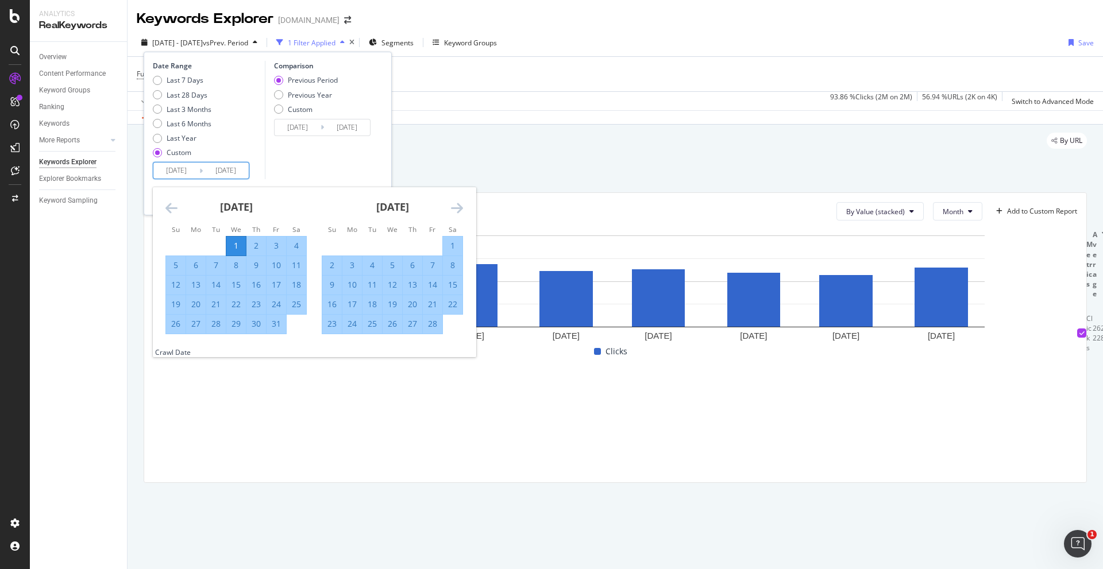
drag, startPoint x: 315, startPoint y: 145, endPoint x: 279, endPoint y: 164, distance: 40.6
click at [307, 148] on div "Comparison Previous Period Previous Year Custom [DATE] Navigate forward to inte…" at bounding box center [319, 120] width 109 height 118
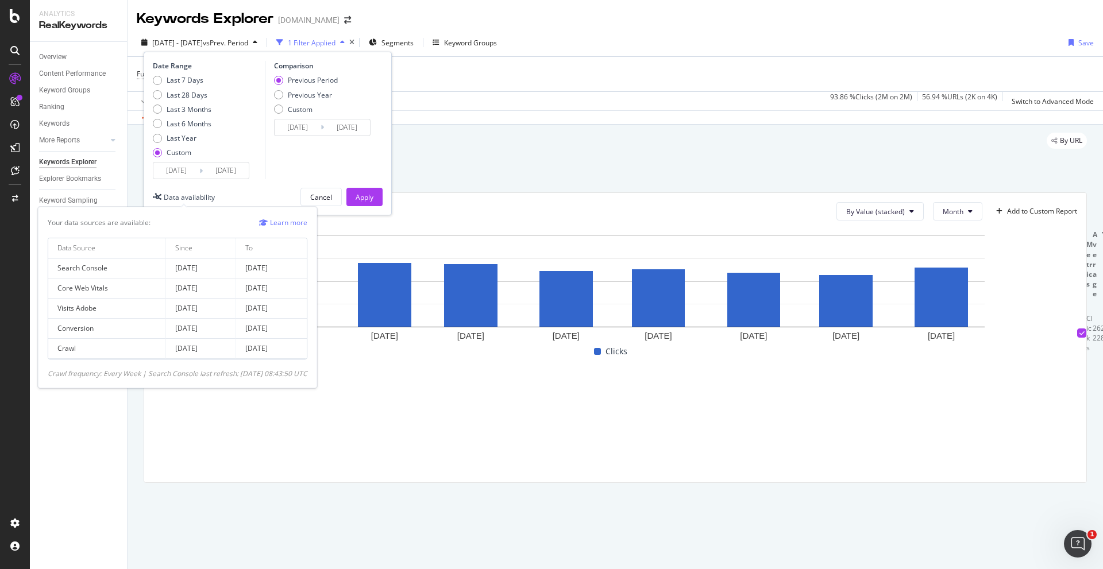
click at [193, 199] on div "Data availability" at bounding box center [189, 197] width 51 height 10
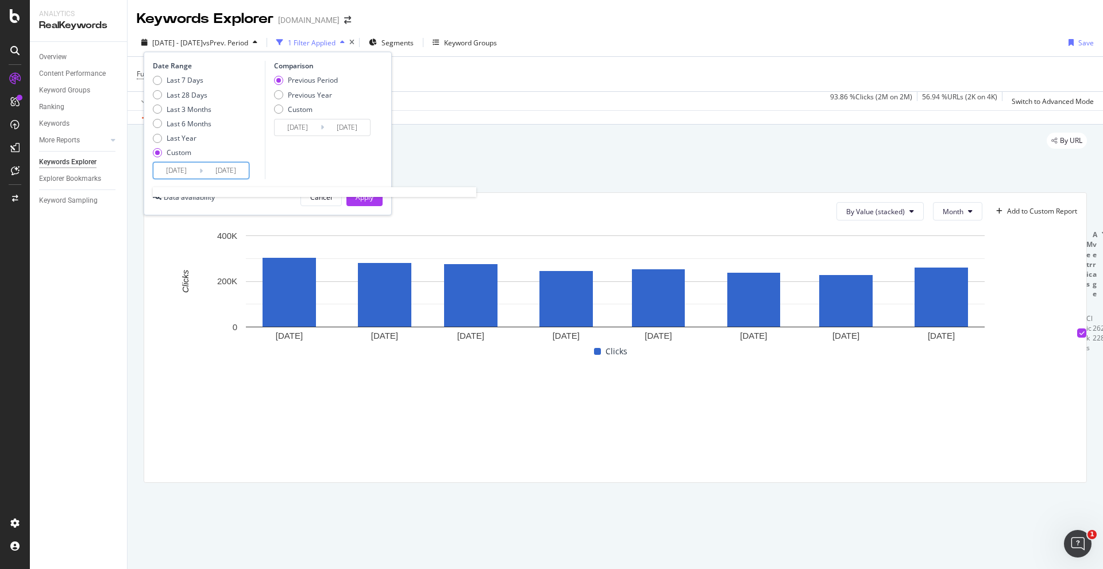
click at [177, 164] on input "[DATE]" at bounding box center [176, 171] width 46 height 16
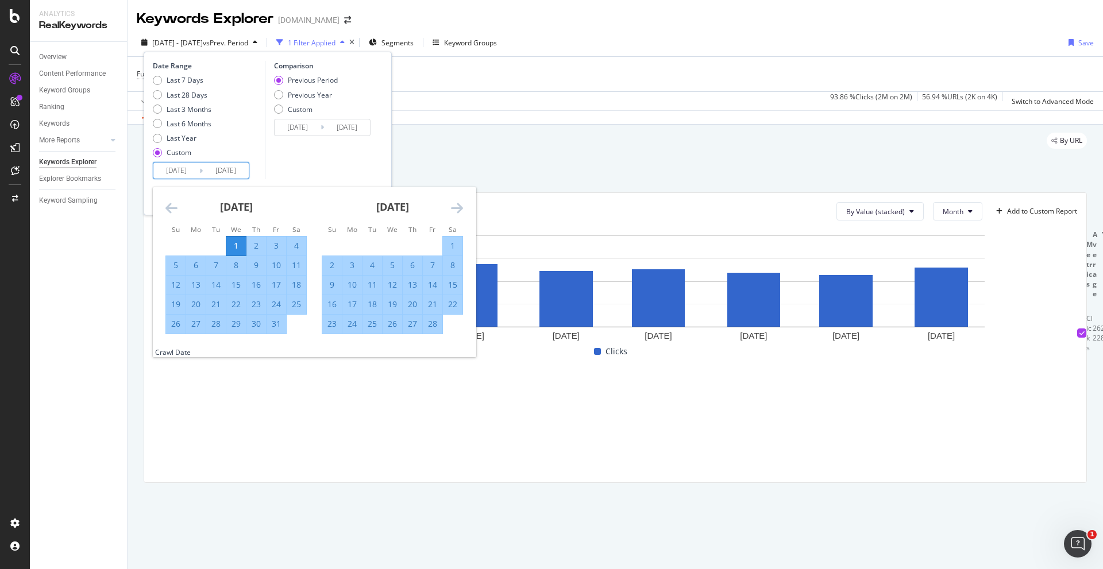
click at [173, 211] on icon "Move backward to switch to the previous month." at bounding box center [171, 208] width 12 height 14
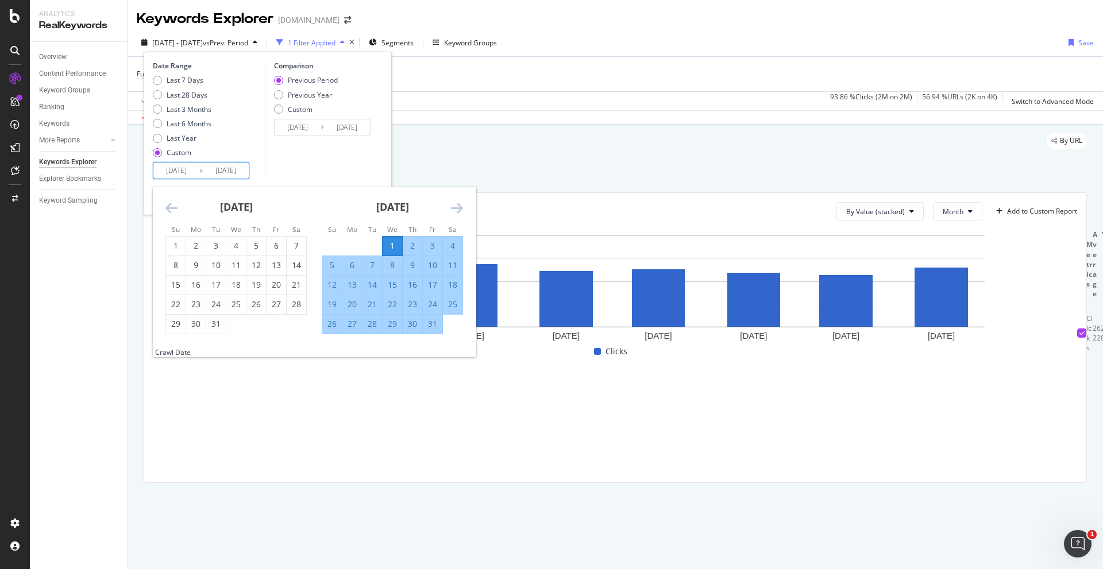
click at [173, 211] on icon "Move backward to switch to the previous month." at bounding box center [171, 208] width 12 height 14
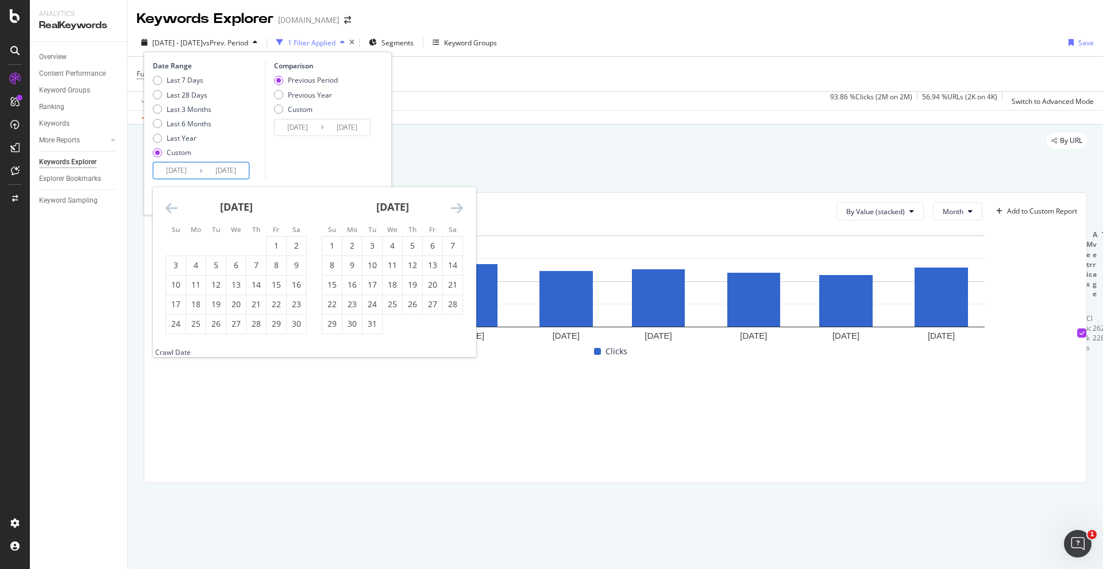
click at [173, 211] on icon "Move backward to switch to the previous month." at bounding box center [171, 208] width 12 height 14
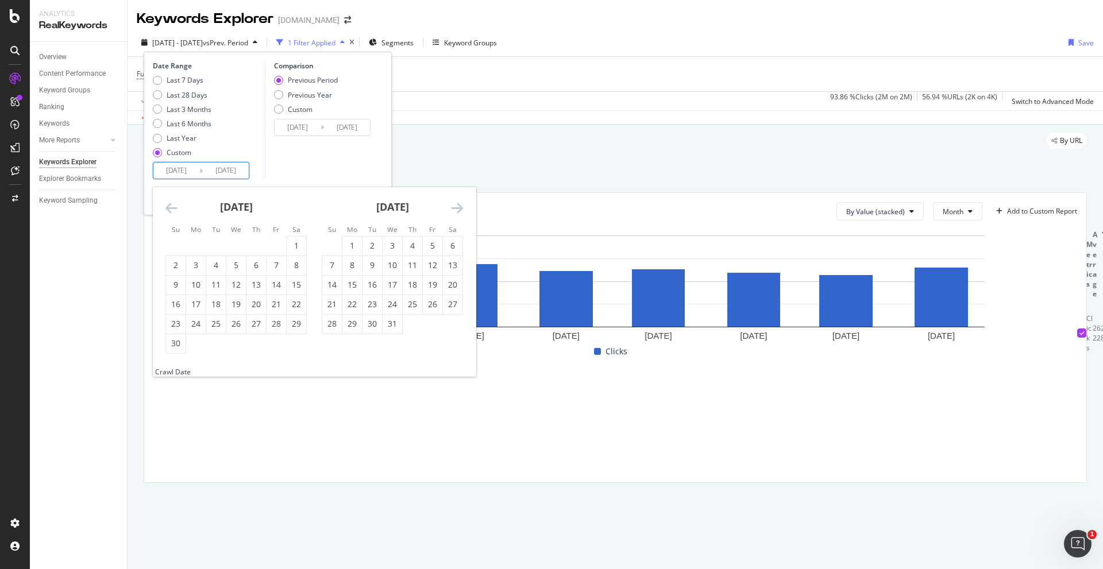
click at [173, 211] on icon "Move backward to switch to the previous month." at bounding box center [171, 208] width 12 height 14
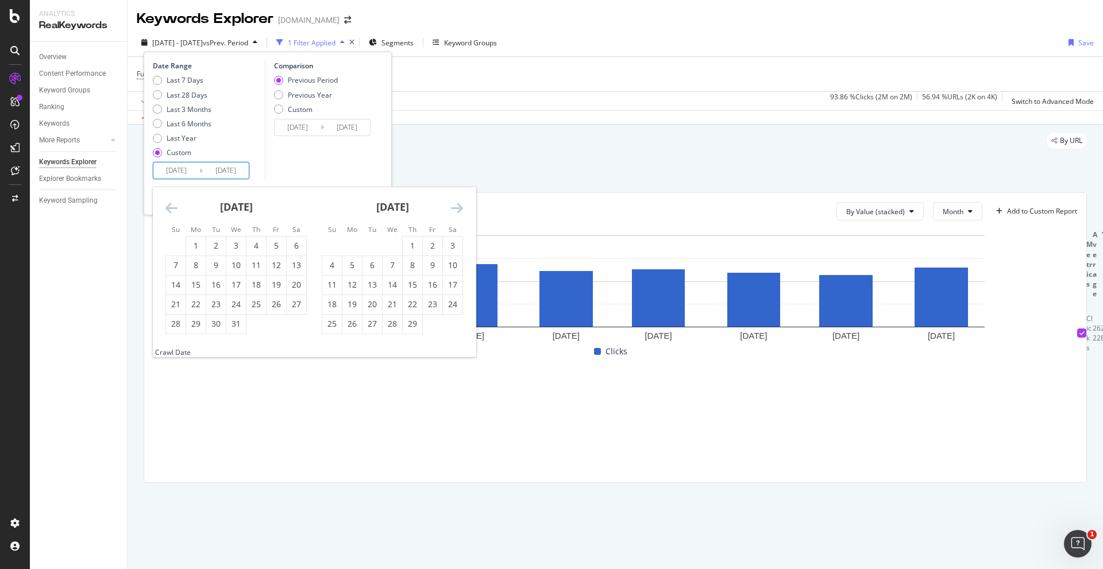
click at [173, 211] on icon "Move backward to switch to the previous month." at bounding box center [171, 208] width 12 height 14
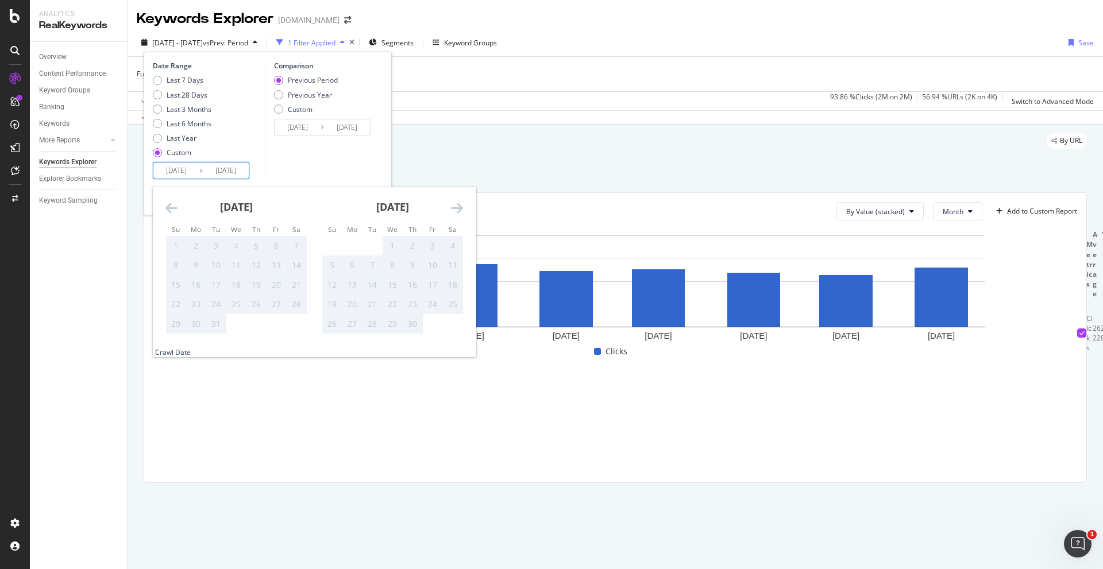
click at [464, 206] on div "[DATE] 1 2 3 4 5 6 7 8 9 10 11 12 13 14 15 16 17 18 19 20 21 22 23 24 25 26 27 …" at bounding box center [392, 260] width 156 height 147
click at [462, 206] on icon "Move forward to switch to the next month." at bounding box center [457, 208] width 12 height 14
click at [331, 261] on div "3" at bounding box center [332, 265] width 20 height 11
type input "[DATE]"
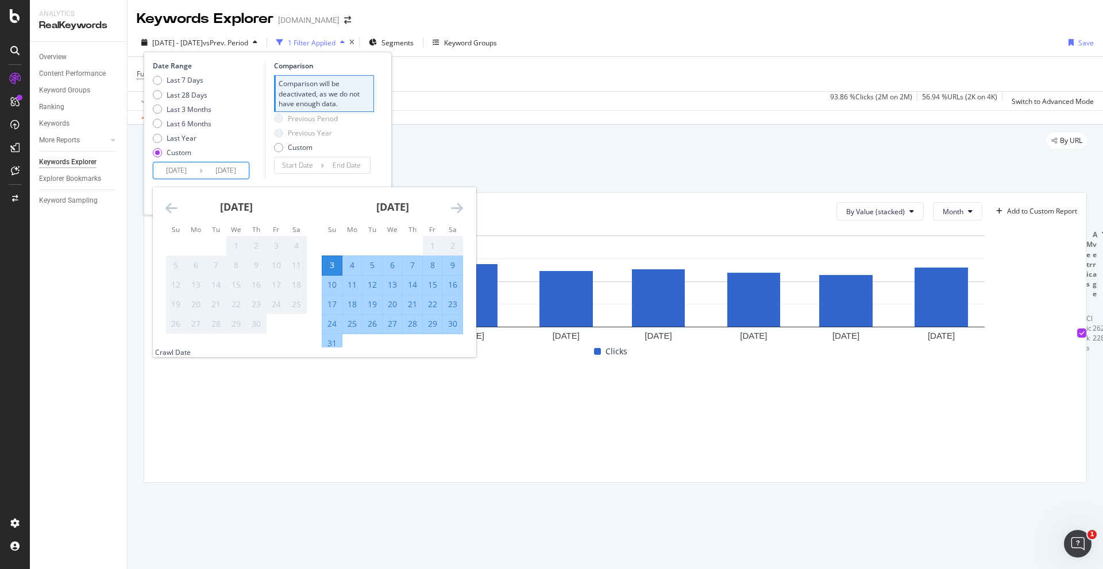
click at [369, 145] on div "Previous Period Previous Year Custom" at bounding box center [324, 135] width 100 height 43
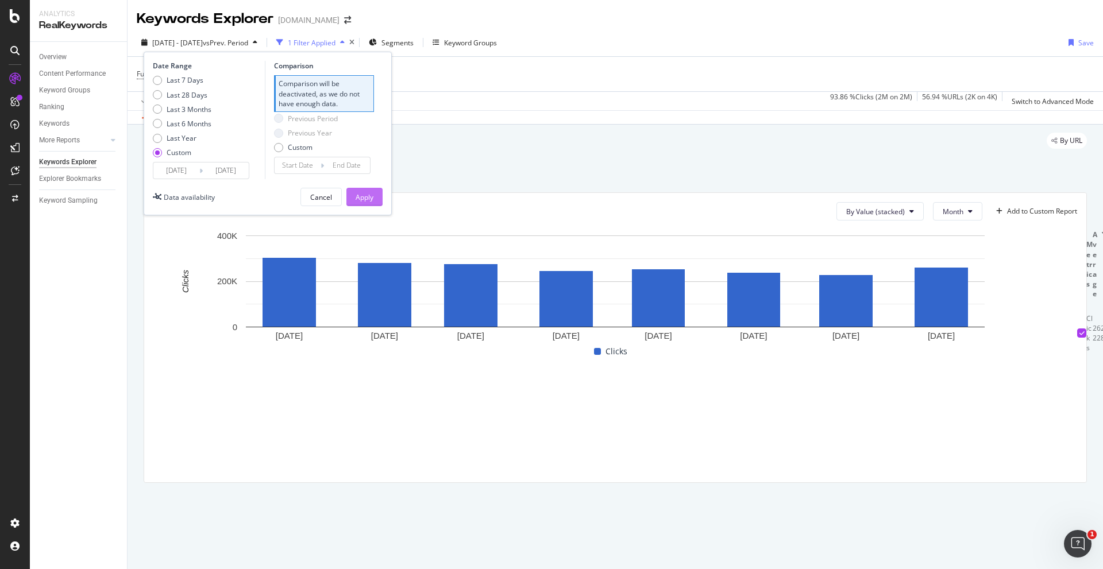
click at [361, 200] on div "Apply" at bounding box center [365, 197] width 18 height 10
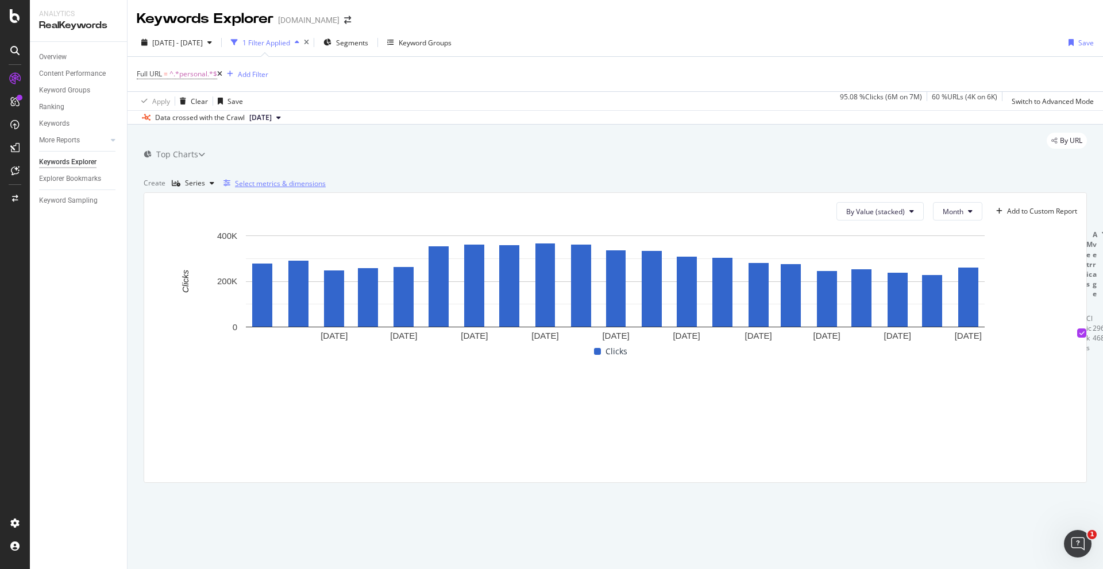
click at [326, 188] on div "Select metrics & dimensions" at bounding box center [280, 184] width 91 height 10
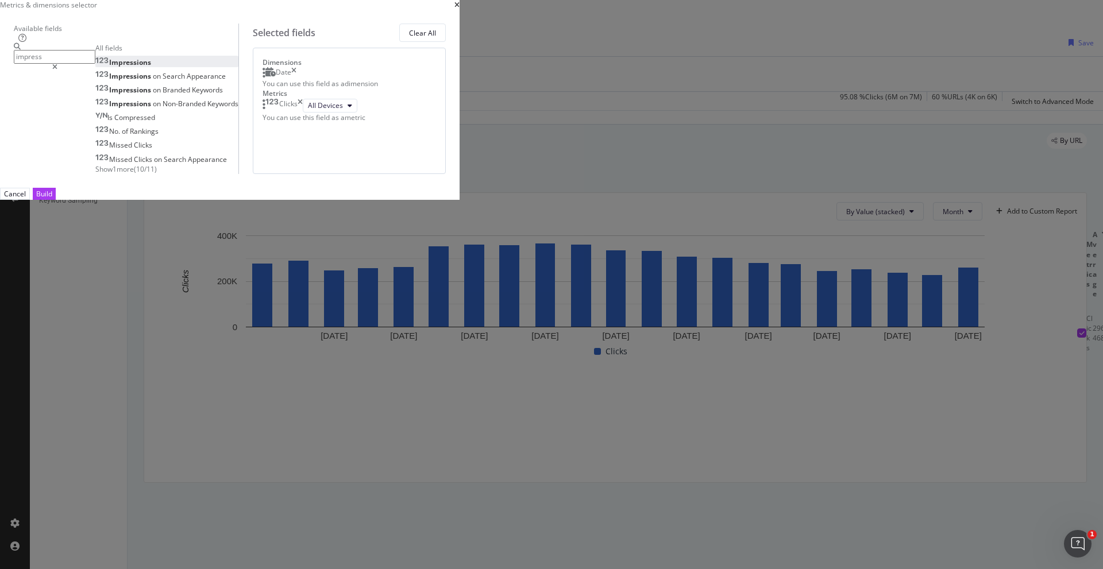
click at [151, 67] on div "Impressions" at bounding box center [123, 62] width 56 height 10
click at [95, 63] on input "impress" at bounding box center [55, 56] width 82 height 13
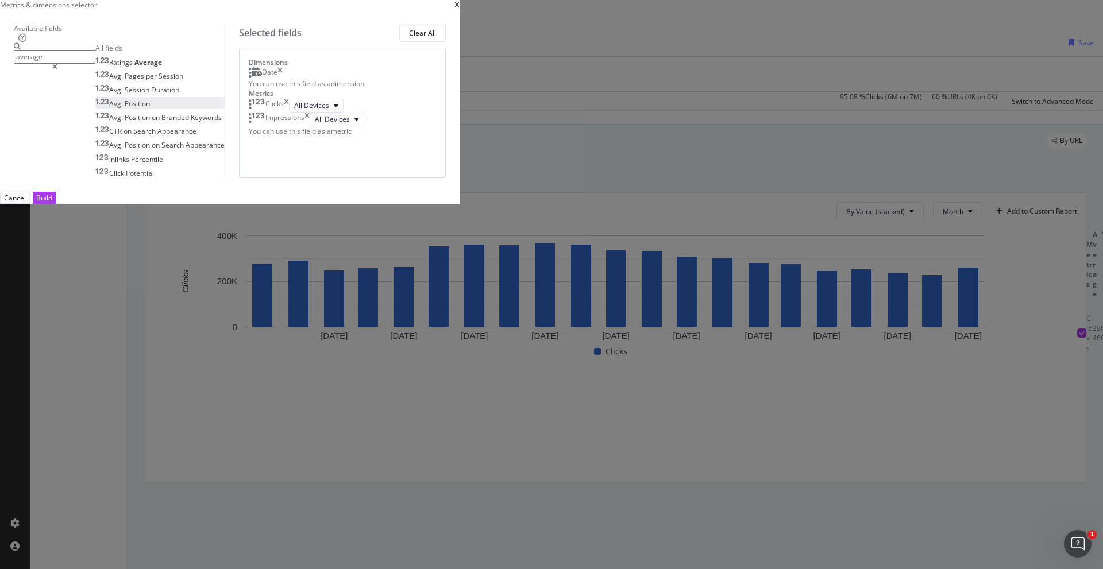
click at [150, 109] on div "Avg. Position" at bounding box center [122, 104] width 55 height 10
click at [95, 63] on input "average" at bounding box center [55, 56] width 82 height 13
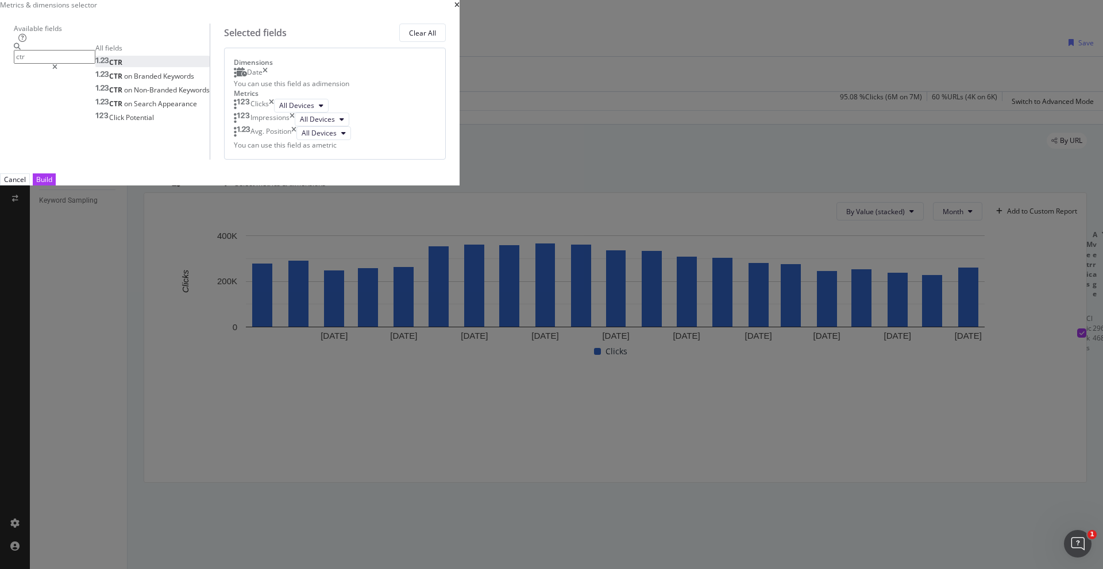
type input "ctr"
click at [122, 67] on div "CTR" at bounding box center [108, 62] width 27 height 10
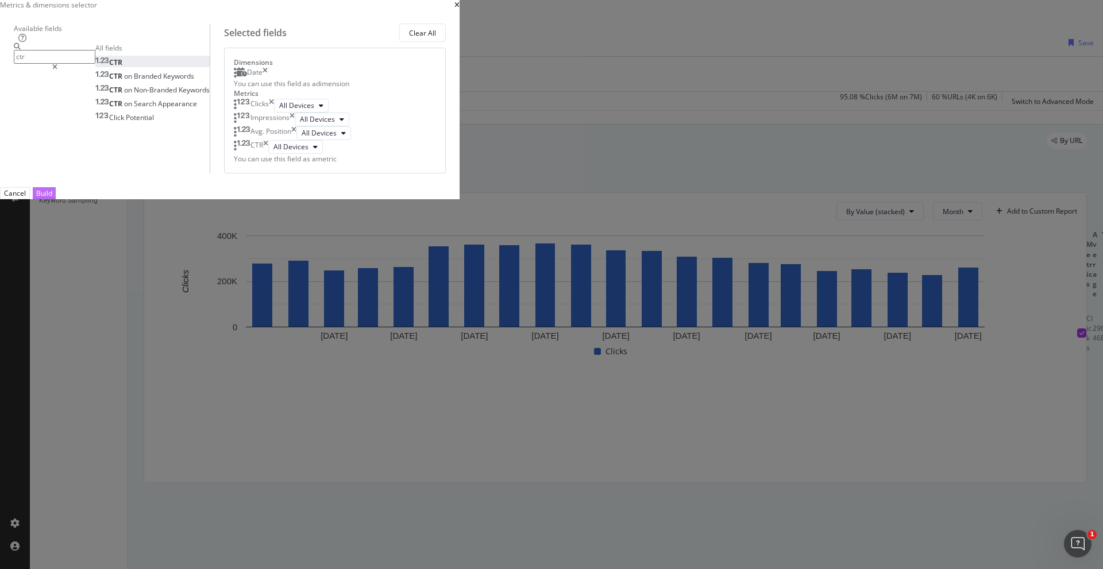
click at [56, 199] on button "Build" at bounding box center [44, 193] width 23 height 12
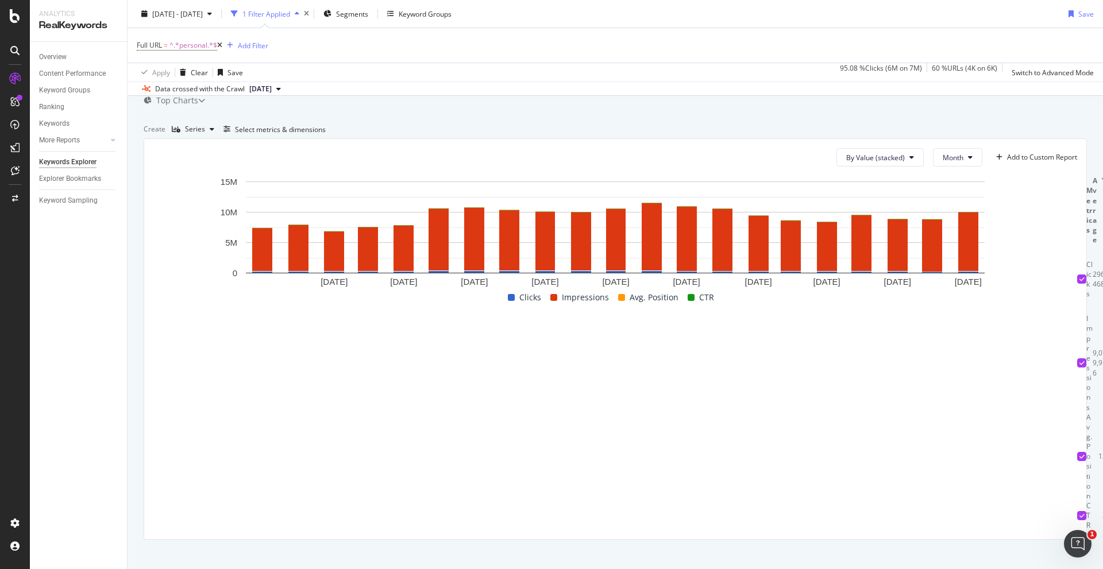
drag, startPoint x: 199, startPoint y: 359, endPoint x: 155, endPoint y: 356, distance: 44.3
drag, startPoint x: 155, startPoint y: 356, endPoint x: 152, endPoint y: 329, distance: 27.1
click at [117, 330] on div "Overview Content Performance Keyword Groups Ranking Keywords More Reports Count…" at bounding box center [78, 305] width 97 height 527
drag, startPoint x: 215, startPoint y: 304, endPoint x: 284, endPoint y: 320, distance: 70.8
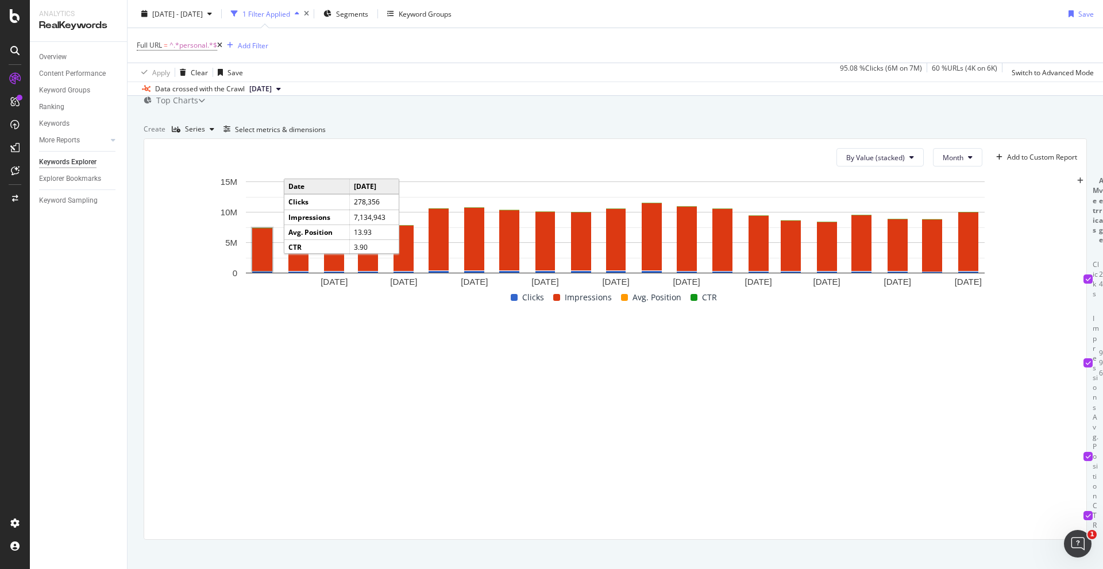
click at [227, 291] on rect "A chart." at bounding box center [615, 233] width 924 height 115
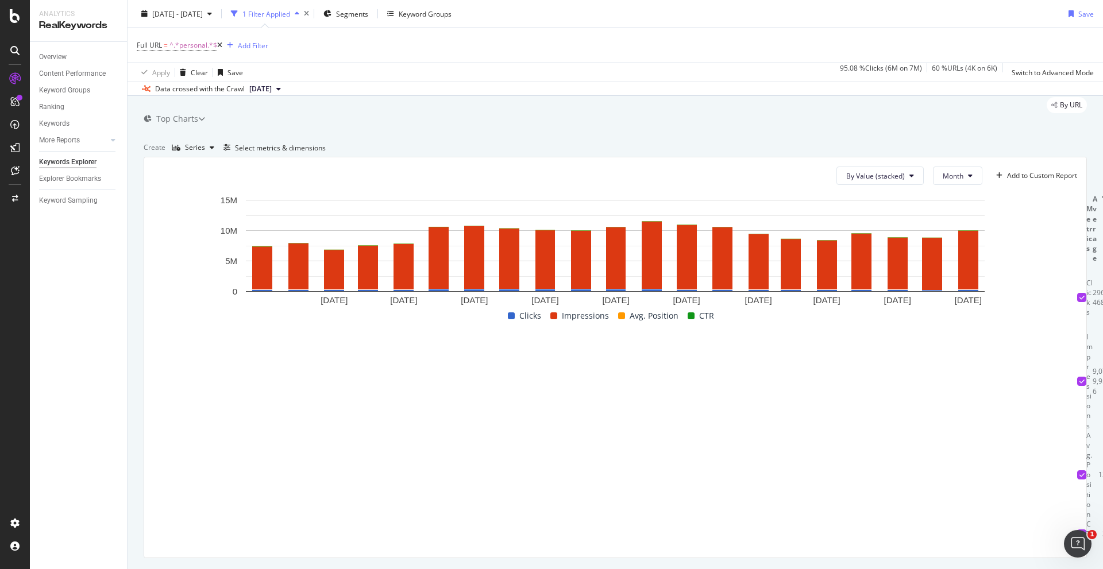
scroll to position [54, 0]
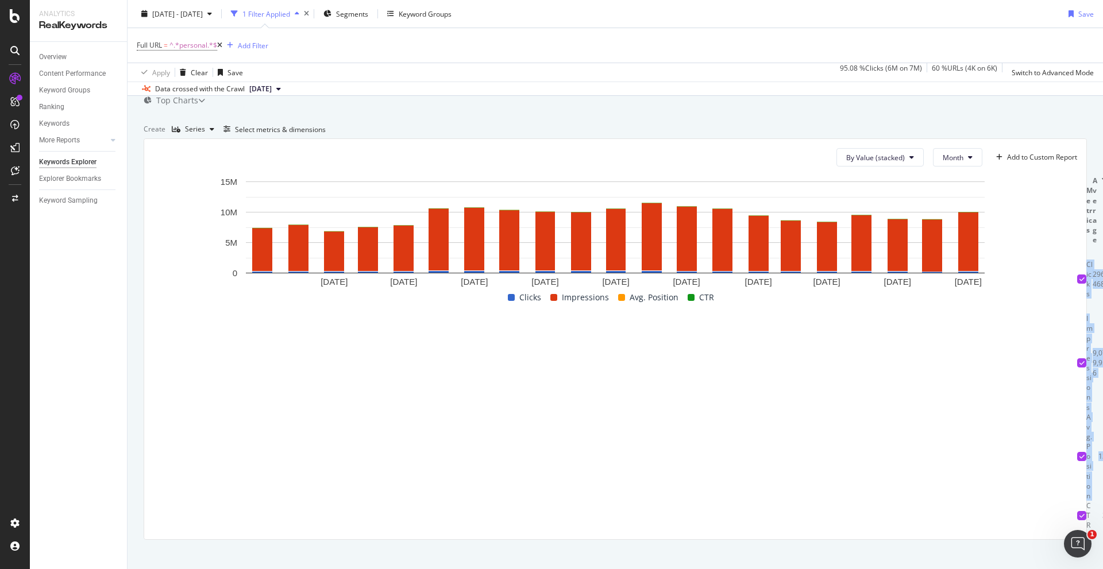
drag, startPoint x: 187, startPoint y: 395, endPoint x: 425, endPoint y: 441, distance: 242.6
click at [1102, 412] on td "7,632,041" at bounding box center [1113, 363] width 5 height 98
drag, startPoint x: 309, startPoint y: 366, endPoint x: 767, endPoint y: 480, distance: 472.4
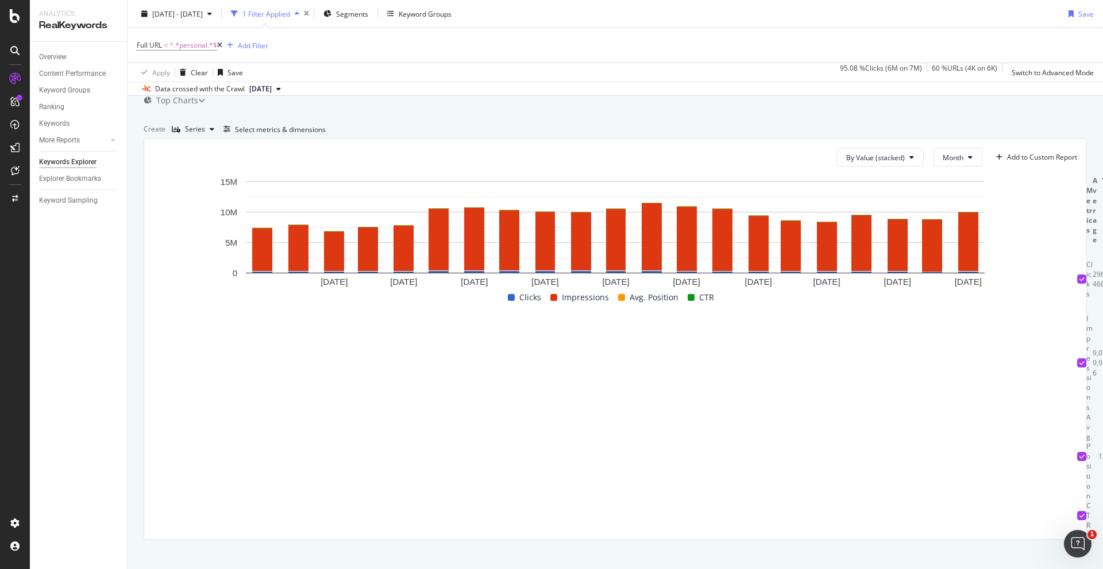
click at [1038, 161] on div "Add to Custom Report" at bounding box center [1042, 157] width 70 height 7
click at [1021, 228] on div "New Custom Report" at bounding box center [1019, 223] width 64 height 10
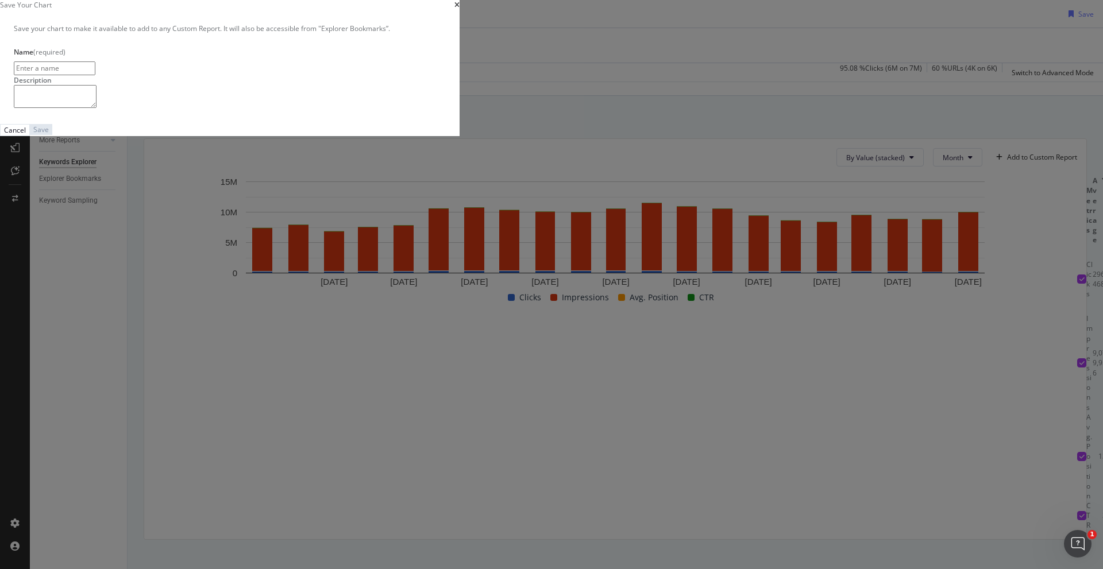
click at [95, 75] on input "modal" at bounding box center [55, 67] width 82 height 13
type input "GSC"
click at [52, 135] on div "Save" at bounding box center [44, 130] width 16 height 10
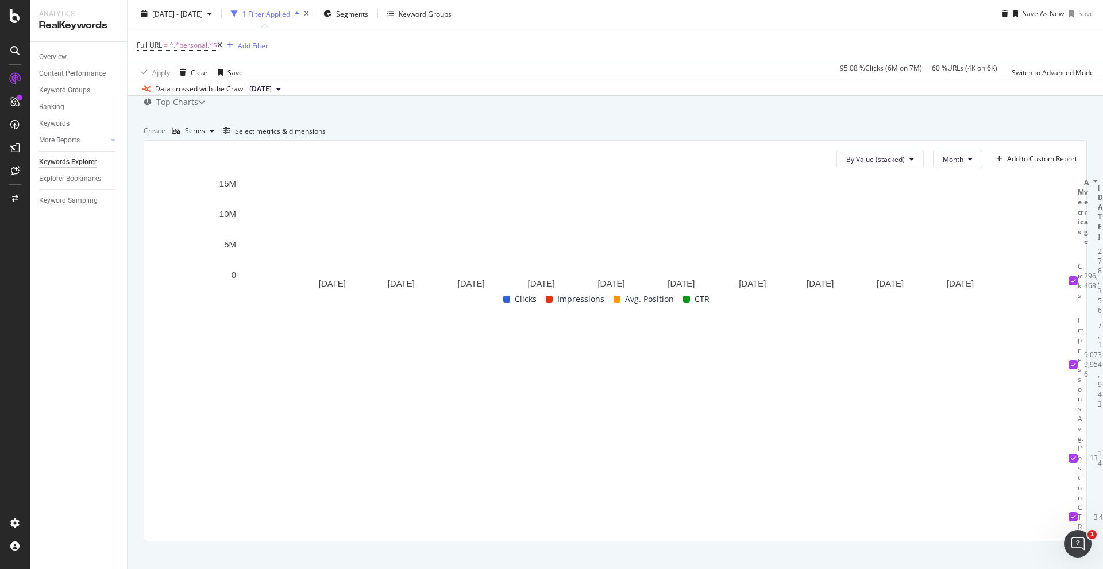
scroll to position [54, 0]
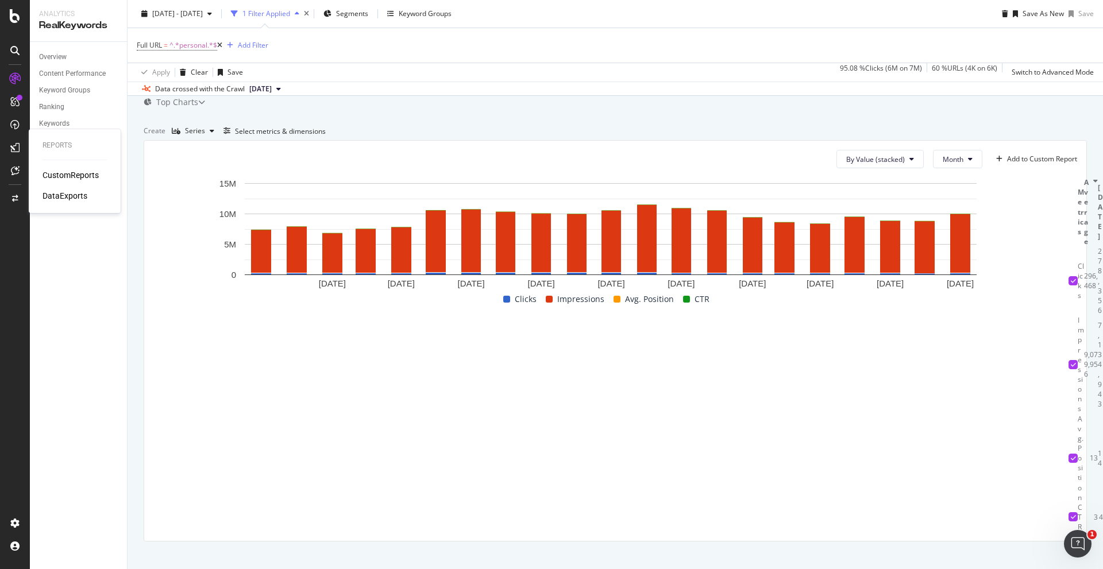
click at [84, 173] on div "CustomReports" at bounding box center [71, 174] width 56 height 11
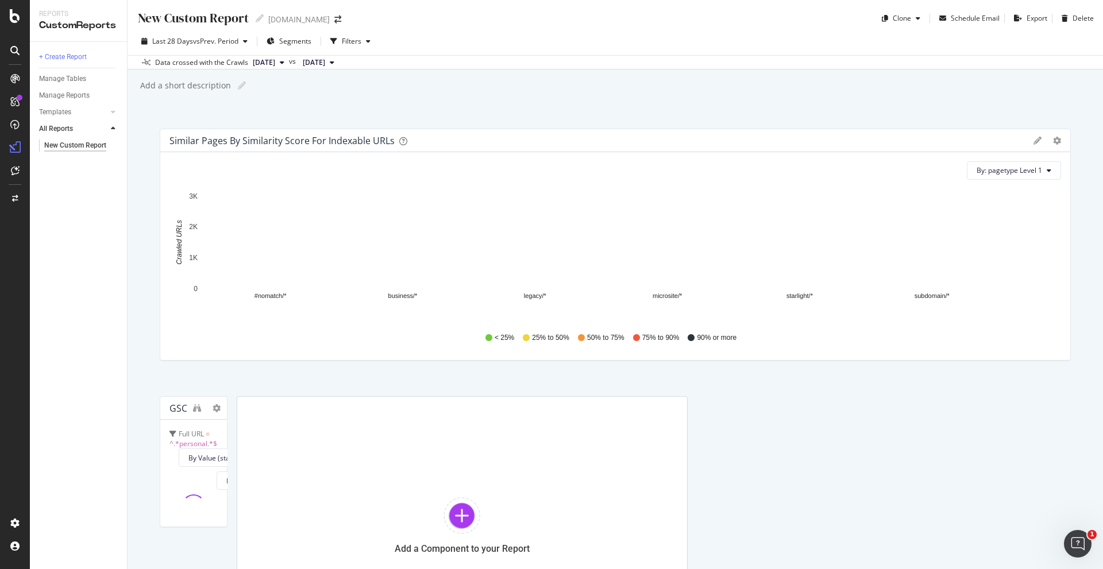
scroll to position [115, 0]
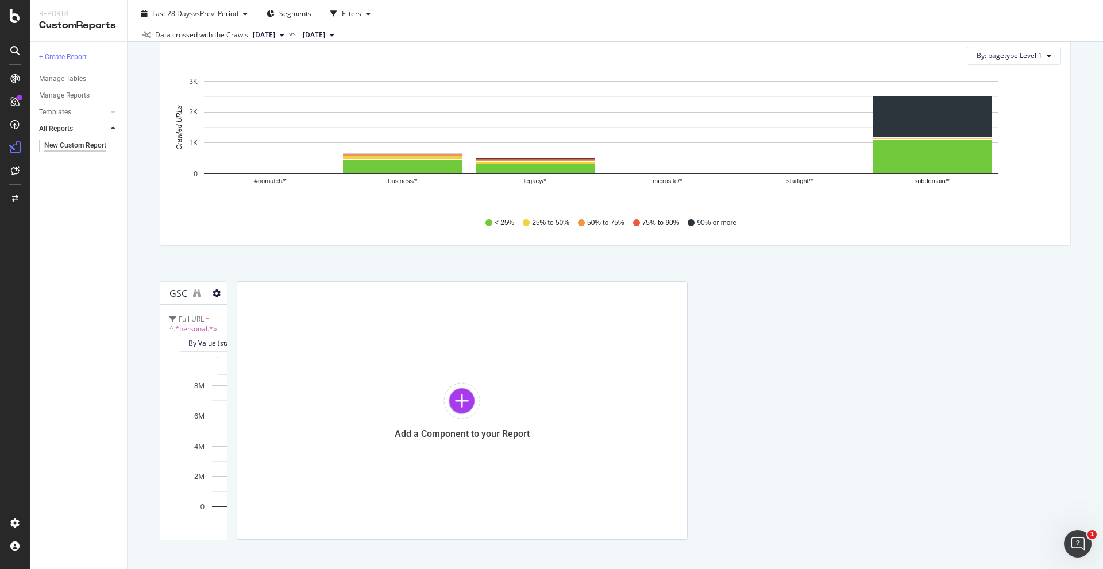
click at [221, 296] on icon at bounding box center [217, 293] width 8 height 8
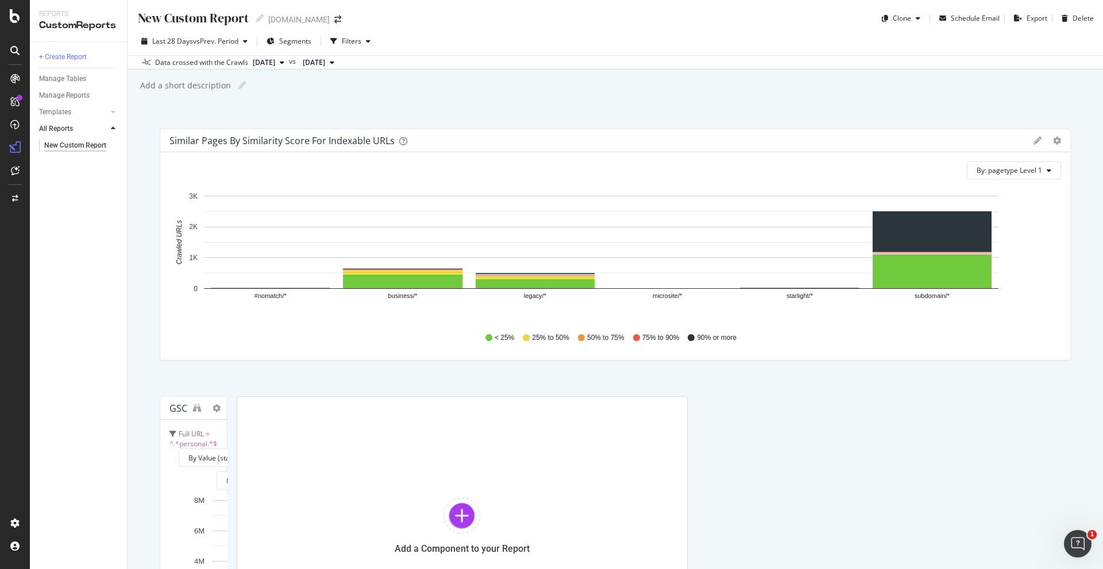
click at [187, 403] on div "GSC" at bounding box center [178, 408] width 18 height 11
click at [180, 407] on div "GSC" at bounding box center [178, 408] width 18 height 11
drag, startPoint x: 56, startPoint y: 235, endPoint x: 70, endPoint y: 145, distance: 91.2
click at [56, 233] on div "+ Create Report Manage Tables Manage Reports Templates AI Bots in Search Busine…" at bounding box center [78, 305] width 97 height 527
click at [69, 145] on div "New Custom Report" at bounding box center [75, 146] width 62 height 12
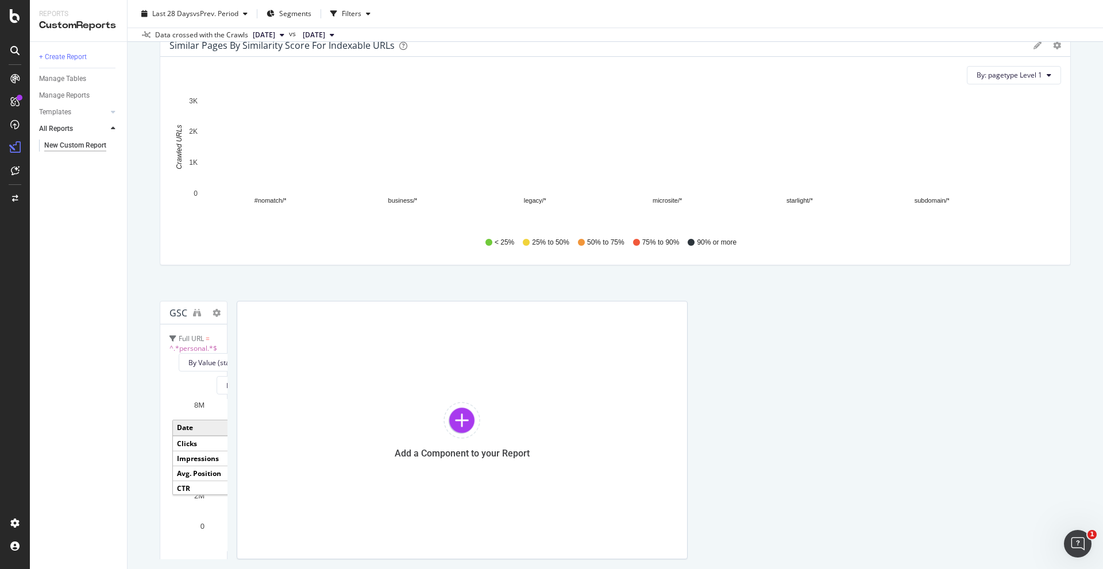
scroll to position [158, 0]
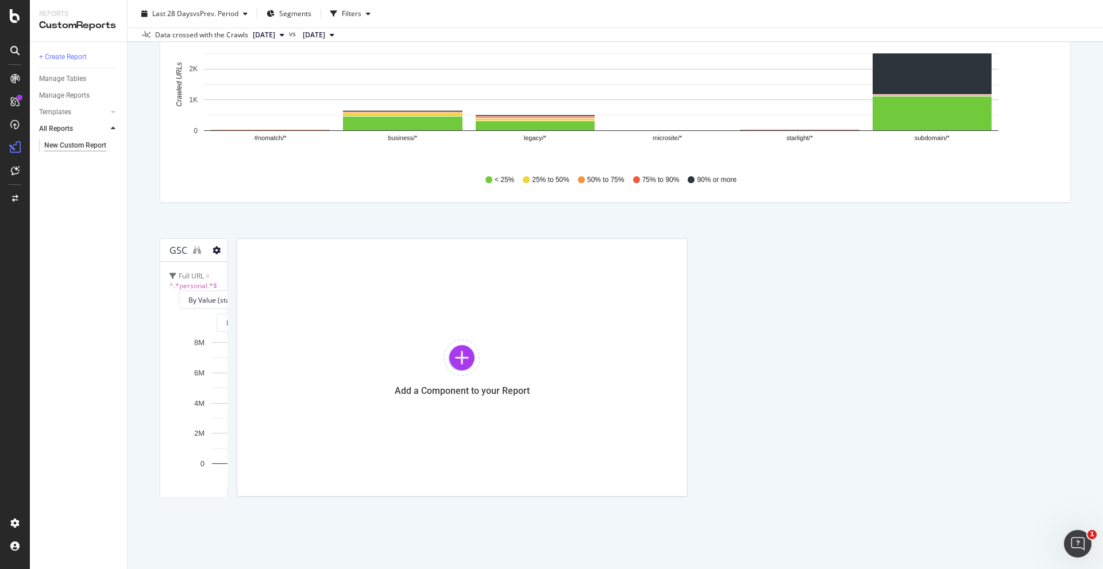
click at [221, 251] on icon at bounding box center [217, 250] width 8 height 8
click at [201, 251] on icon "binoculars" at bounding box center [197, 250] width 8 height 8
click at [300, 491] on span "Clicks" at bounding box center [298, 498] width 22 height 14
click at [345, 491] on span "Impressions" at bounding box center [353, 498] width 47 height 14
click at [397, 491] on span "Avg. Position" at bounding box center [421, 498] width 49 height 14
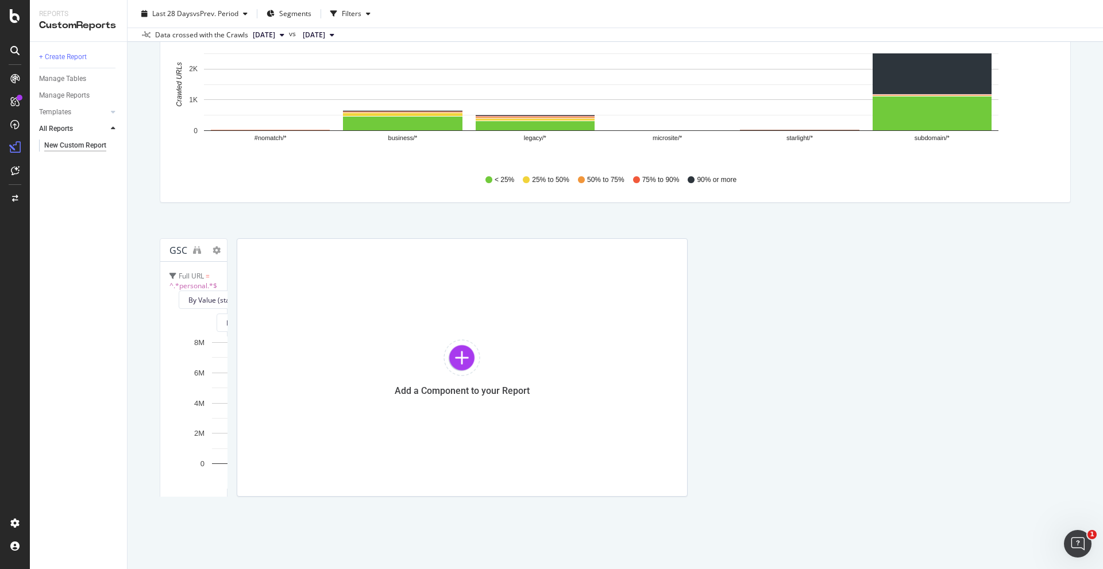
click at [393, 491] on div "Avg. Position" at bounding box center [415, 498] width 69 height 14
click at [1077, 528] on div "Open Intercom Messenger" at bounding box center [1076, 542] width 38 height 38
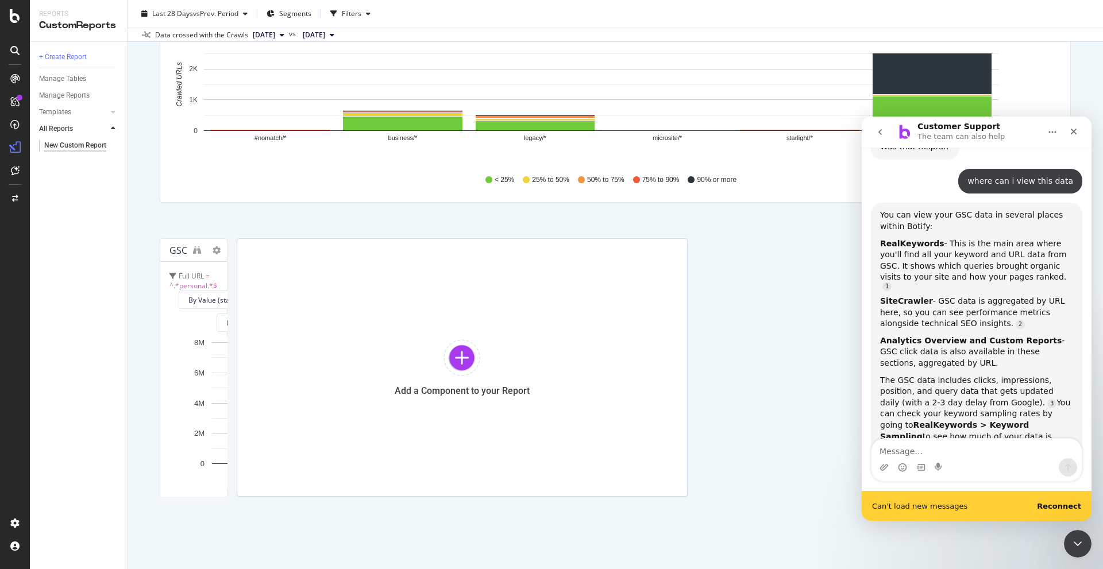
scroll to position [393, 0]
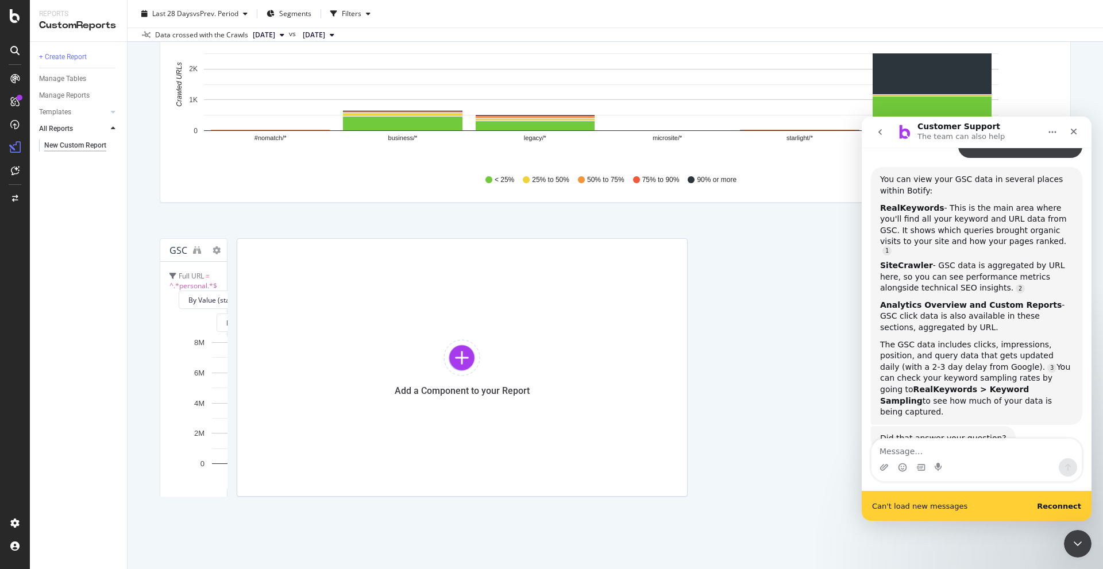
click at [971, 445] on textarea "Message…" at bounding box center [976, 449] width 210 height 20
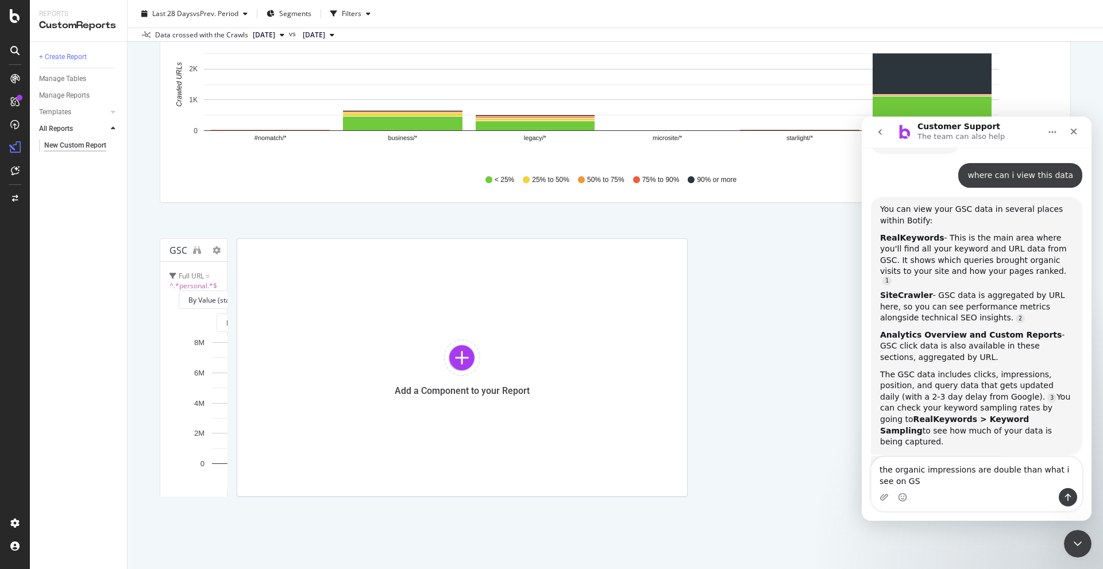
scroll to position [374, 0]
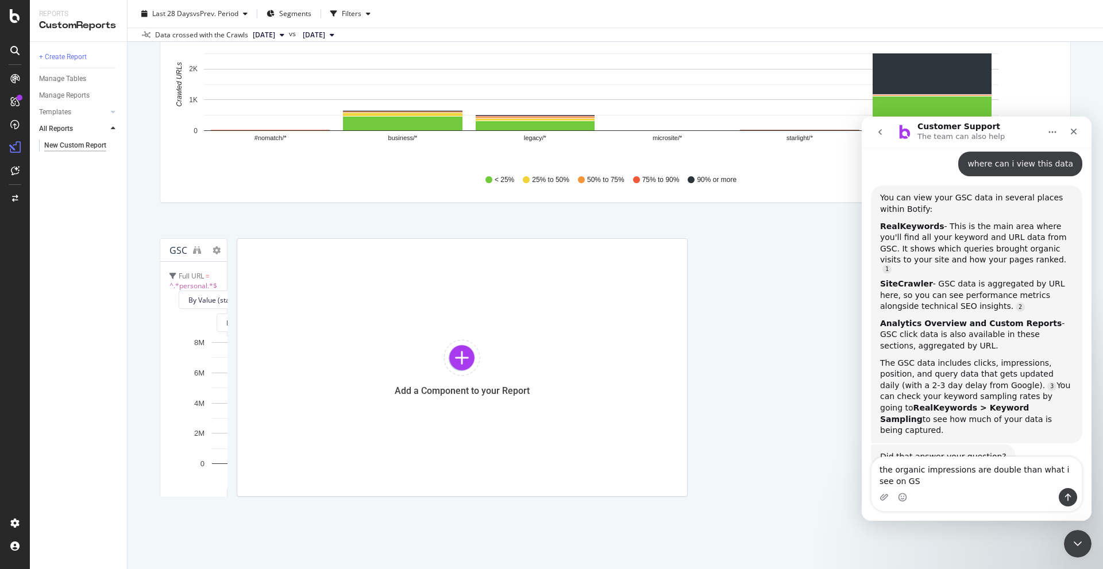
type textarea "the organic impressions are double than what i see on GSC"
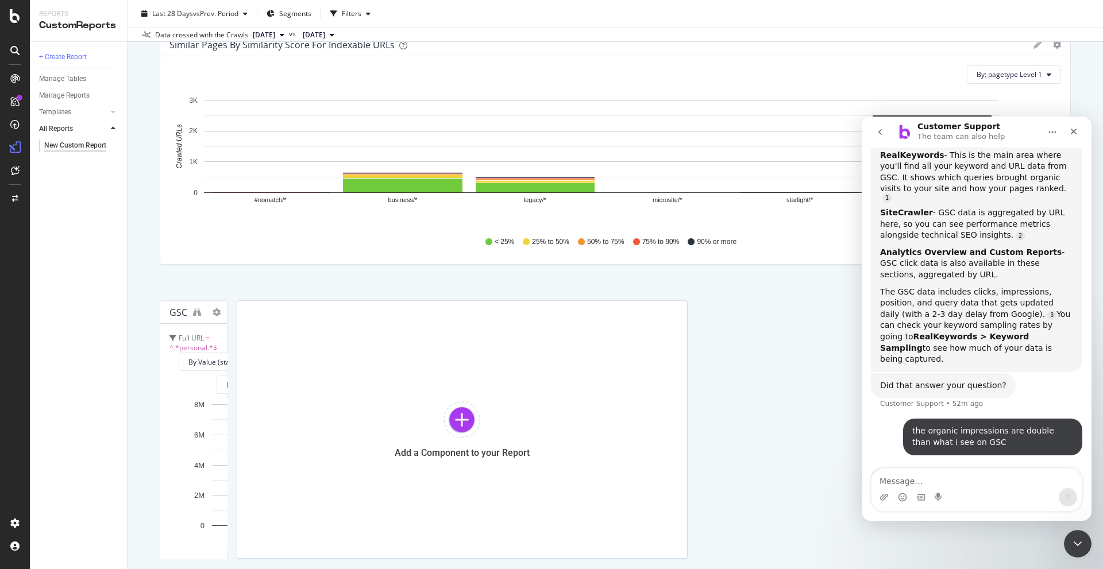
scroll to position [158, 0]
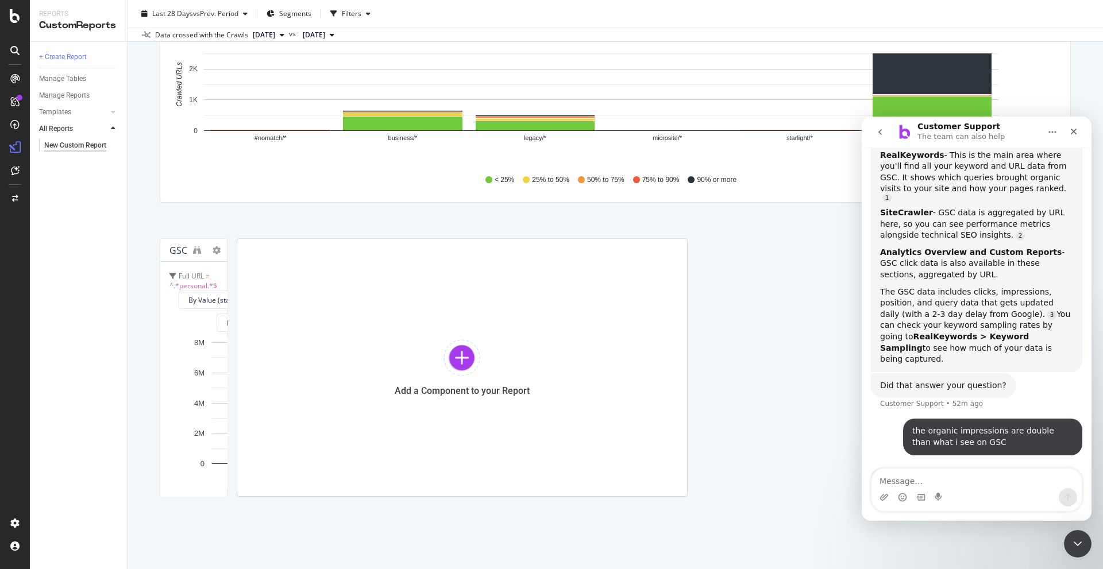
click at [928, 287] on div "The GSC data includes clicks, impressions, position, and query data that gets u…" at bounding box center [976, 326] width 193 height 79
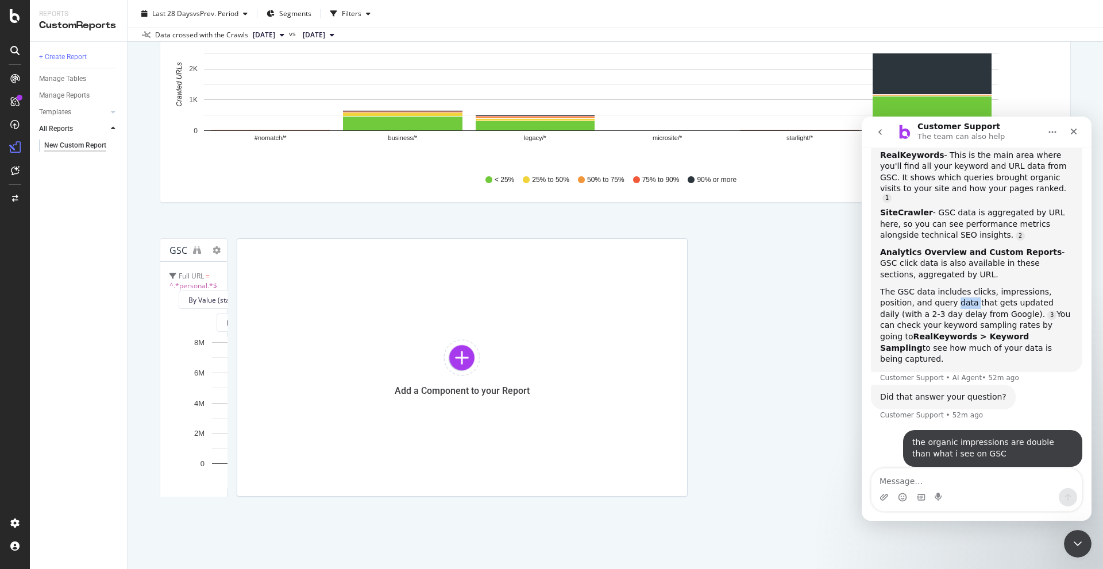
click at [928, 287] on div "The GSC data includes clicks, impressions, position, and query data that gets u…" at bounding box center [976, 326] width 193 height 79
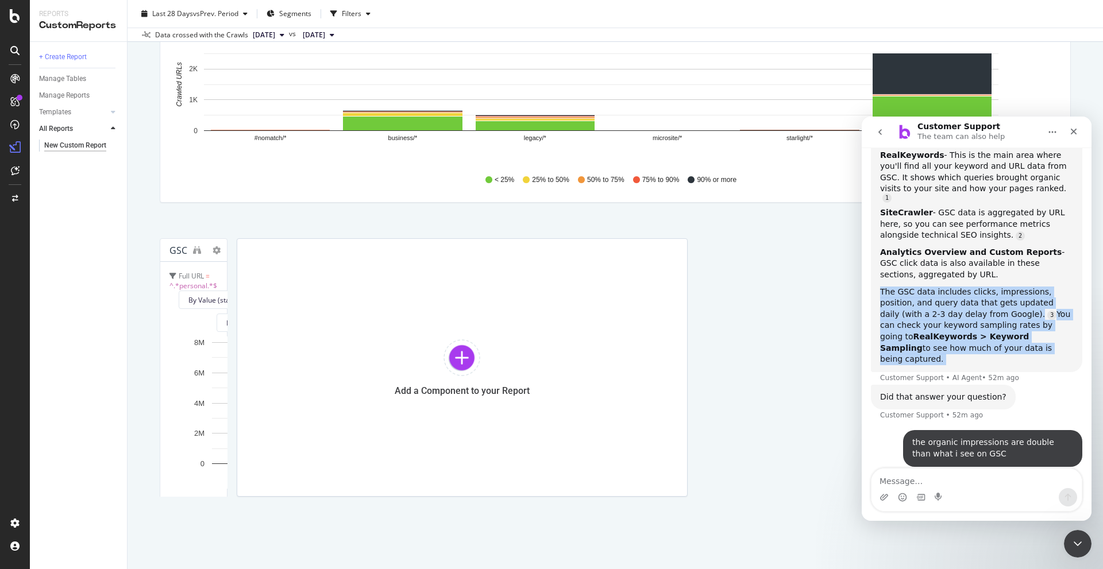
click at [928, 287] on div "The GSC data includes clicks, impressions, position, and query data that gets u…" at bounding box center [976, 326] width 193 height 79
click at [927, 287] on div "The GSC data includes clicks, impressions, position, and query data that gets u…" at bounding box center [976, 326] width 193 height 79
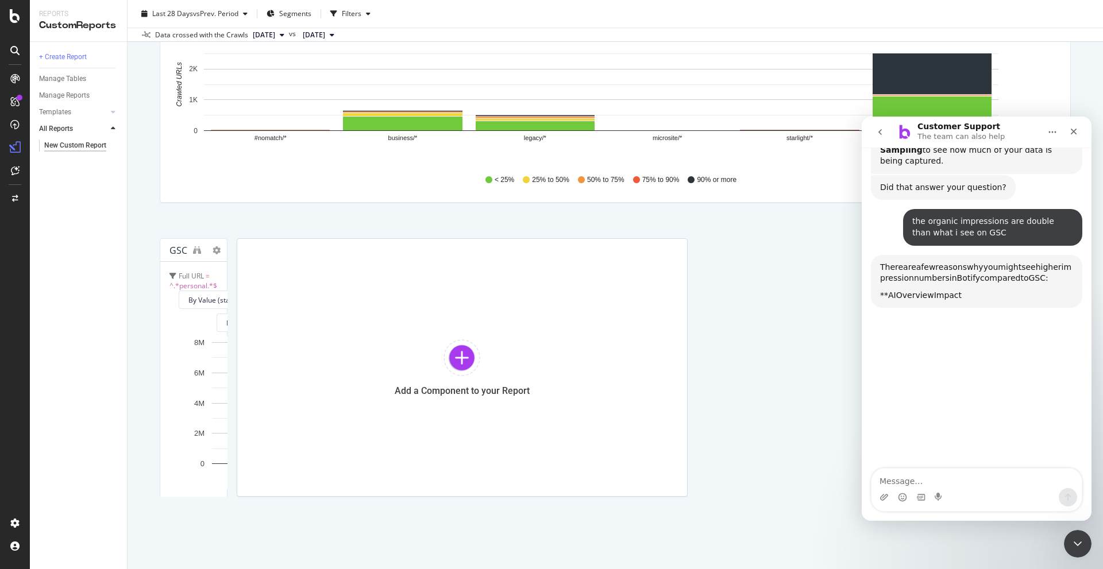
scroll to position [672, 0]
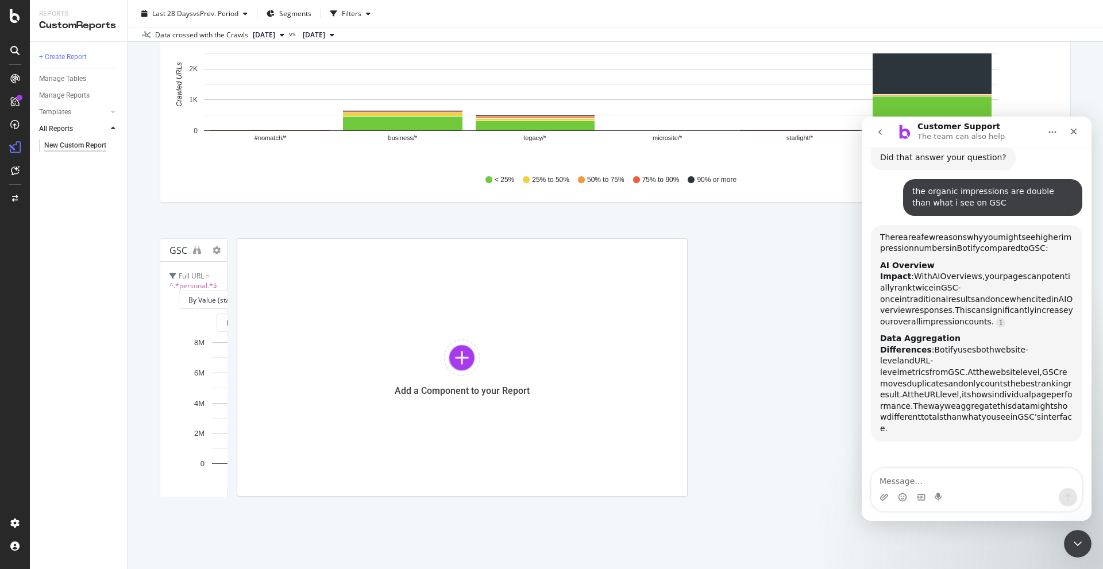
click at [989, 244] on span "compared" at bounding box center [1000, 248] width 40 height 9
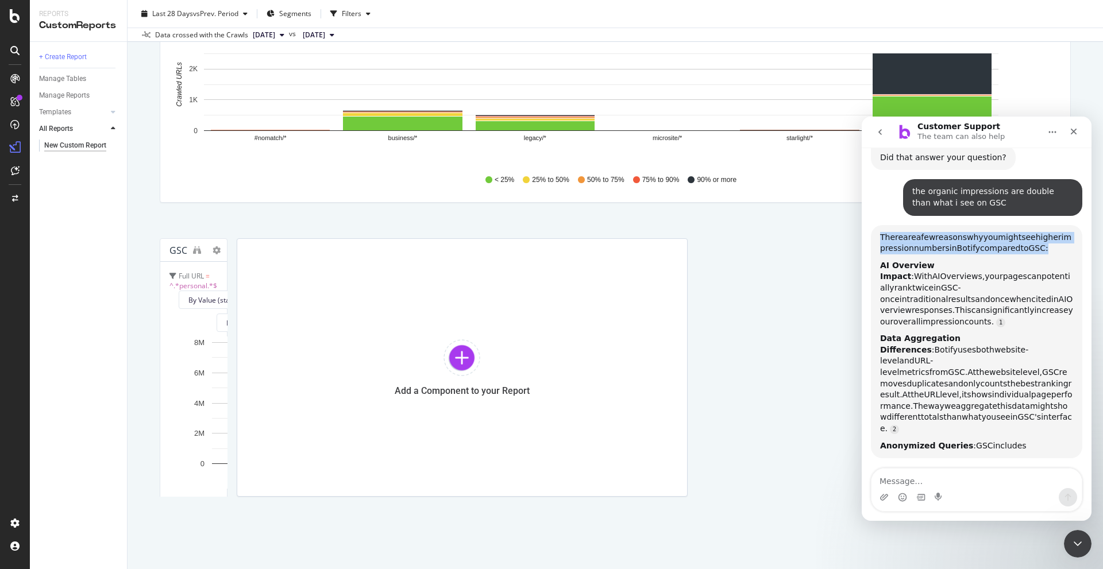
click at [989, 244] on span "compared" at bounding box center [1000, 248] width 40 height 9
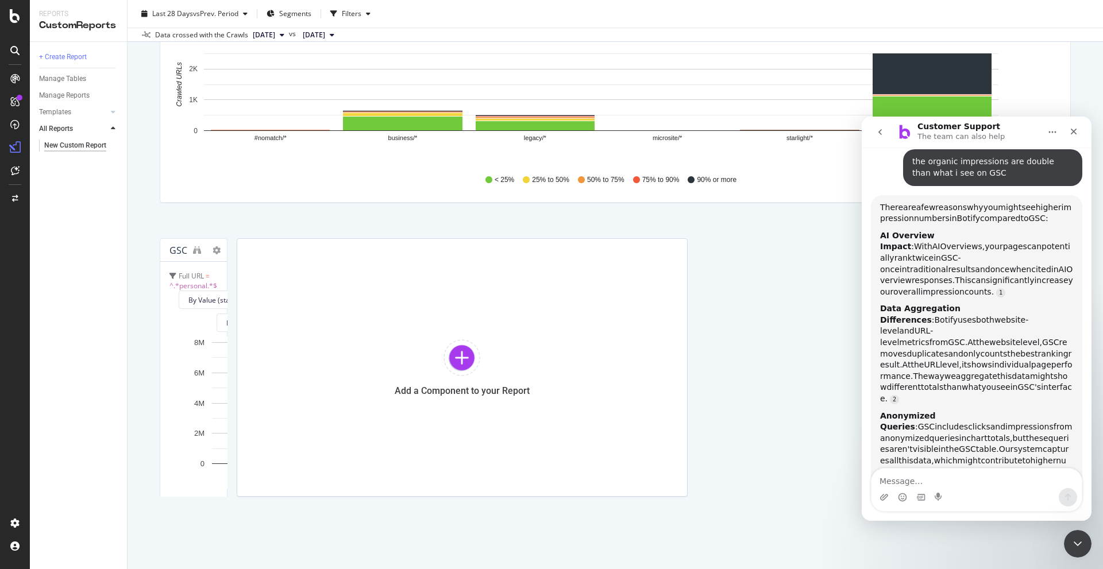
click at [975, 265] on span "and" at bounding box center [982, 269] width 15 height 9
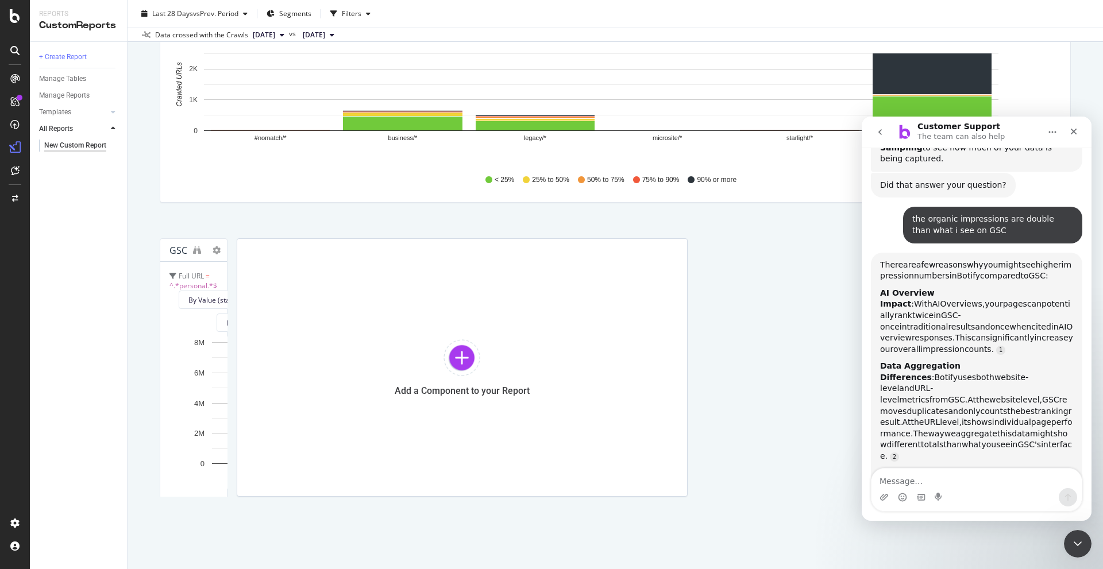
click at [933, 311] on span "twice" at bounding box center [922, 315] width 21 height 9
click at [948, 322] on span "results" at bounding box center [961, 326] width 27 height 9
click at [922, 333] on span "responses." at bounding box center [933, 337] width 43 height 9
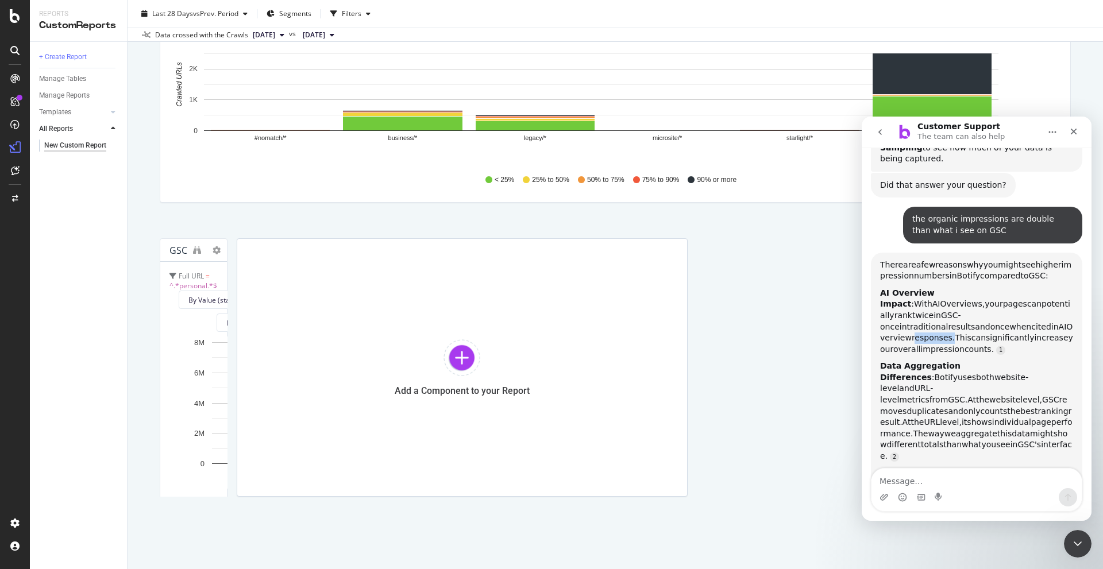
click at [922, 333] on span "responses." at bounding box center [933, 337] width 43 height 9
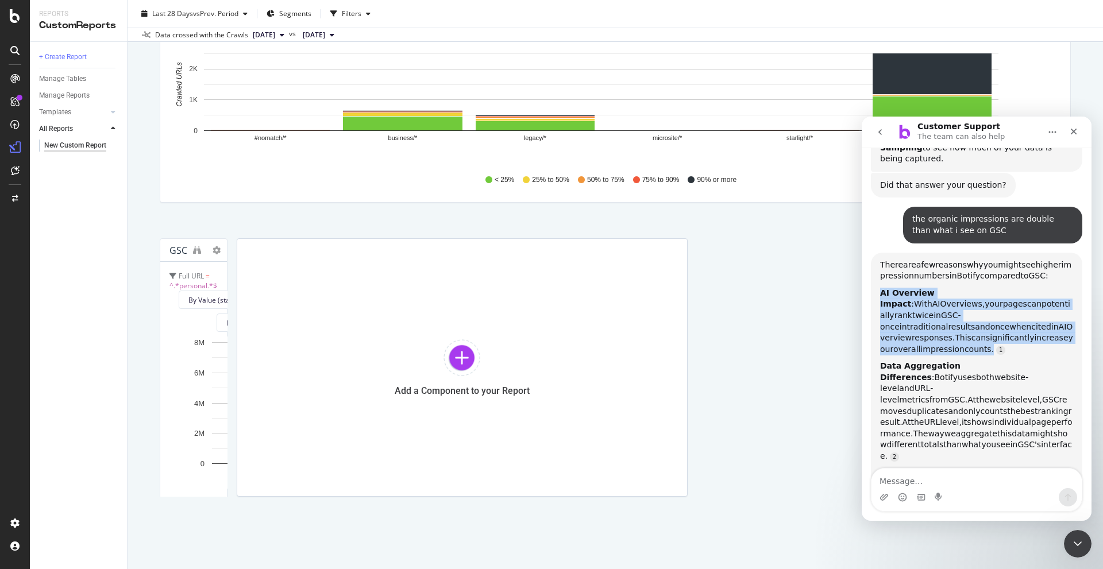
click at [922, 333] on span "responses." at bounding box center [933, 337] width 43 height 9
click at [926, 345] on span "impression" at bounding box center [942, 349] width 44 height 9
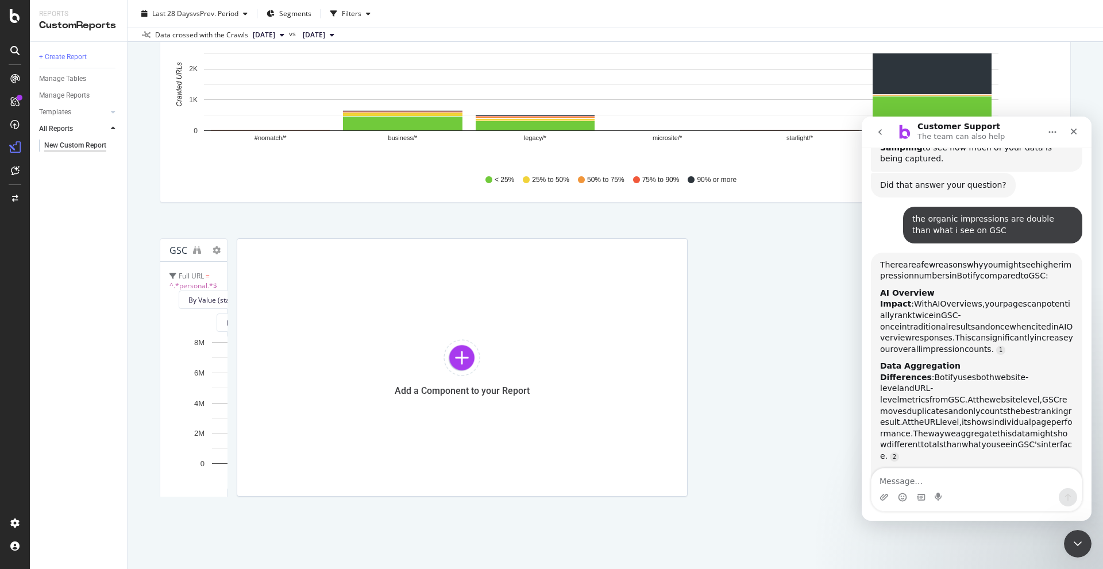
click at [929, 395] on span "metrics" at bounding box center [914, 399] width 30 height 9
click at [976, 373] on span "uses" at bounding box center [966, 377] width 18 height 9
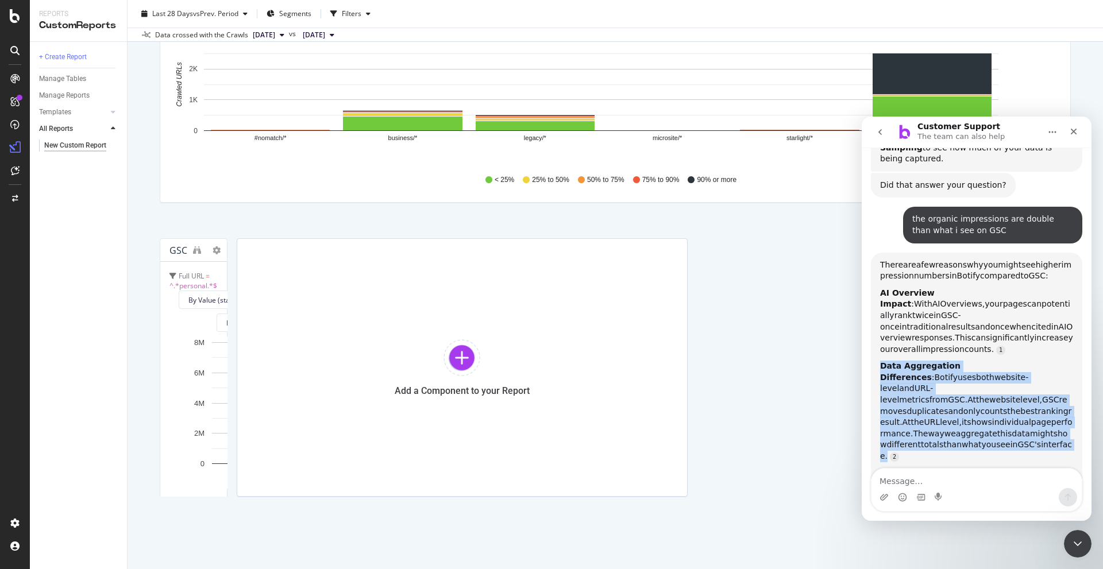
click at [976, 373] on span "uses" at bounding box center [966, 377] width 18 height 9
click at [978, 395] on span "removes" at bounding box center [973, 405] width 187 height 21
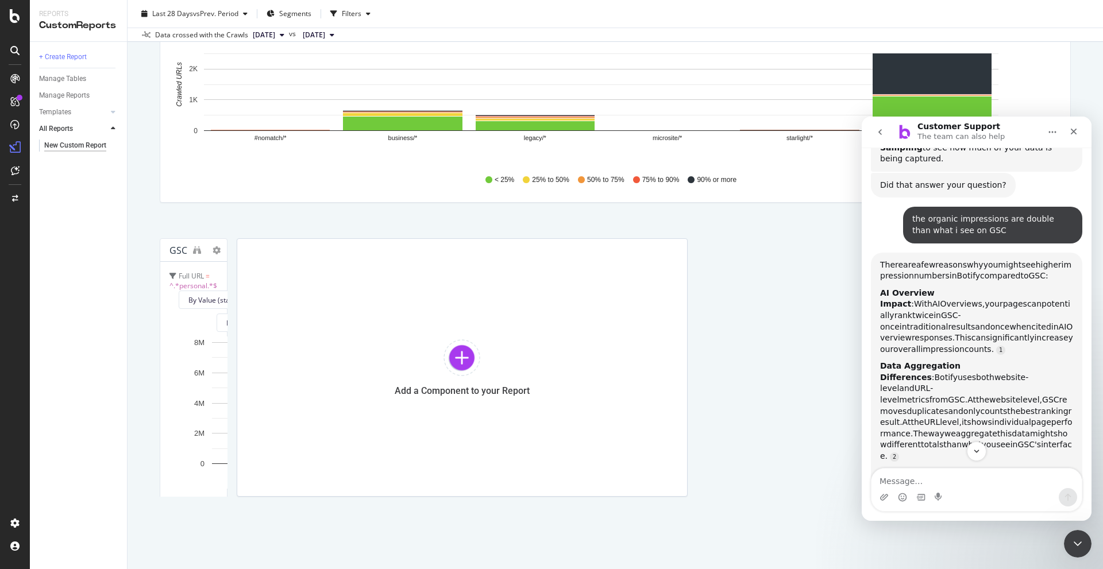
scroll to position [702, 0]
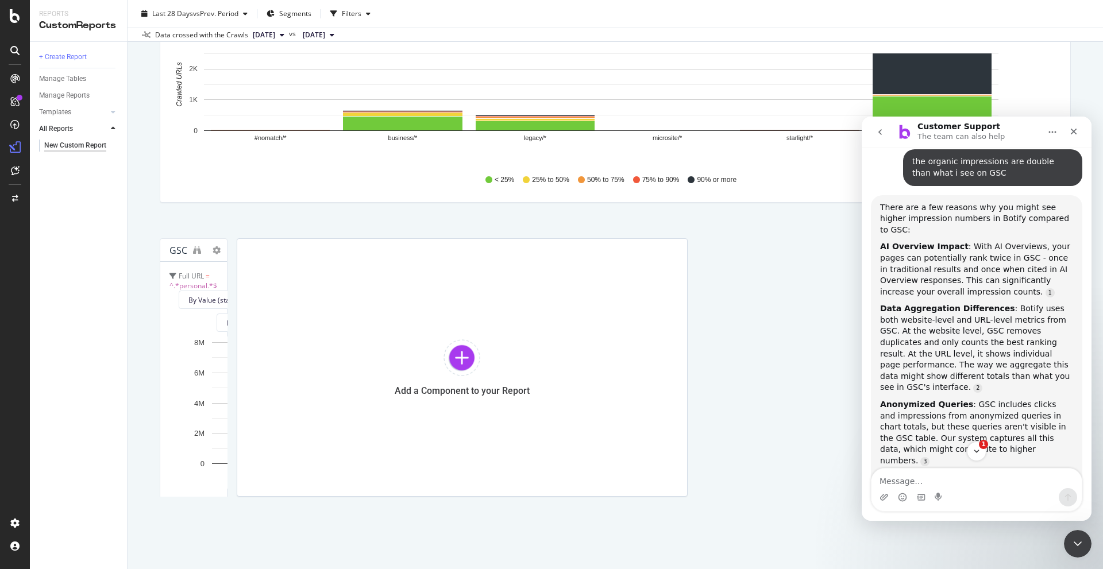
click at [969, 303] on div "Data Aggregation Differences : Botify uses both website-level and URL-level met…" at bounding box center [976, 348] width 193 height 90
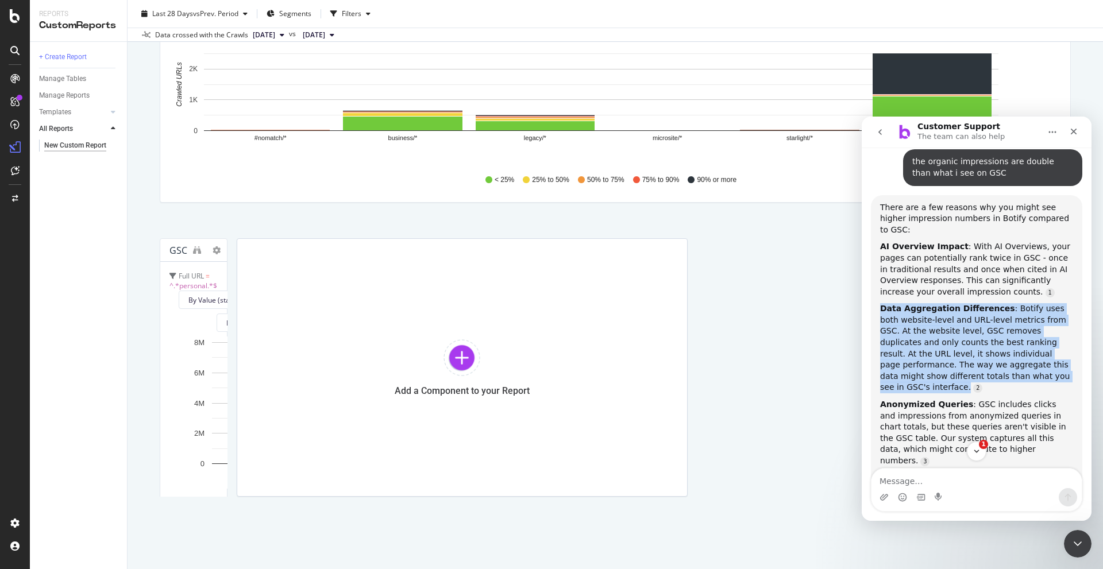
click at [969, 303] on div "Data Aggregation Differences : Botify uses both website-level and URL-level met…" at bounding box center [976, 348] width 193 height 90
click at [930, 303] on div "Data Aggregation Differences : Botify uses both website-level and URL-level met…" at bounding box center [976, 348] width 193 height 90
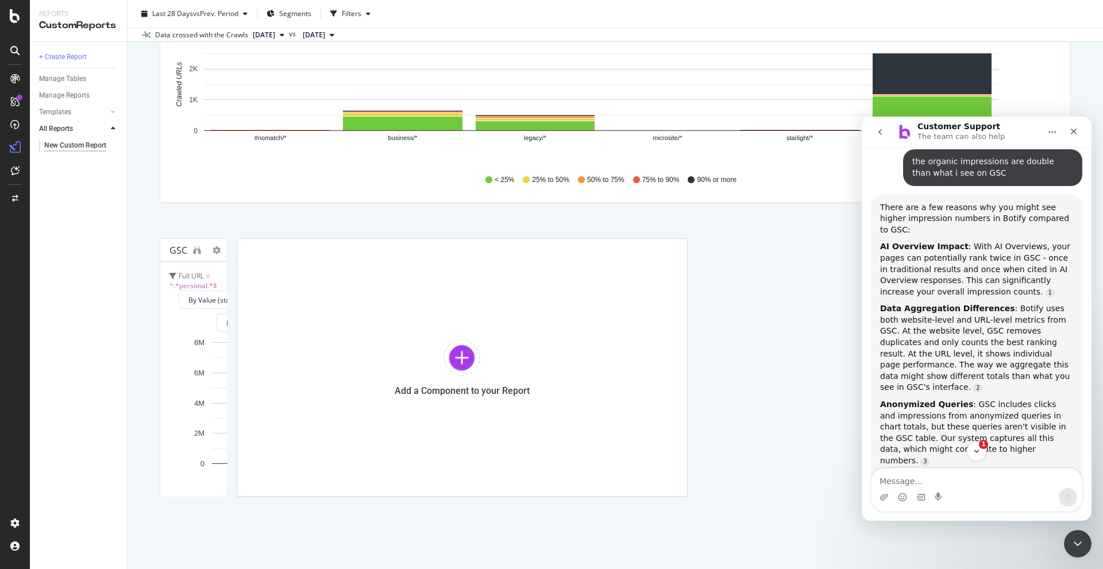
click at [933, 303] on div "Data Aggregation Differences : Botify uses both website-level and URL-level met…" at bounding box center [976, 348] width 193 height 90
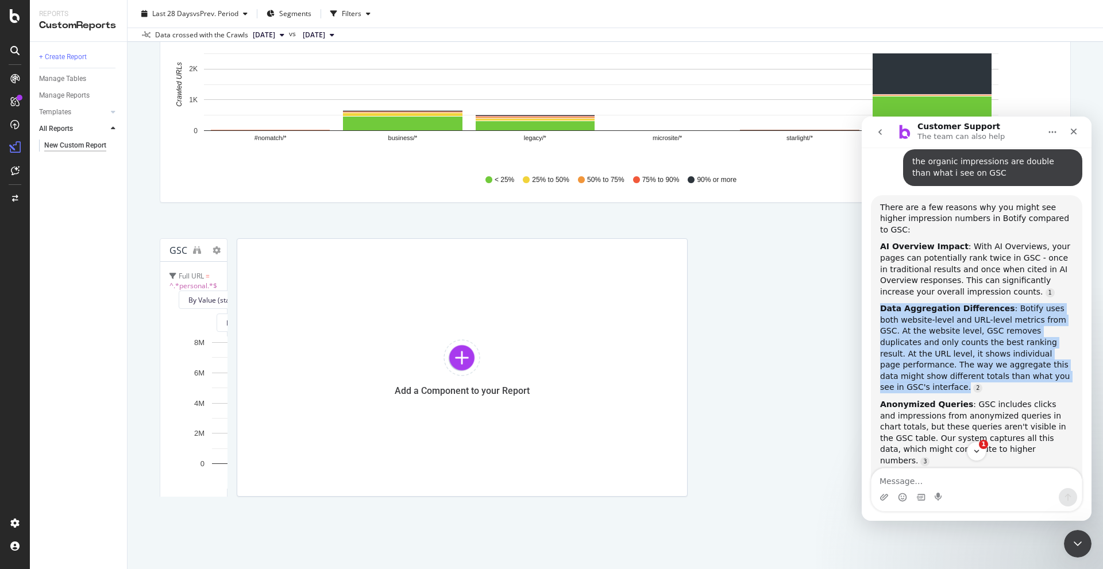
click at [933, 303] on div "Data Aggregation Differences : Botify uses both website-level and URL-level met…" at bounding box center [976, 348] width 193 height 90
click at [973, 303] on div "Data Aggregation Differences : Botify uses both website-level and URL-level met…" at bounding box center [976, 348] width 193 height 90
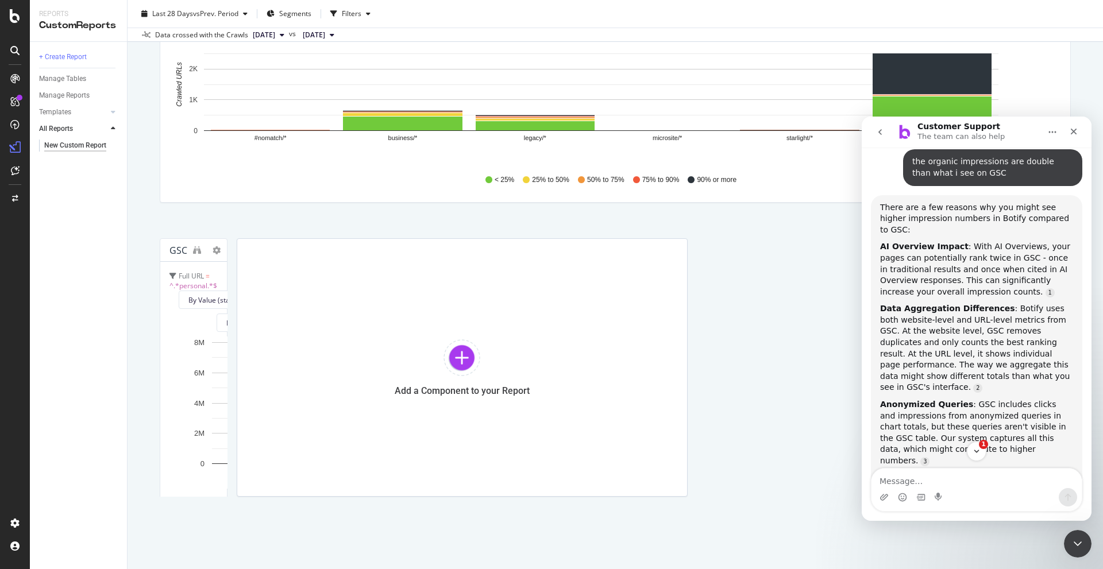
click at [997, 303] on div "Data Aggregation Differences : Botify uses both website-level and URL-level met…" at bounding box center [976, 348] width 193 height 90
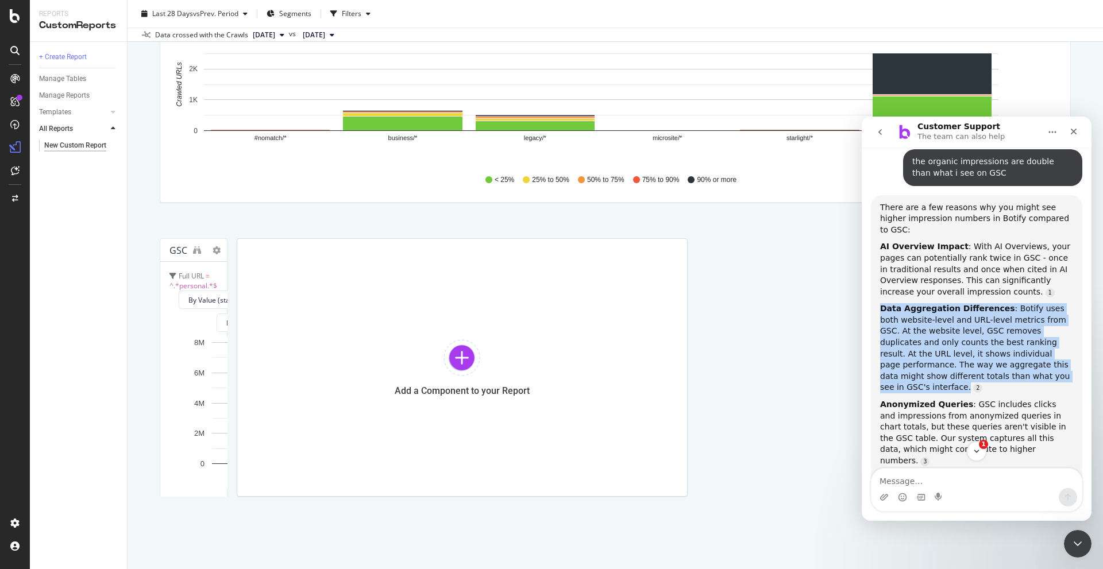
click at [997, 303] on div "Data Aggregation Differences : Botify uses both website-level and URL-level met…" at bounding box center [976, 348] width 193 height 90
click at [969, 303] on div "Data Aggregation Differences : Botify uses both website-level and URL-level met…" at bounding box center [976, 348] width 193 height 90
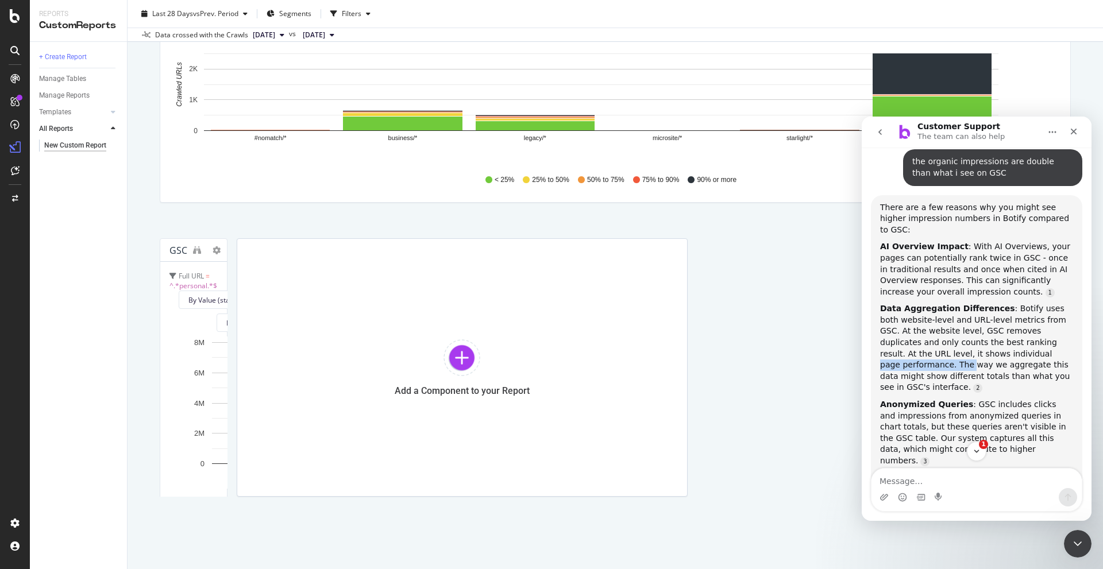
drag, startPoint x: 937, startPoint y: 307, endPoint x: 1027, endPoint y: 312, distance: 89.8
click at [1027, 312] on div "Data Aggregation Differences : Botify uses both website-level and URL-level met…" at bounding box center [976, 348] width 193 height 90
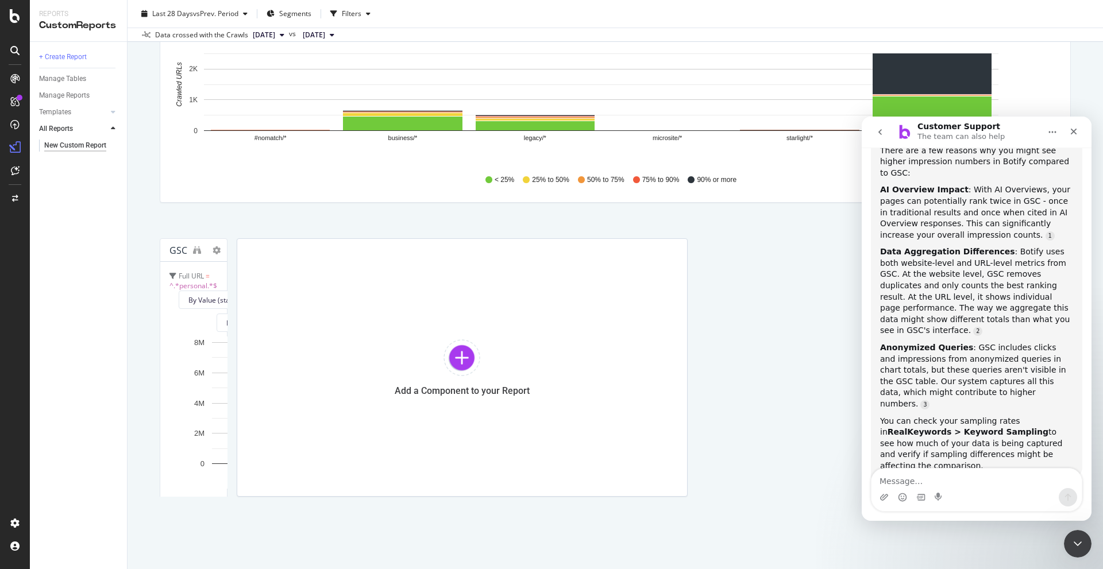
click at [999, 342] on div "Anonymized Queries : GSC includes clicks and impressions from anonymized querie…" at bounding box center [976, 376] width 193 height 68
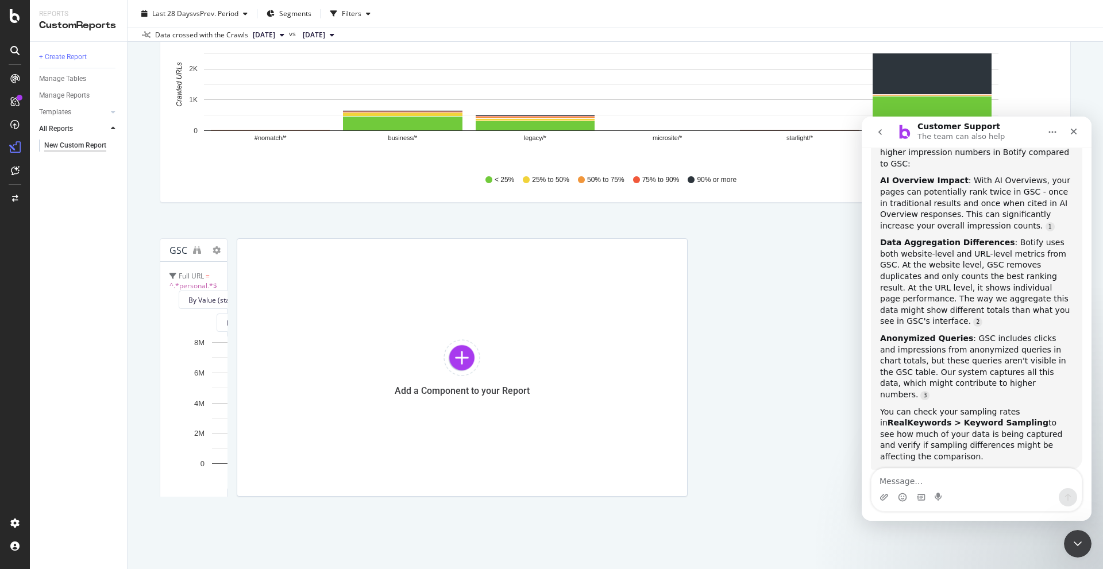
scroll to position [770, 0]
click at [1049, 542] on div "New Custom Report New Custom Report [DOMAIN_NAME] Clone Schedule Email Export D…" at bounding box center [615, 284] width 975 height 569
click at [1068, 531] on div "Close Intercom Messenger" at bounding box center [1076, 542] width 28 height 28
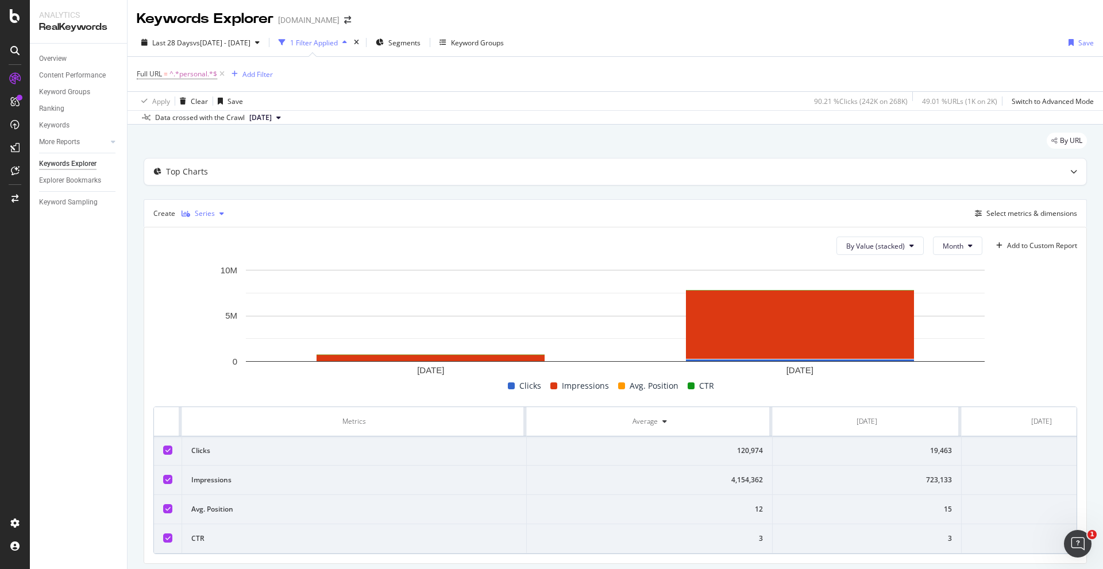
click at [212, 211] on div "Series" at bounding box center [205, 213] width 20 height 7
drag, startPoint x: 272, startPoint y: 208, endPoint x: 141, endPoint y: 207, distance: 131.0
click at [268, 208] on div "Create Series Select metrics & dimensions" at bounding box center [615, 213] width 943 height 28
click at [163, 213] on div "Create Series" at bounding box center [190, 213] width 75 height 18
click at [207, 212] on div "Series" at bounding box center [205, 213] width 20 height 7
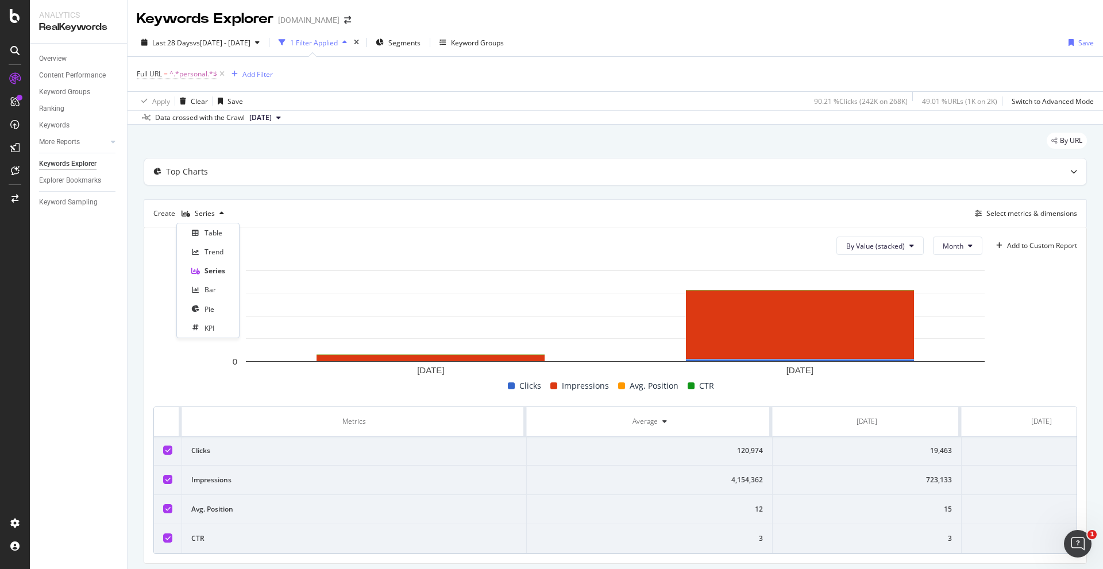
click at [289, 215] on div "Create Series Select metrics & dimensions" at bounding box center [615, 213] width 943 height 28
click at [894, 246] on span "By Value (stacked)" at bounding box center [875, 246] width 59 height 10
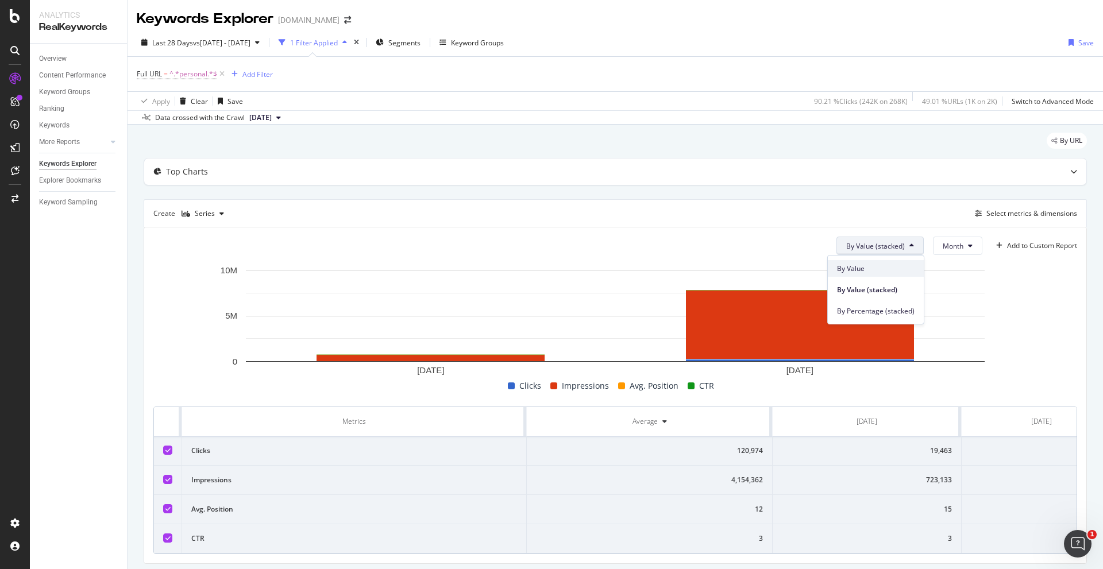
click at [894, 269] on span "By Value" at bounding box center [876, 269] width 78 height 10
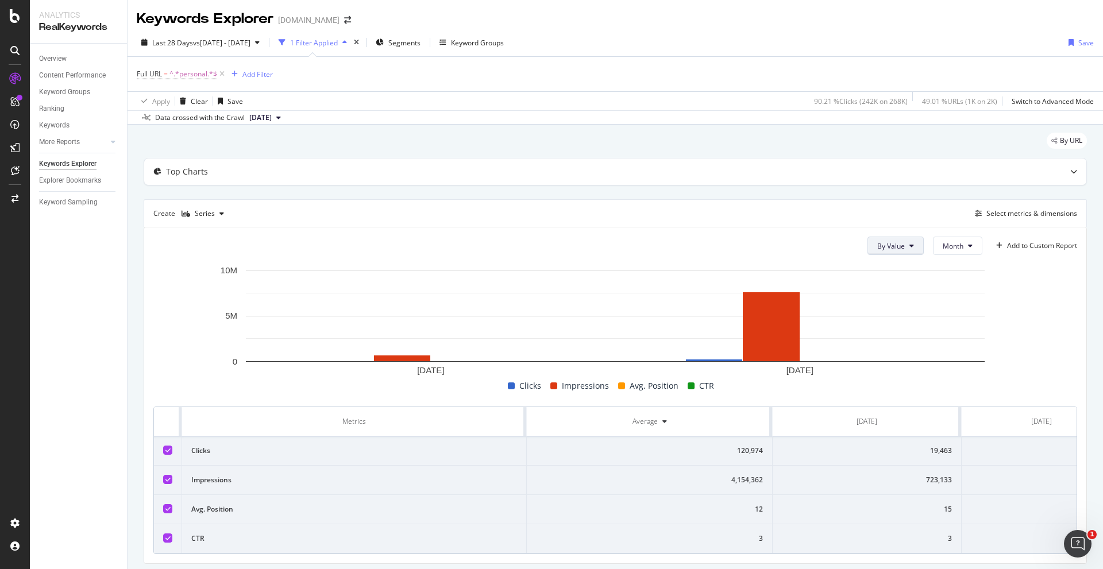
click at [898, 250] on button "By Value" at bounding box center [895, 246] width 56 height 18
click at [1029, 290] on rect "A chart." at bounding box center [615, 321] width 924 height 115
click at [228, 101] on div "Save" at bounding box center [235, 101] width 16 height 10
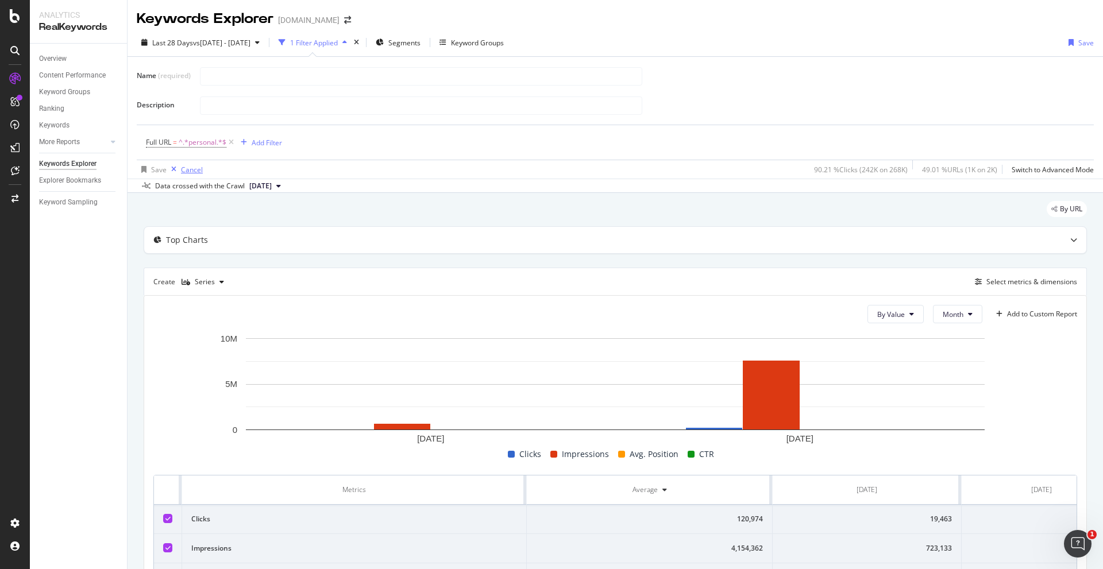
click at [189, 168] on div "Cancel" at bounding box center [192, 170] width 22 height 10
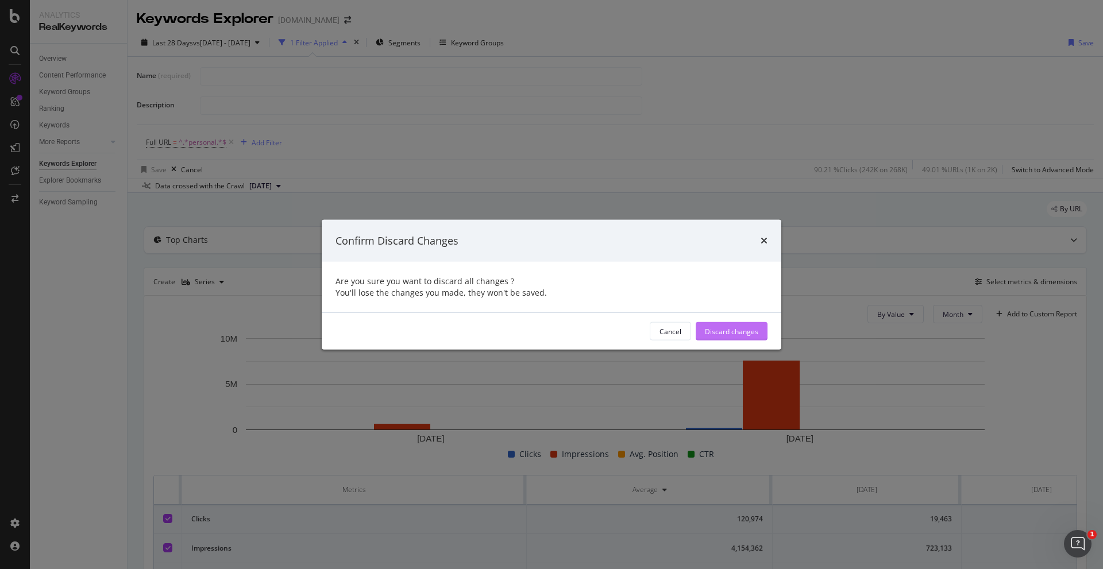
click at [713, 330] on div "Discard changes" at bounding box center [731, 331] width 53 height 10
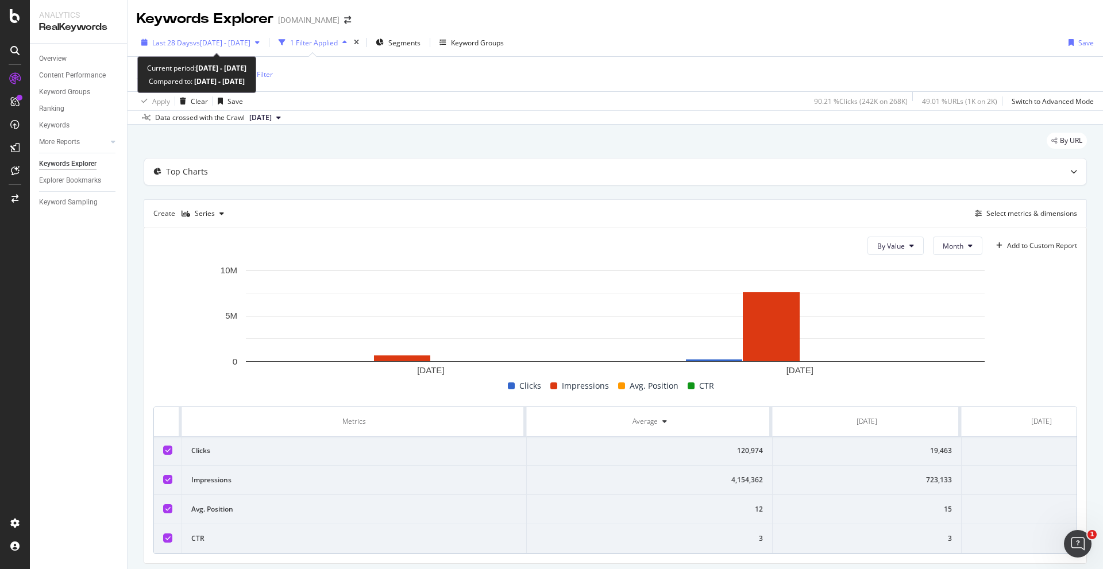
click at [182, 44] on span "Last 28 Days" at bounding box center [172, 43] width 41 height 10
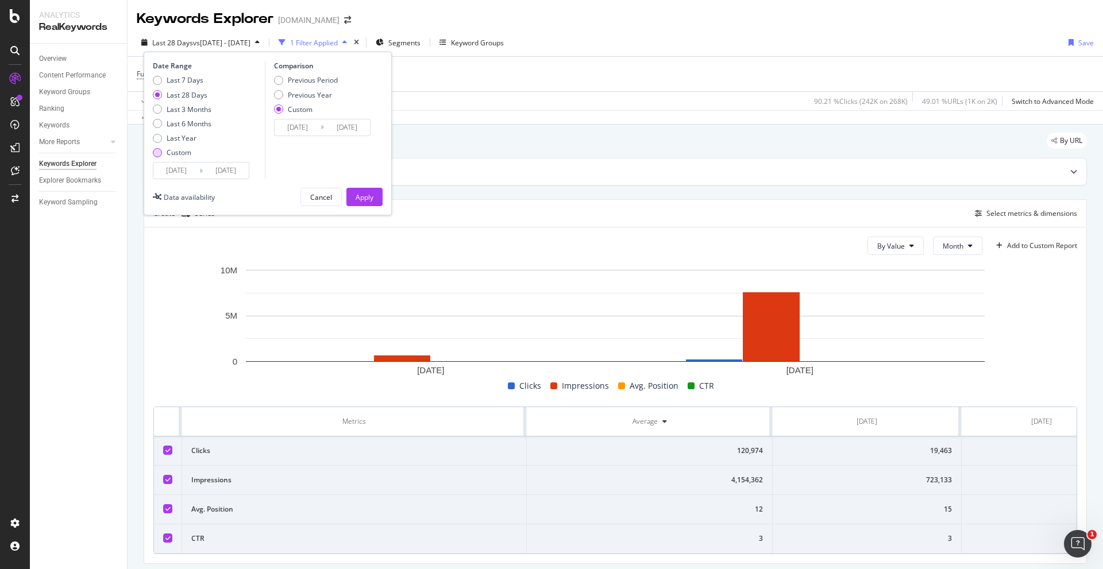
click at [182, 152] on div "Custom" at bounding box center [179, 153] width 25 height 10
click at [191, 170] on input "[DATE]" at bounding box center [176, 171] width 46 height 16
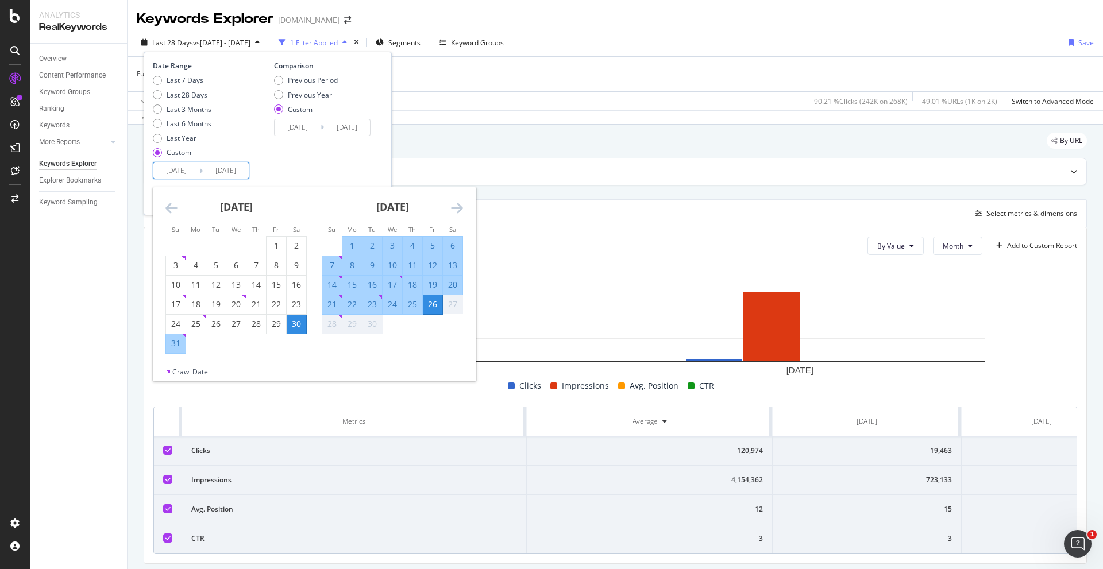
click at [173, 211] on icon "Move backward to switch to the previous month." at bounding box center [171, 208] width 12 height 14
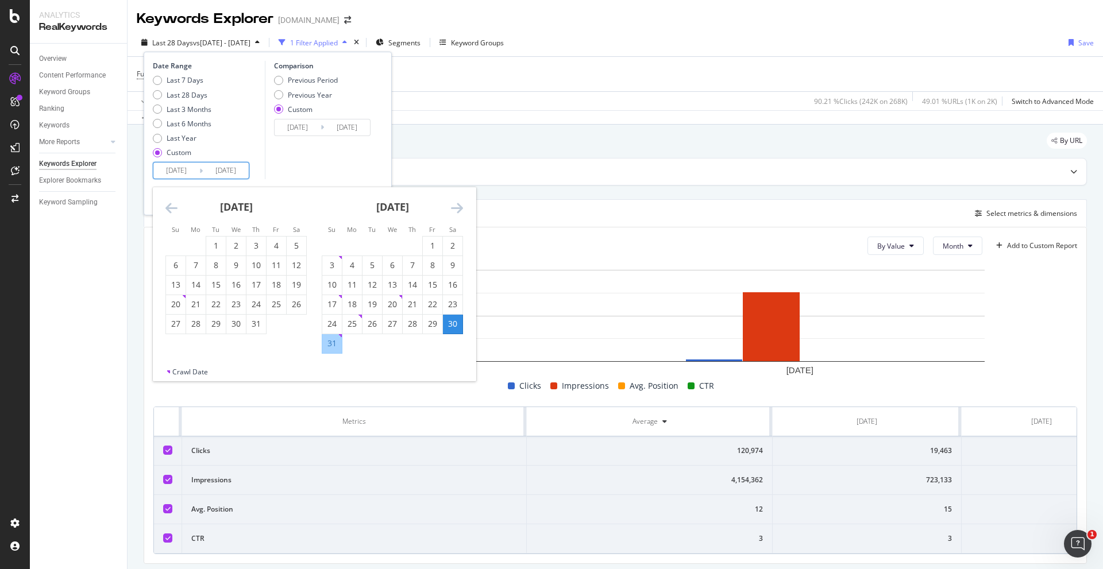
click at [173, 211] on icon "Move backward to switch to the previous month." at bounding box center [171, 208] width 12 height 14
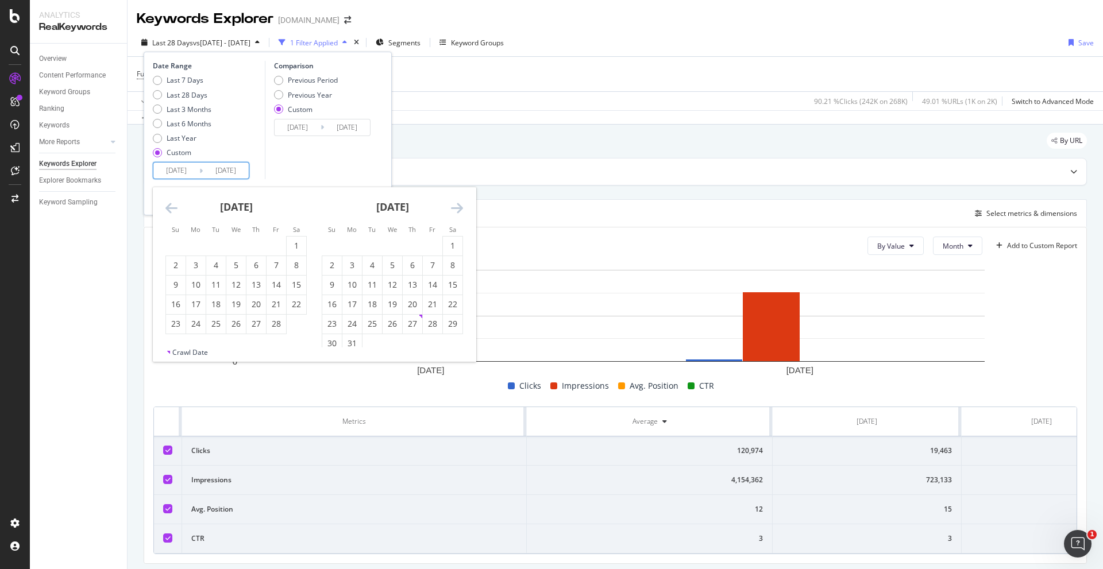
click at [173, 211] on icon "Move backward to switch to the previous month." at bounding box center [171, 208] width 12 height 14
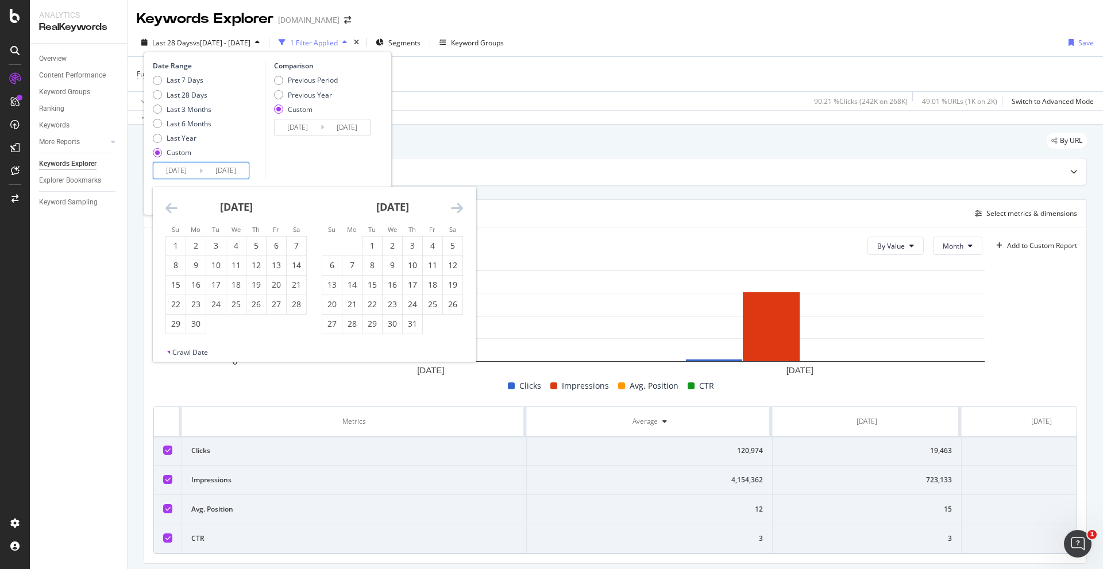
click at [173, 211] on icon "Move backward to switch to the previous month." at bounding box center [171, 208] width 12 height 14
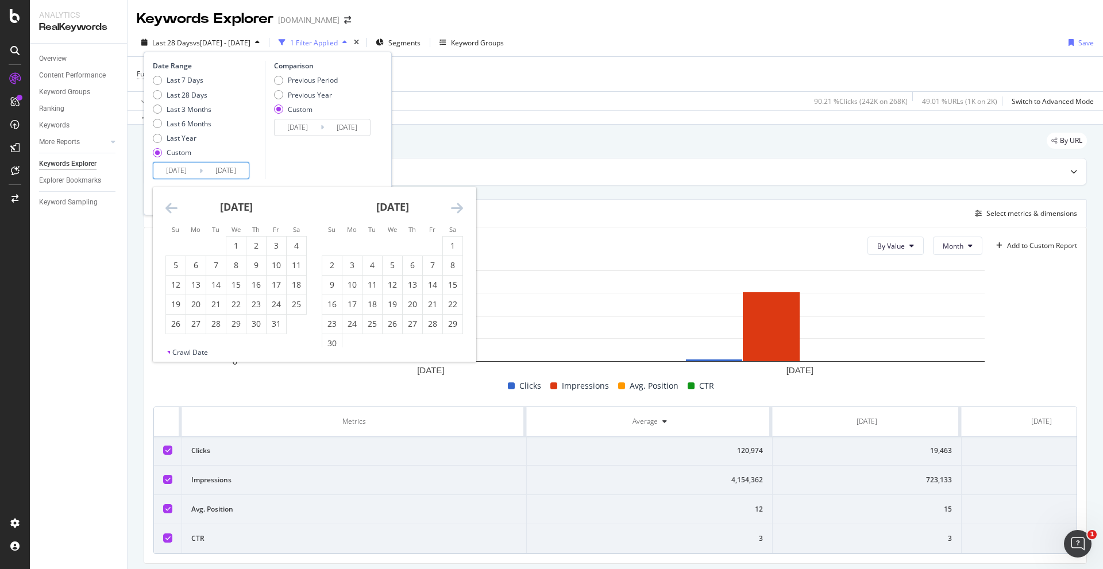
click at [173, 211] on icon "Move backward to switch to the previous month." at bounding box center [171, 208] width 12 height 14
click at [175, 265] on div "3" at bounding box center [176, 265] width 20 height 11
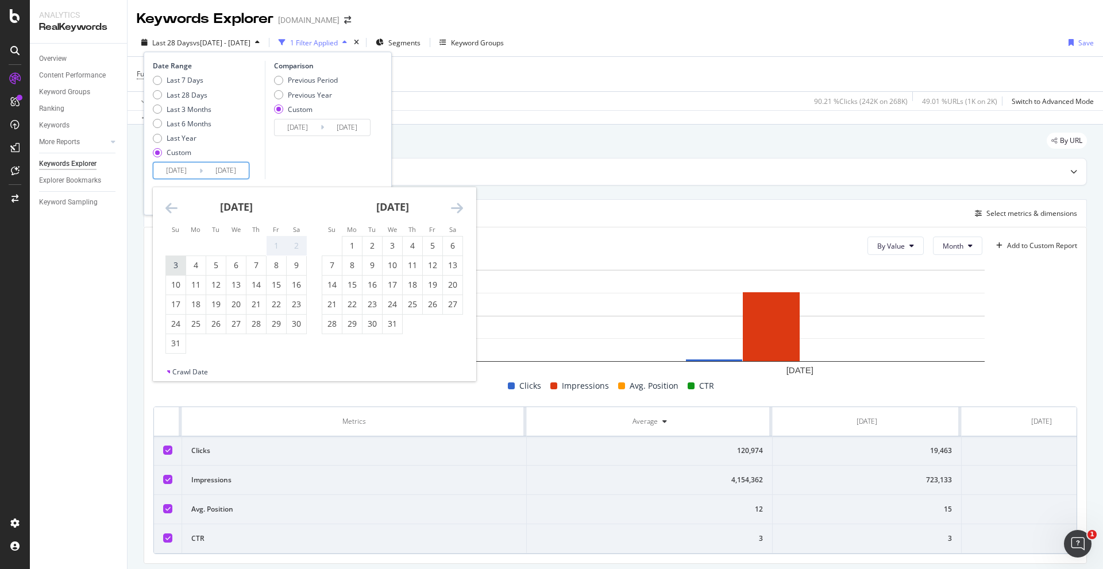
type input "[DATE]"
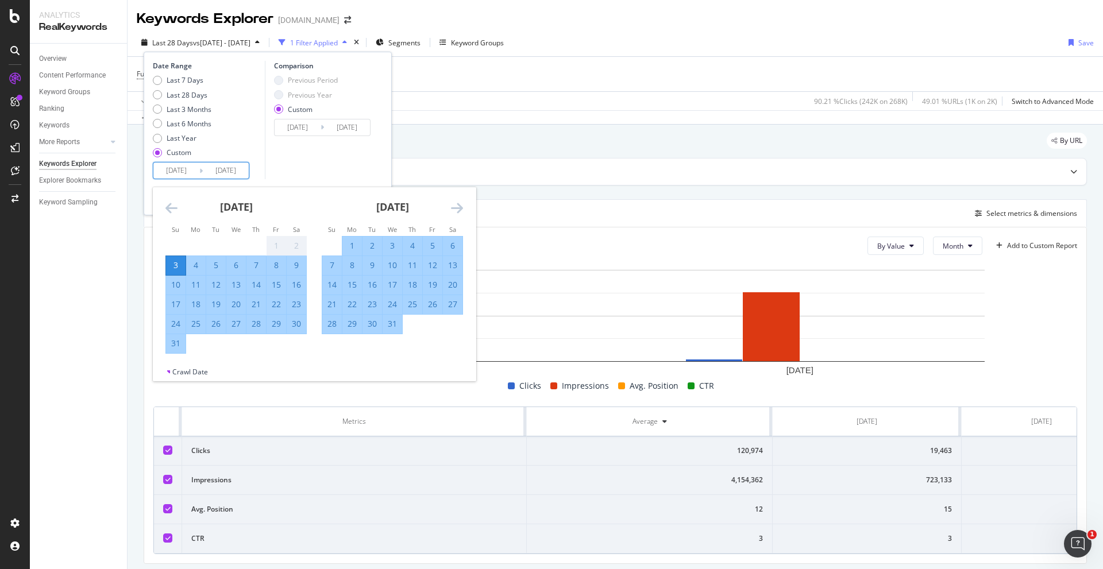
click at [317, 172] on div "Comparison Previous Period Previous Year Custom 2025/08/04 Navigate forward to …" at bounding box center [319, 120] width 109 height 118
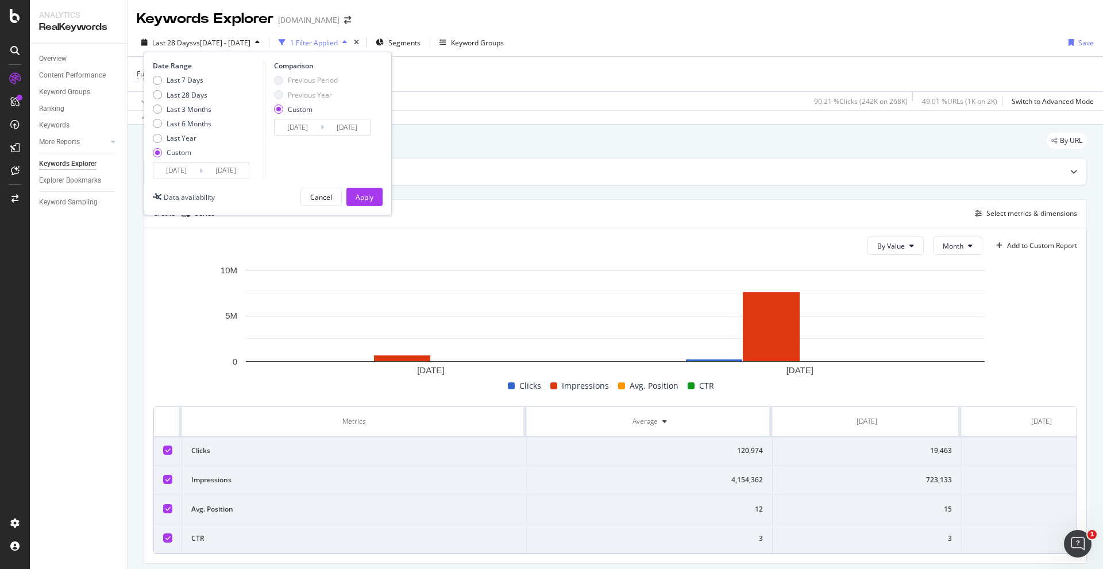
click at [228, 170] on input "[DATE]" at bounding box center [226, 171] width 46 height 16
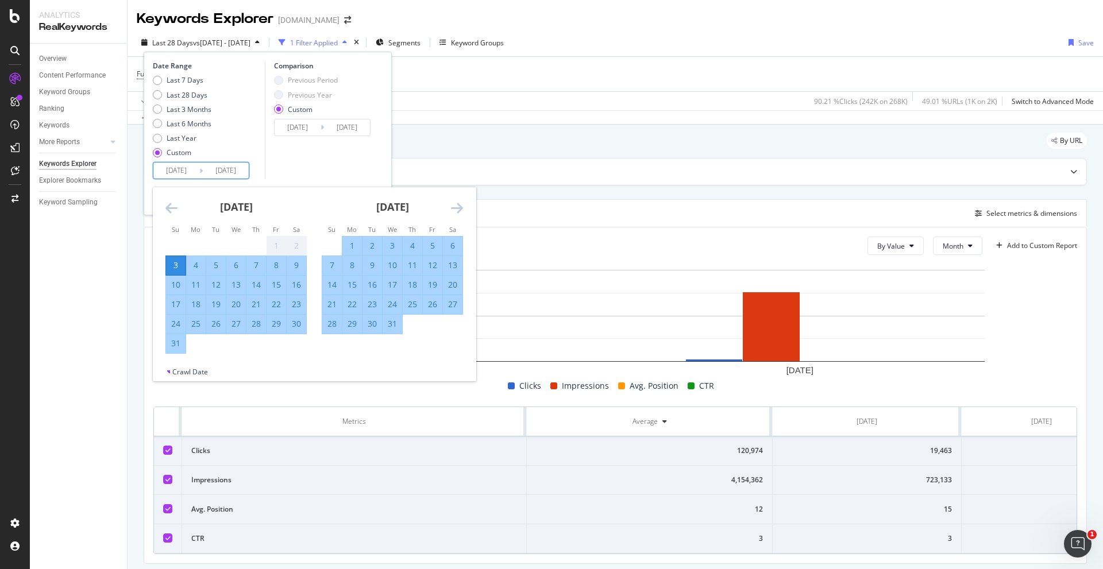
click at [454, 208] on icon "Move forward to switch to the next month." at bounding box center [457, 208] width 12 height 14
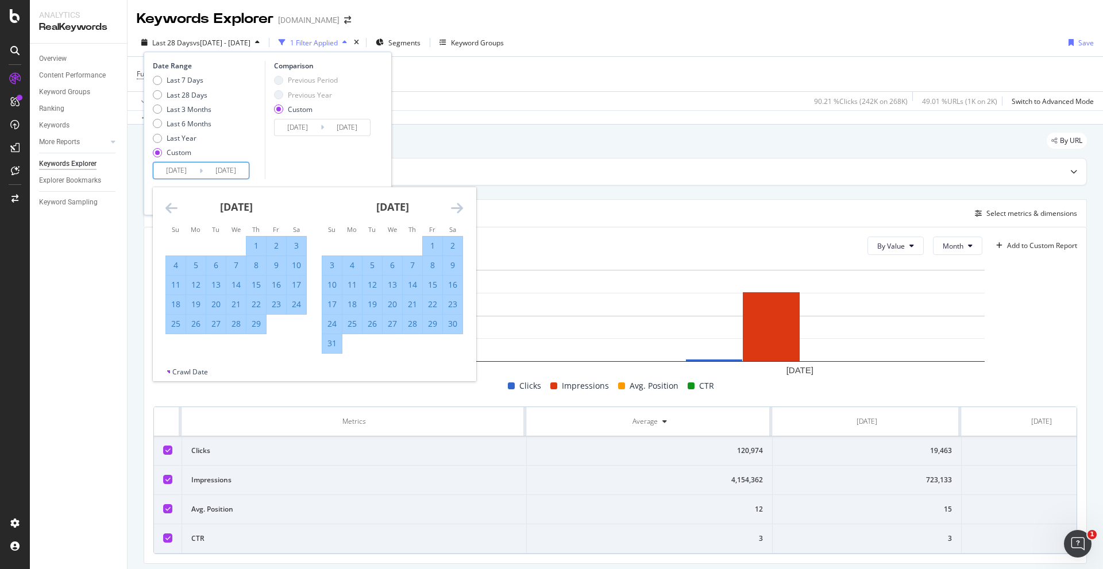
click at [454, 208] on icon "Move forward to switch to the next month." at bounding box center [457, 208] width 12 height 14
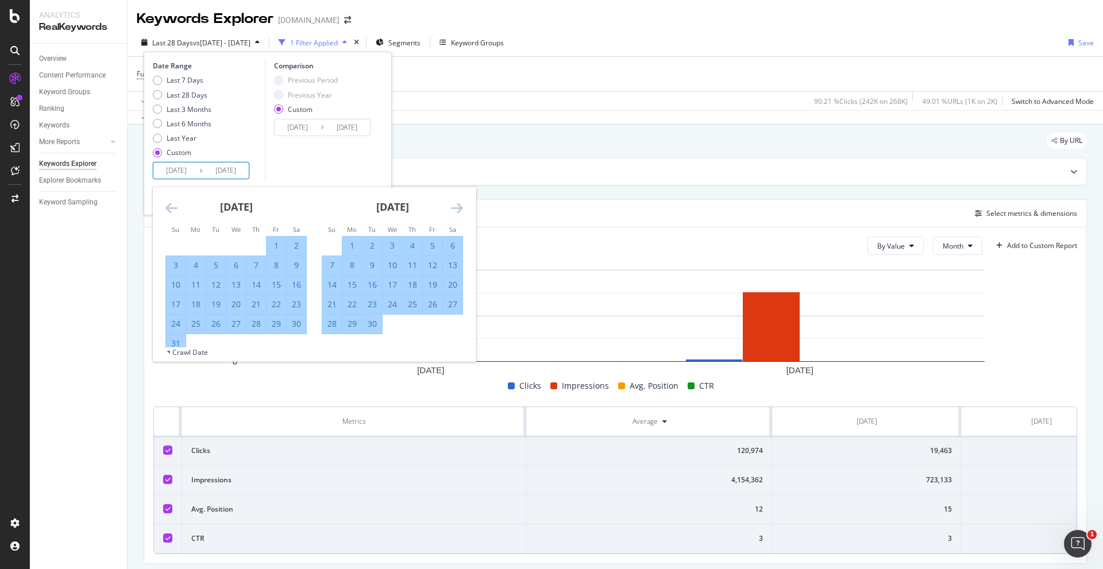
click at [454, 208] on icon "Move forward to switch to the next month." at bounding box center [457, 208] width 12 height 14
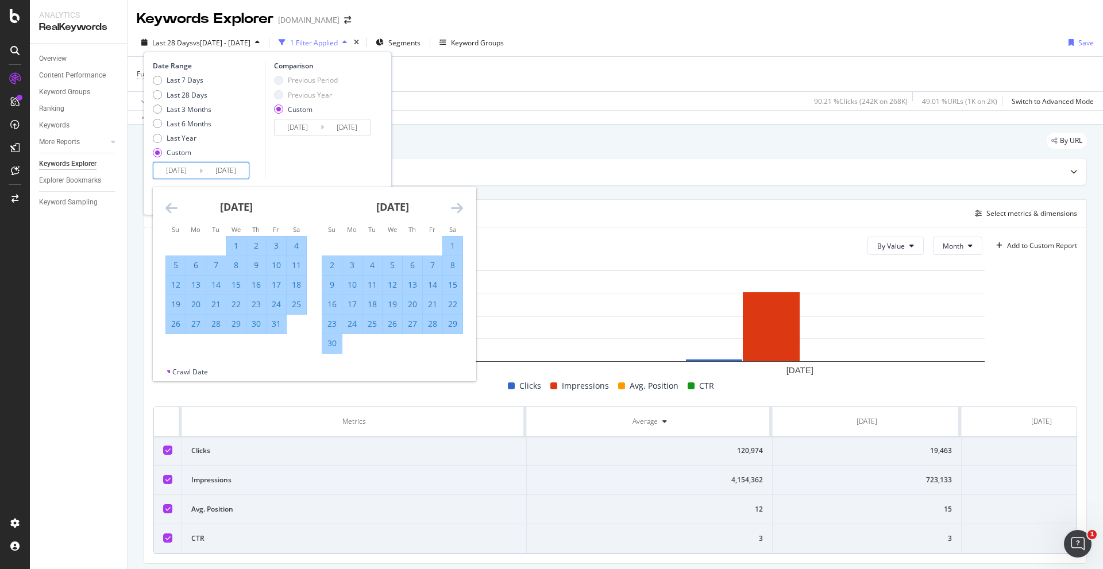
click at [454, 208] on icon "Move forward to switch to the next month." at bounding box center [457, 208] width 12 height 14
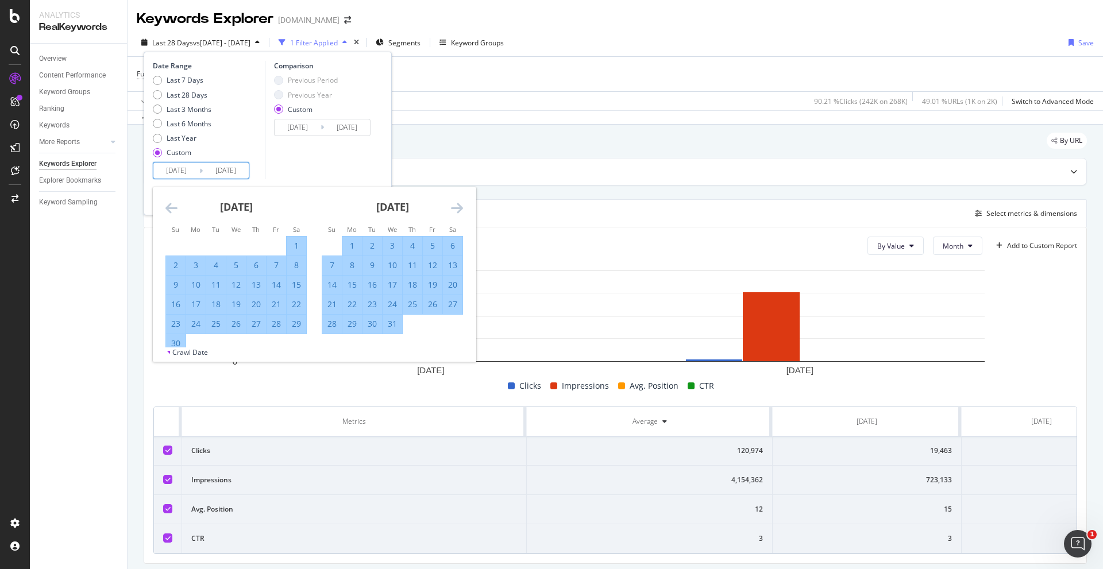
click at [454, 208] on icon "Move forward to switch to the next month." at bounding box center [457, 208] width 12 height 14
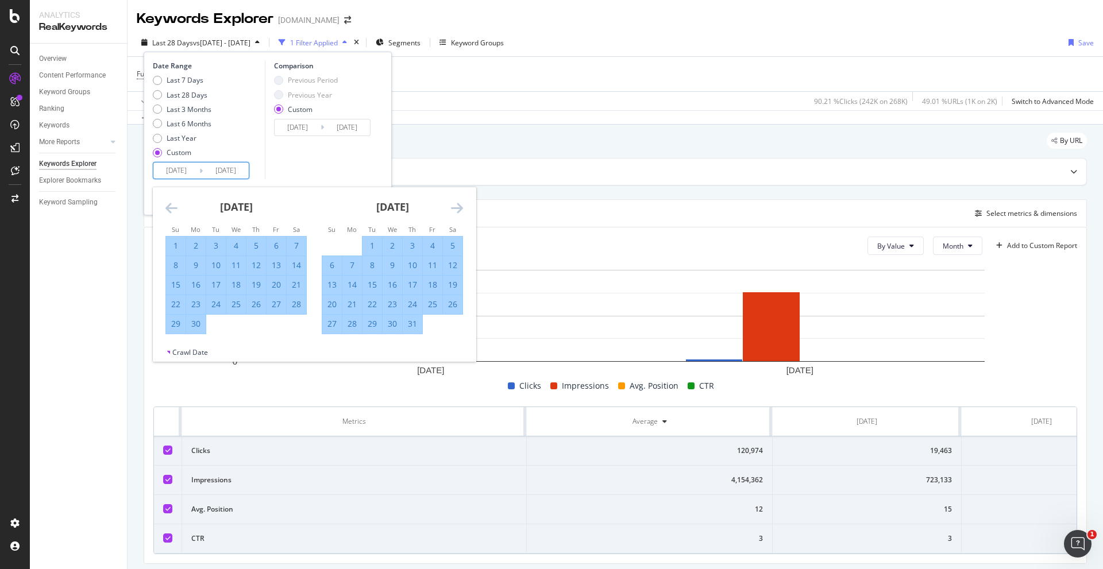
click at [454, 208] on icon "Move forward to switch to the next month." at bounding box center [457, 208] width 12 height 14
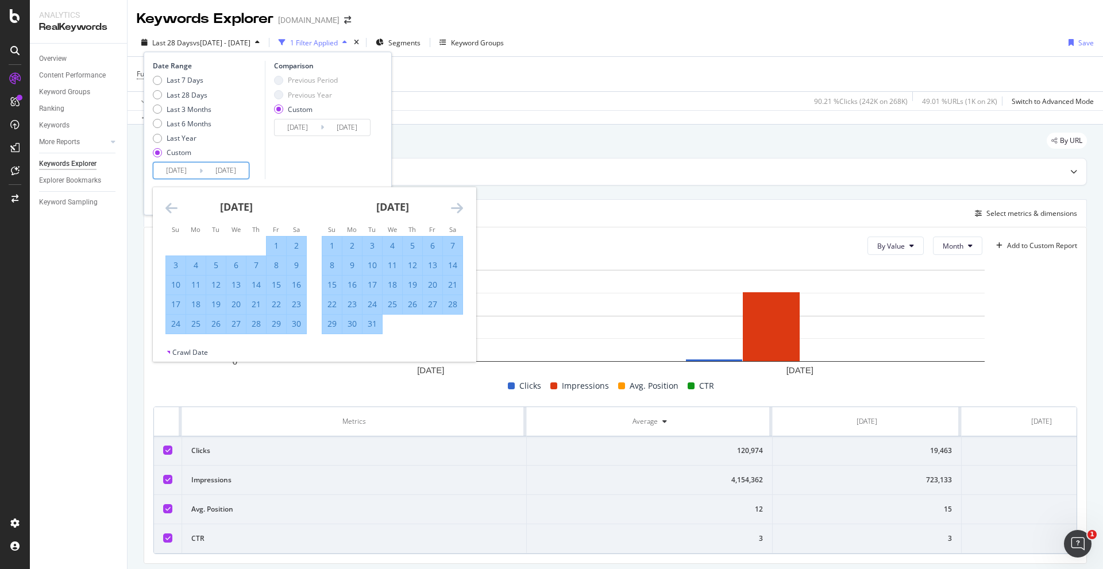
click at [454, 208] on icon "Move forward to switch to the next month." at bounding box center [457, 208] width 12 height 14
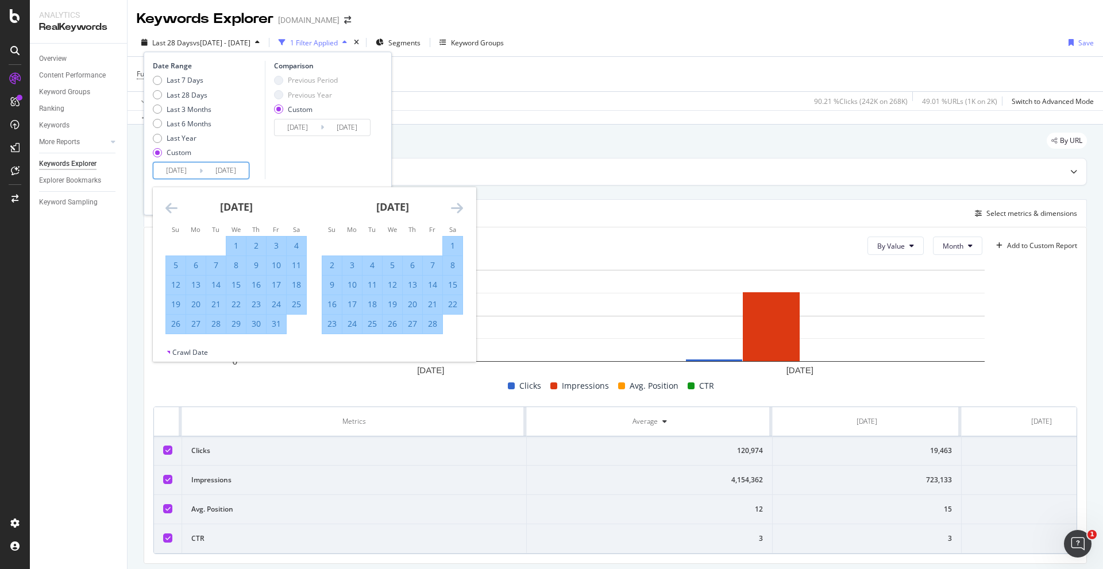
click at [454, 208] on icon "Move forward to switch to the next month." at bounding box center [457, 208] width 12 height 14
click at [330, 155] on div "Comparison Previous Period Previous Year Custom 2025/08/04 Navigate forward to …" at bounding box center [319, 120] width 109 height 118
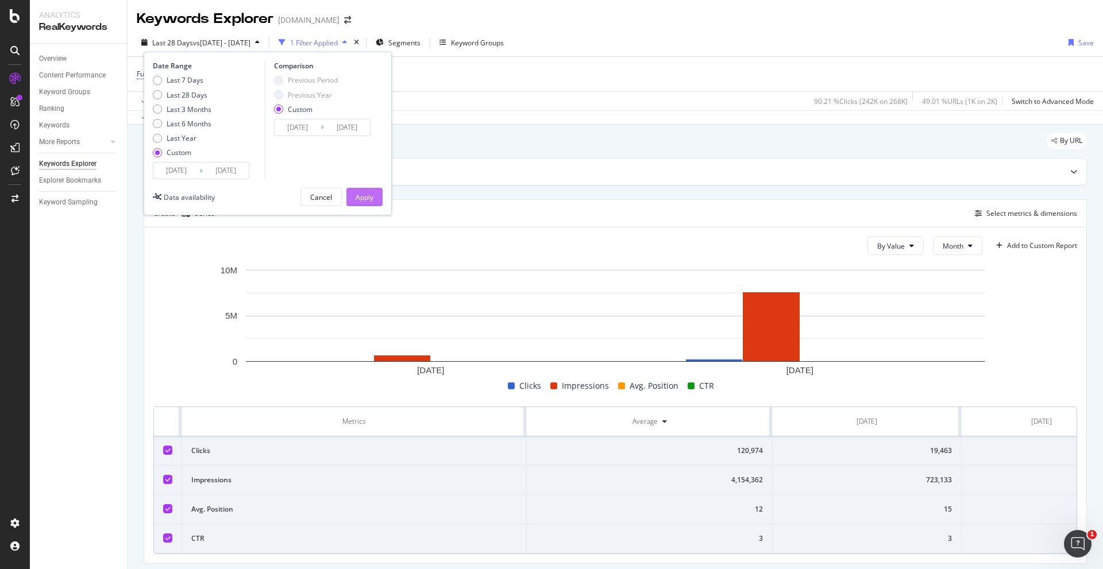
click at [373, 198] on button "Apply" at bounding box center [364, 197] width 36 height 18
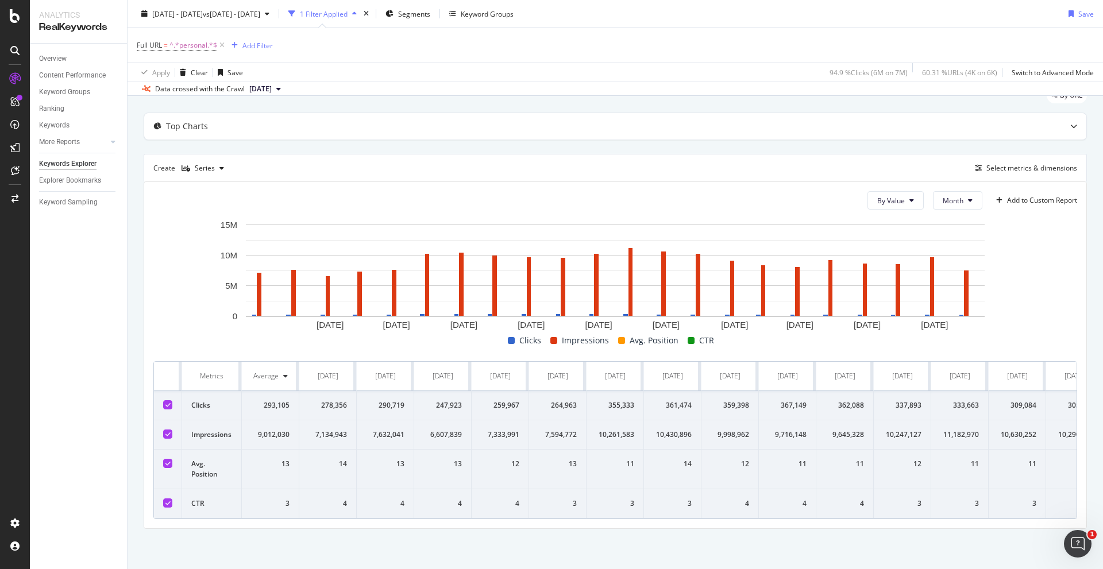
click at [217, 427] on td "Impressions" at bounding box center [212, 434] width 60 height 29
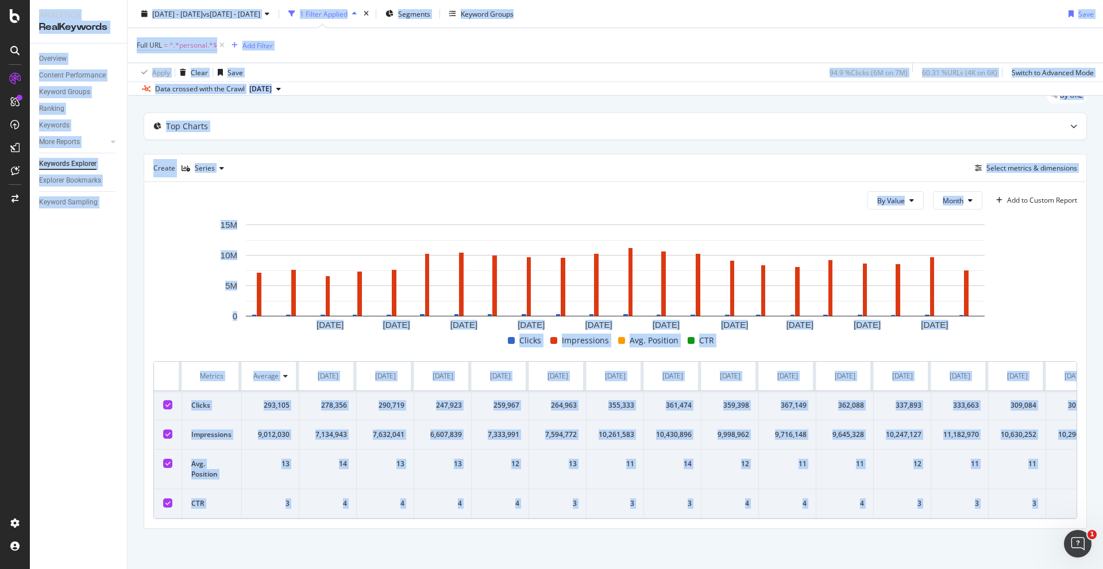
click at [242, 427] on td "9,012,030" at bounding box center [270, 434] width 57 height 29
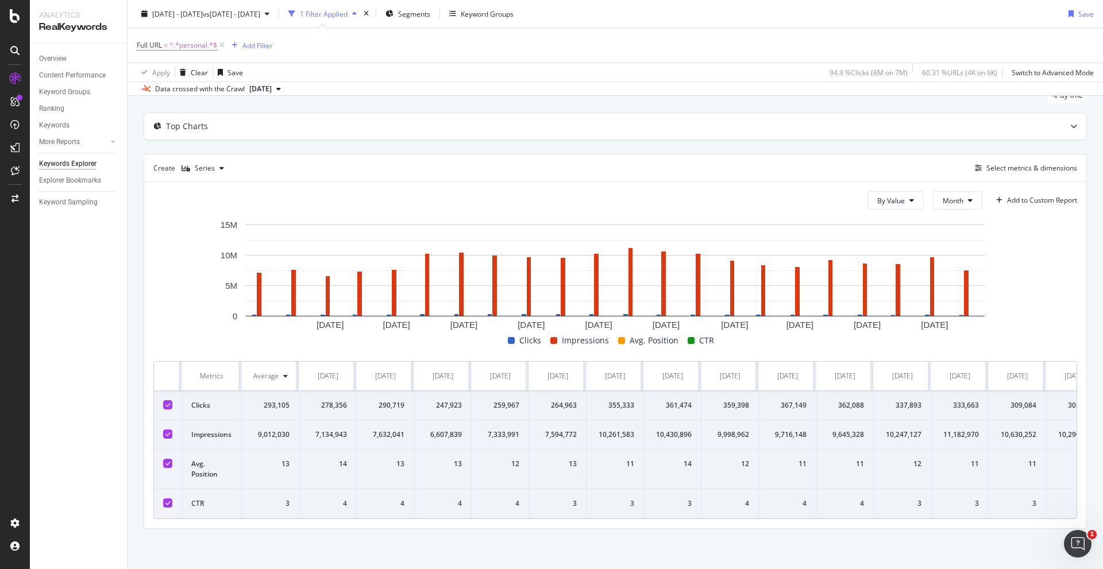
drag, startPoint x: 223, startPoint y: 419, endPoint x: 201, endPoint y: 377, distance: 47.5
click at [222, 420] on td "Impressions" at bounding box center [212, 434] width 60 height 29
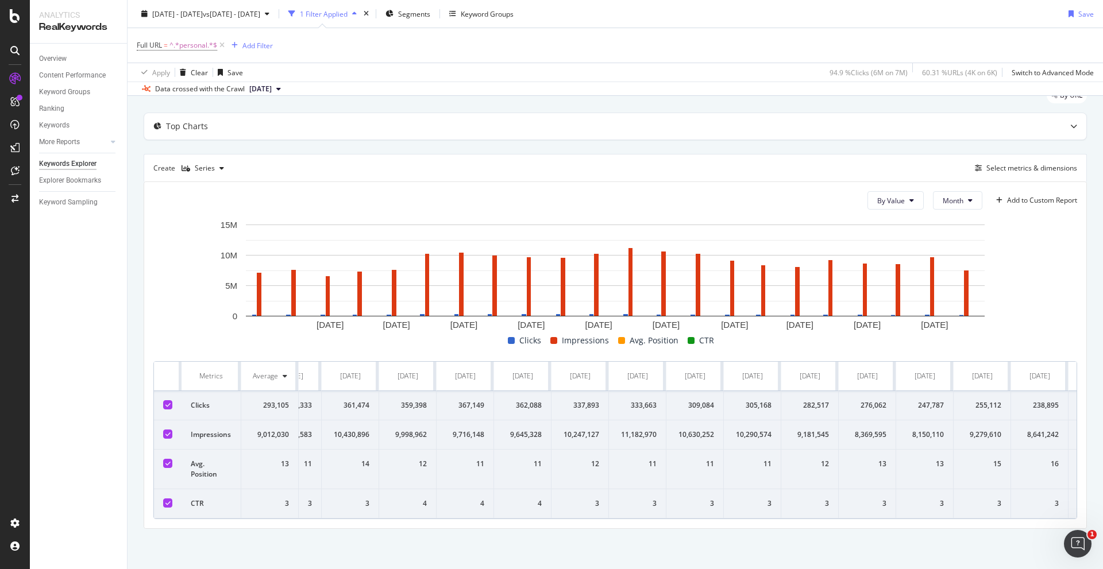
scroll to position [0, 495]
drag, startPoint x: 194, startPoint y: 365, endPoint x: 1086, endPoint y: 559, distance: 912.2
click at [1097, 559] on div "Keywords Explorer starhub.com 2023 Dec. 3rd - 2025 Sep. 26th vs 2025 Aug. 4th -…" at bounding box center [615, 284] width 975 height 569
copy thead
click at [1, 354] on div at bounding box center [15, 284] width 30 height 569
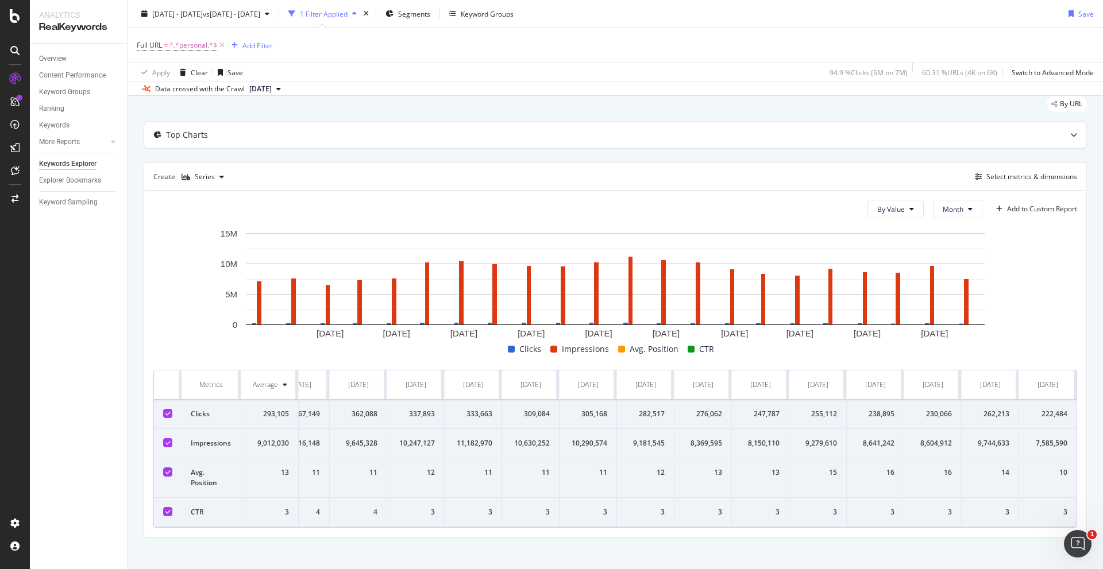
scroll to position [54, 0]
